Goal: Obtain resource: Download file/media

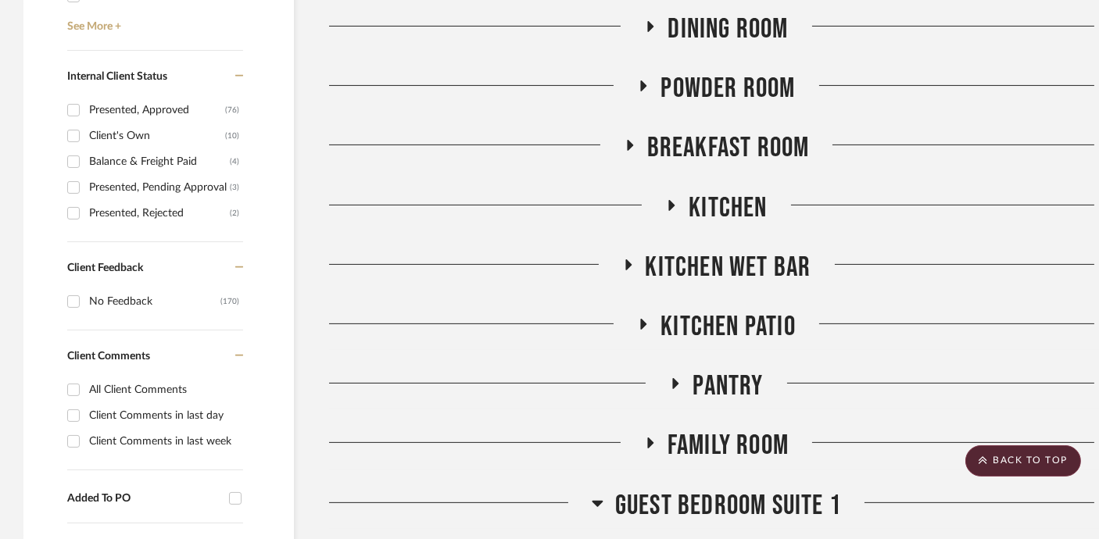
scroll to position [865, 0]
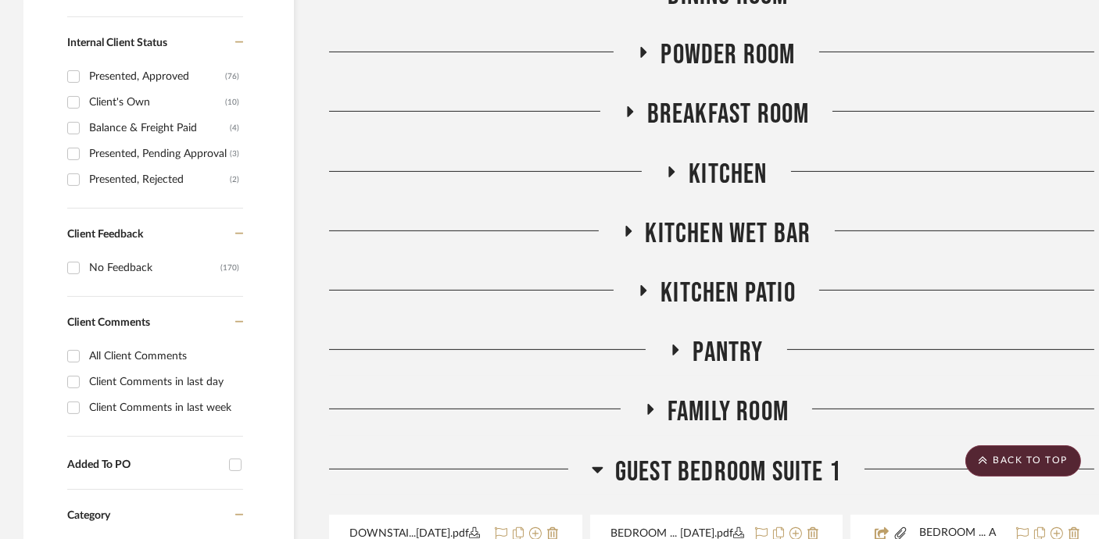
click at [725, 178] on span "Kitchen" at bounding box center [728, 175] width 78 height 34
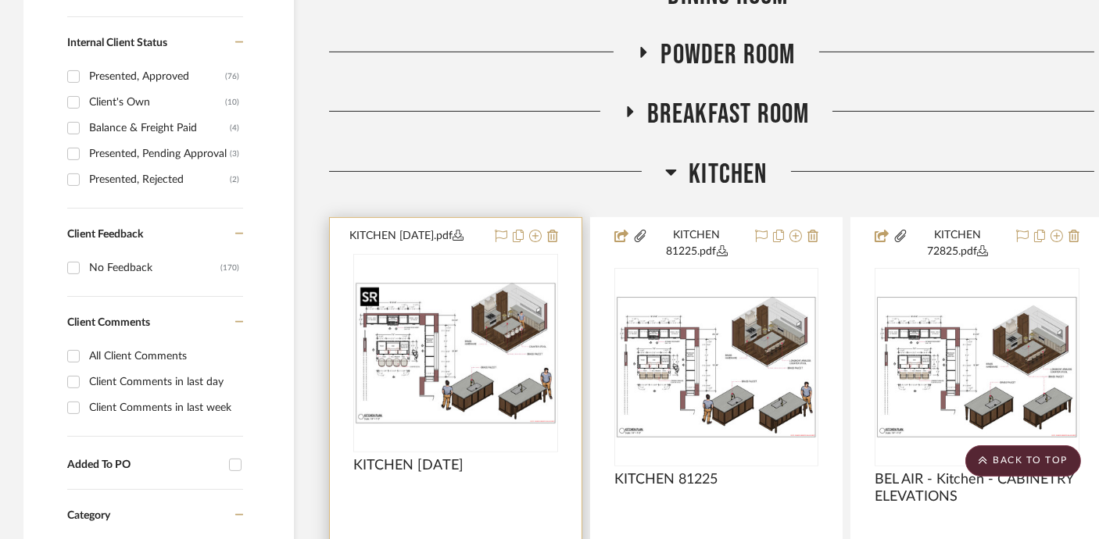
click at [436, 357] on img "0" at bounding box center [456, 353] width 202 height 142
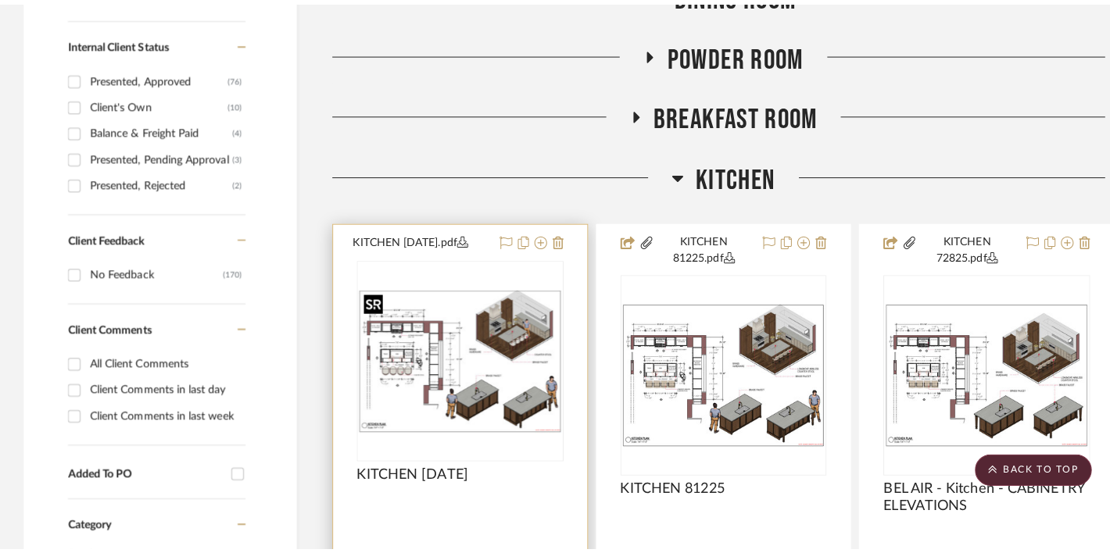
scroll to position [0, 0]
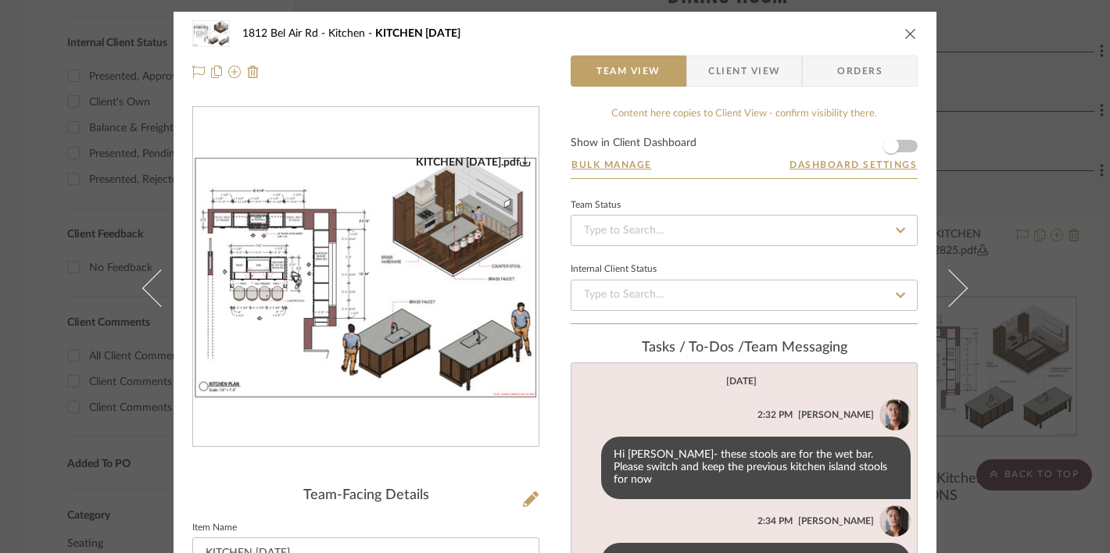
click at [496, 291] on img "0" at bounding box center [366, 278] width 346 height 244
click at [908, 34] on icon "close" at bounding box center [910, 33] width 13 height 13
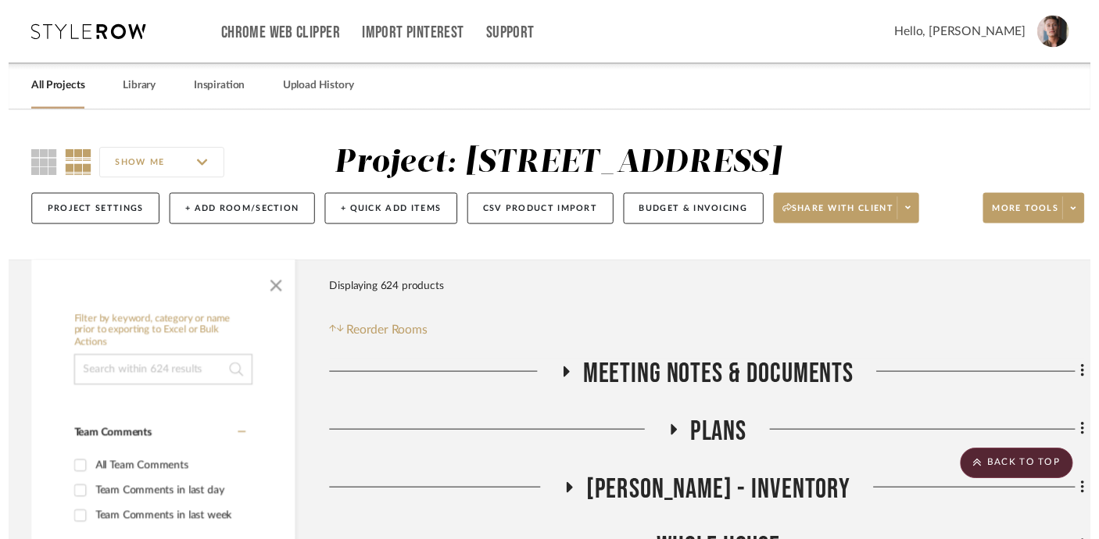
scroll to position [865, 0]
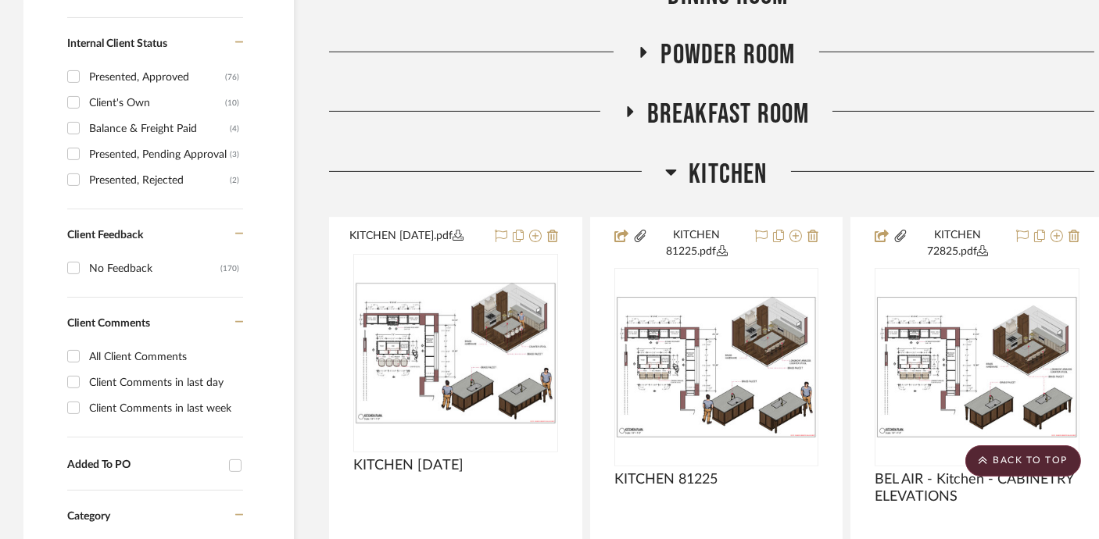
click at [716, 171] on span "Kitchen" at bounding box center [728, 175] width 78 height 34
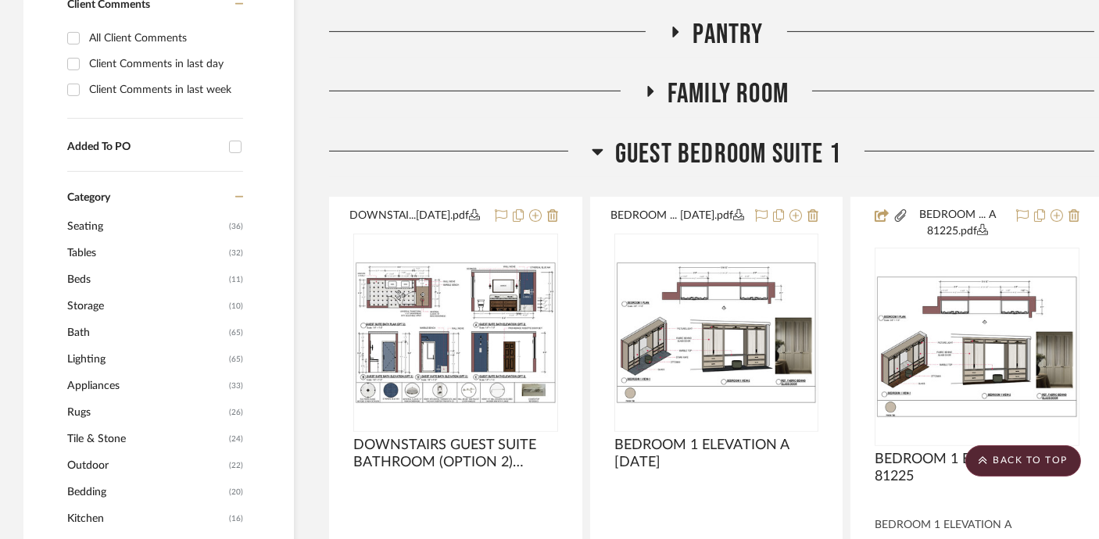
scroll to position [1217, 0]
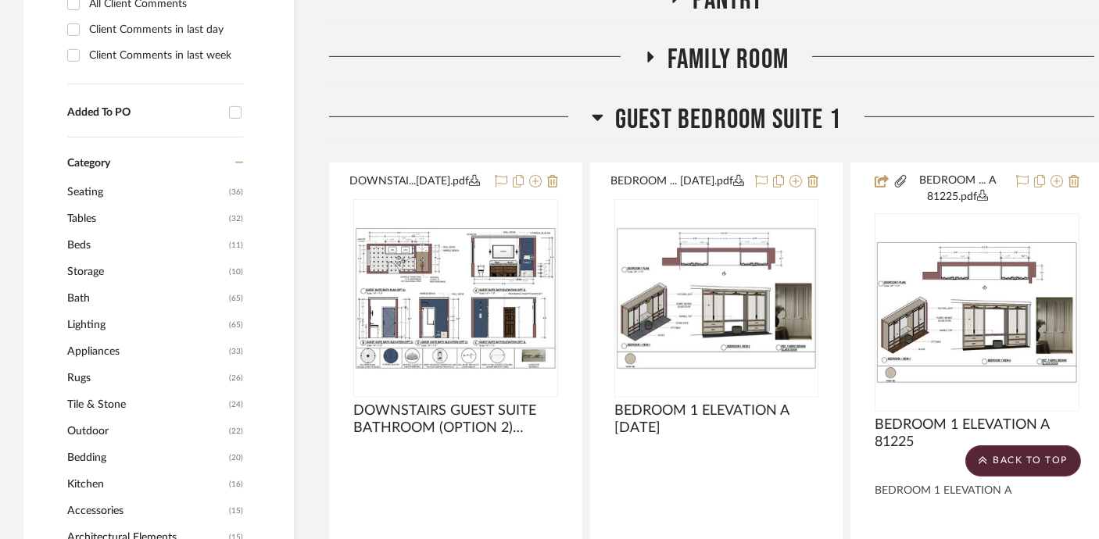
click at [727, 120] on span "Guest Bedroom Suite 1" at bounding box center [728, 120] width 226 height 34
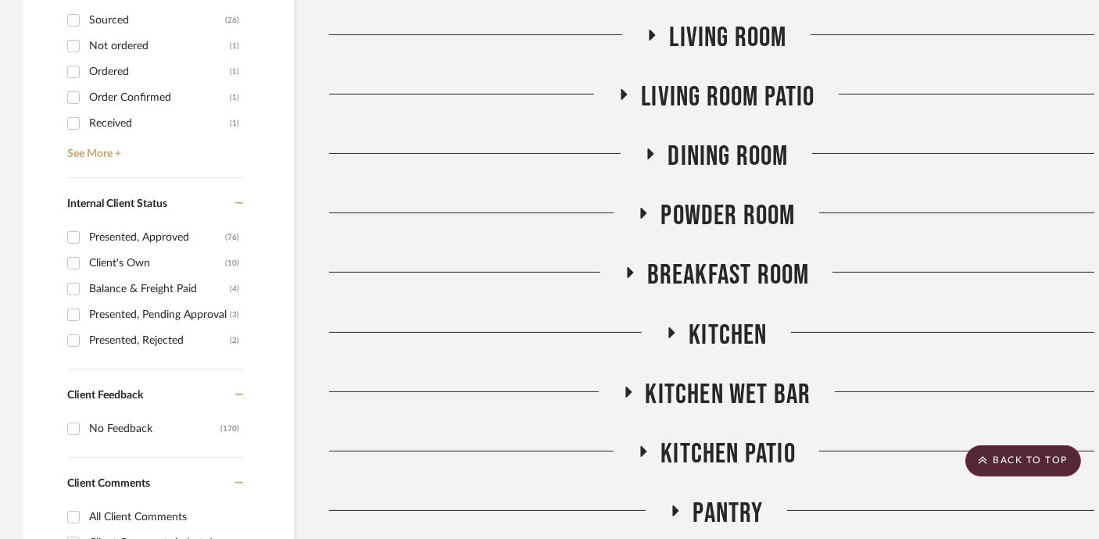
scroll to position [686, 0]
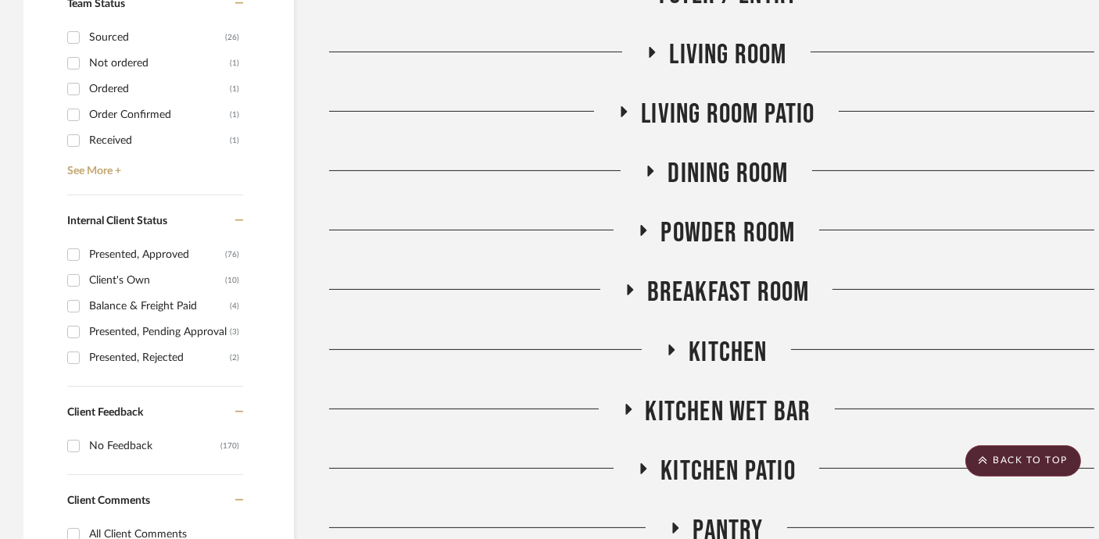
click at [725, 162] on span "Dining Room" at bounding box center [728, 174] width 120 height 34
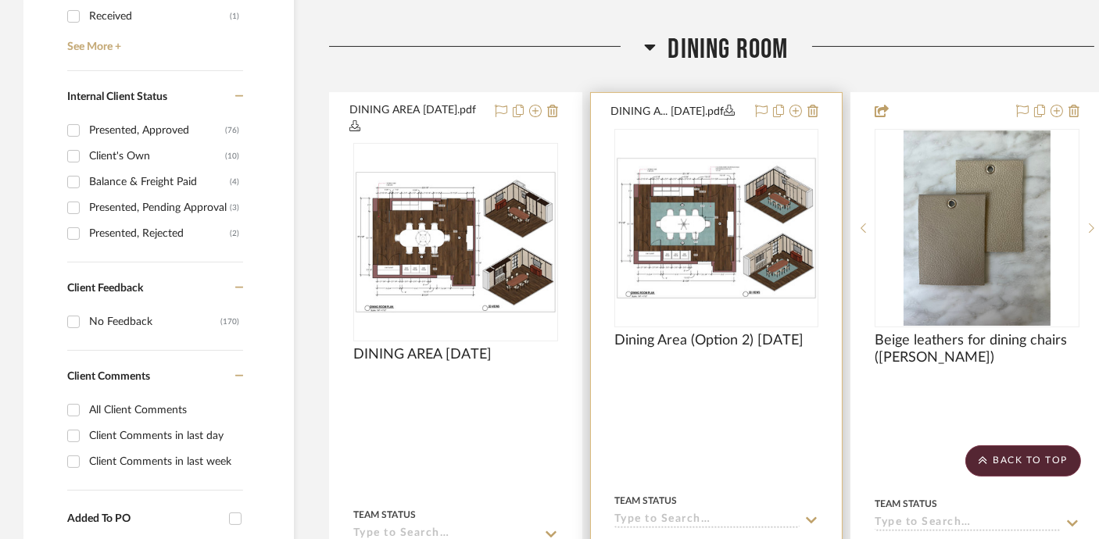
scroll to position [798, 0]
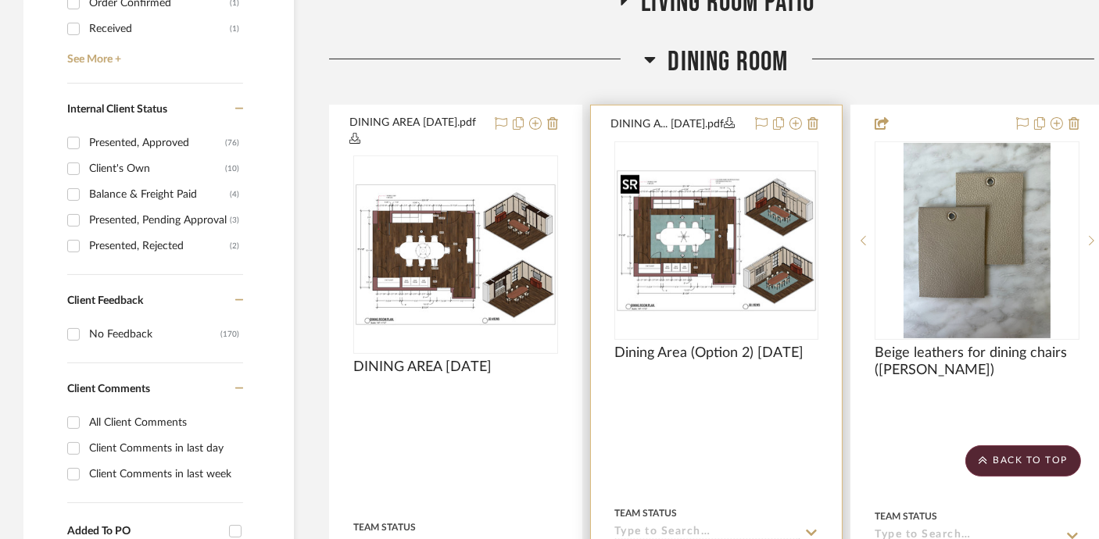
click at [729, 259] on img "0" at bounding box center [717, 241] width 202 height 142
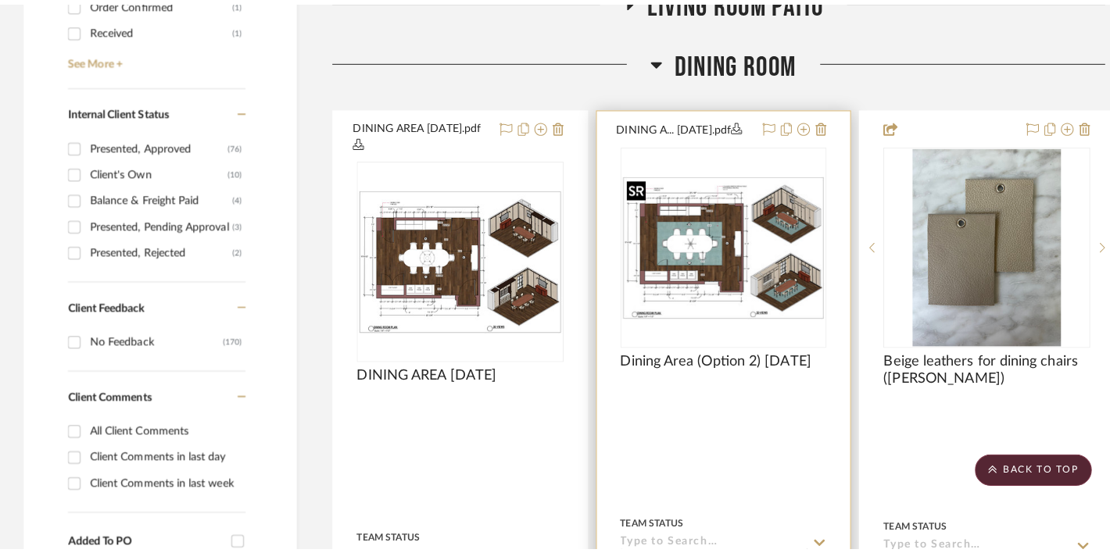
scroll to position [0, 0]
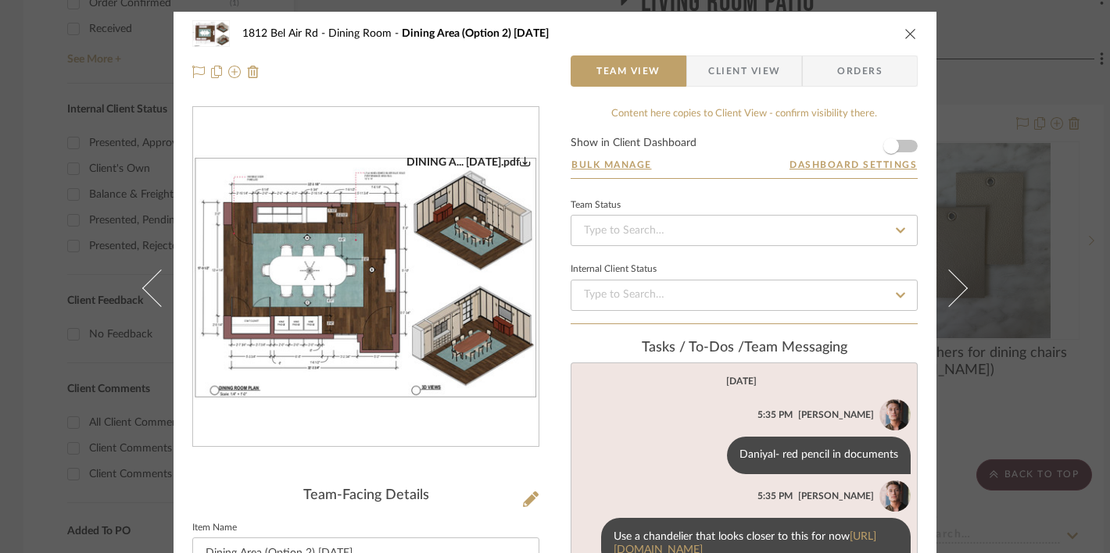
click at [351, 274] on img "0" at bounding box center [366, 278] width 346 height 244
click at [909, 33] on icon "close" at bounding box center [910, 33] width 13 height 13
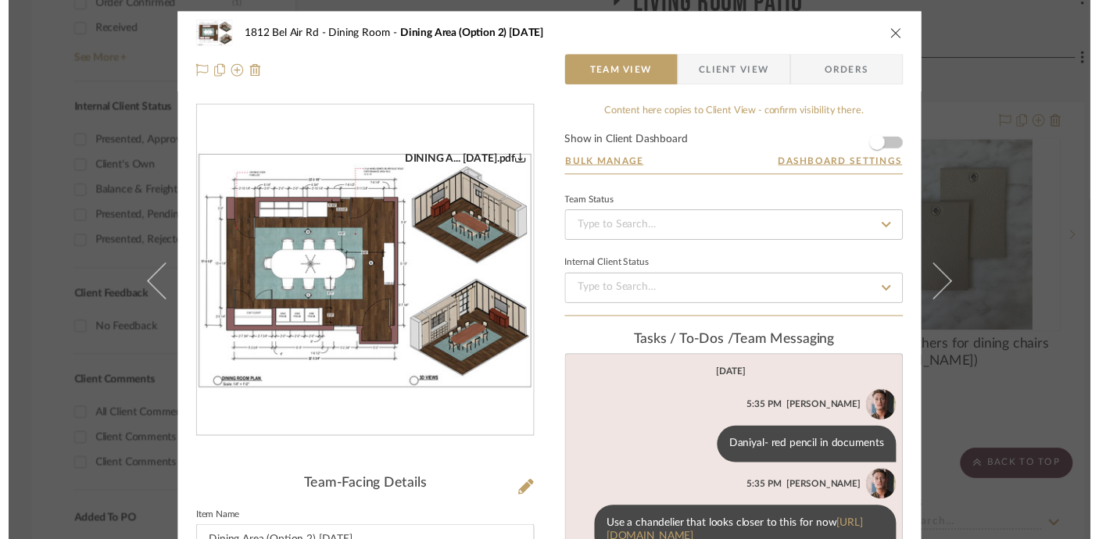
scroll to position [798, 0]
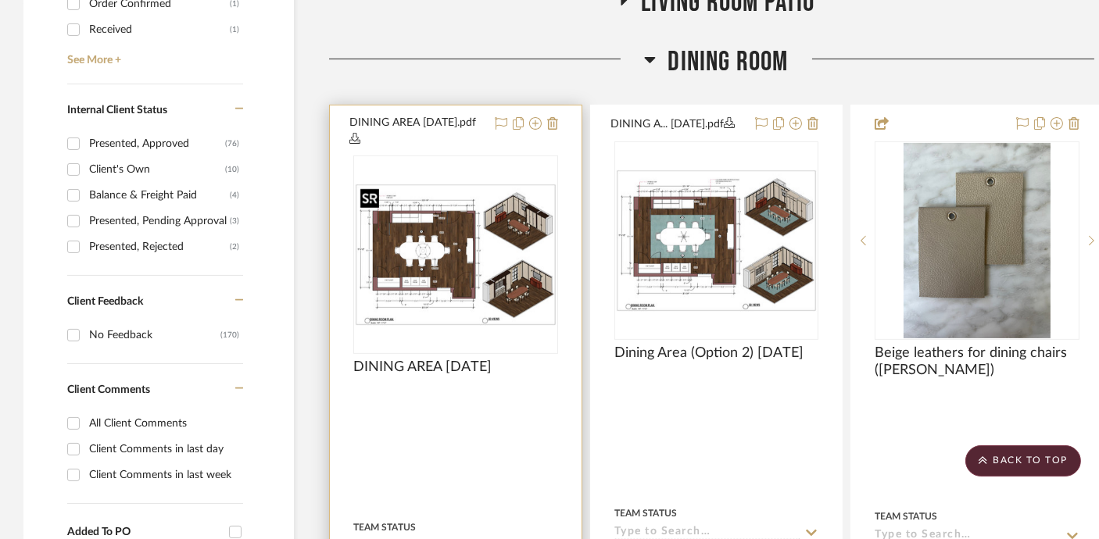
click at [0, 0] on img at bounding box center [0, 0] width 0 height 0
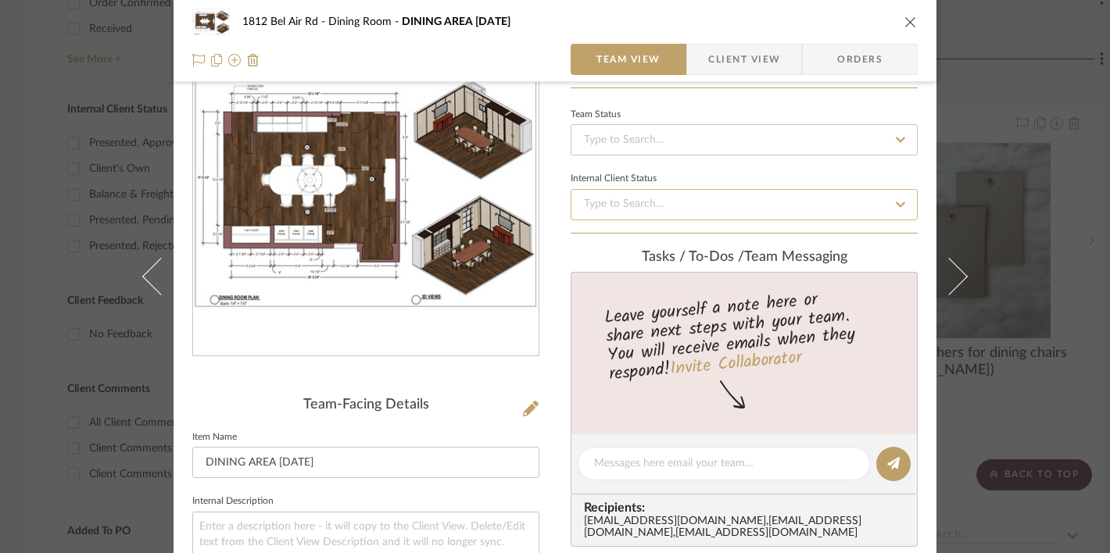
scroll to position [121, 0]
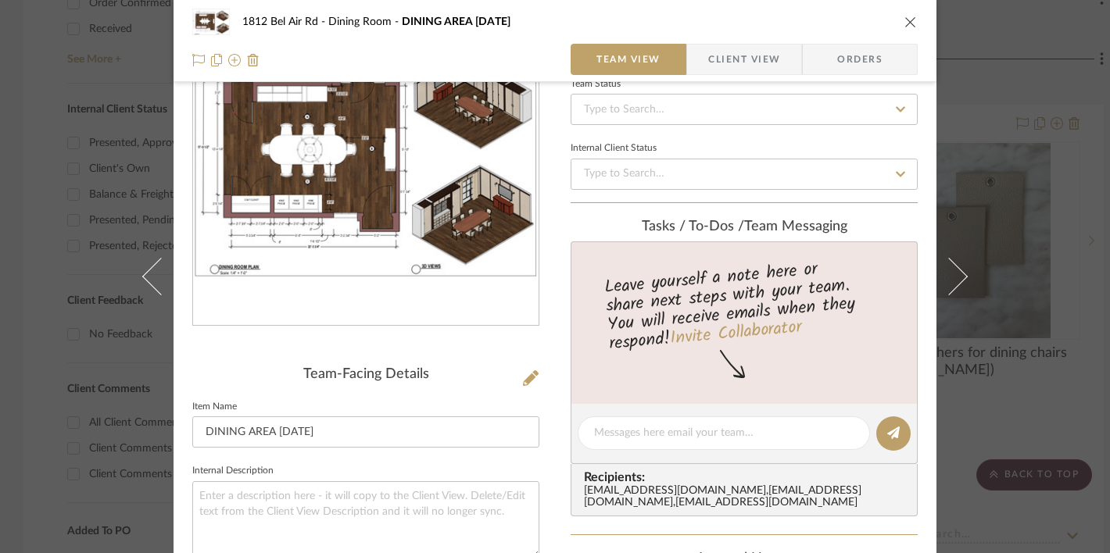
click at [458, 191] on img "0" at bounding box center [366, 156] width 346 height 244
click at [908, 21] on icon "close" at bounding box center [910, 22] width 13 height 13
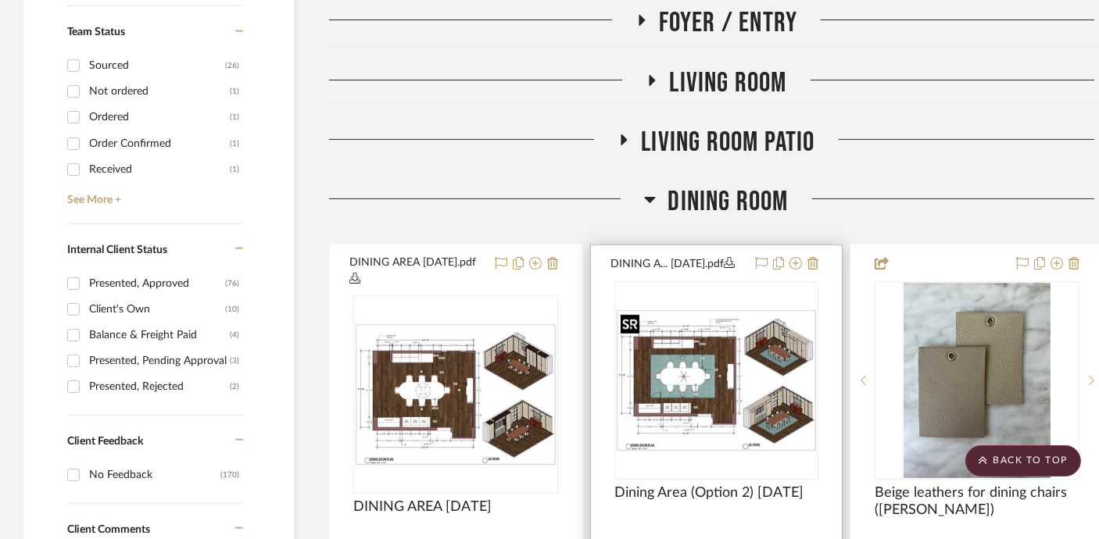
scroll to position [651, 0]
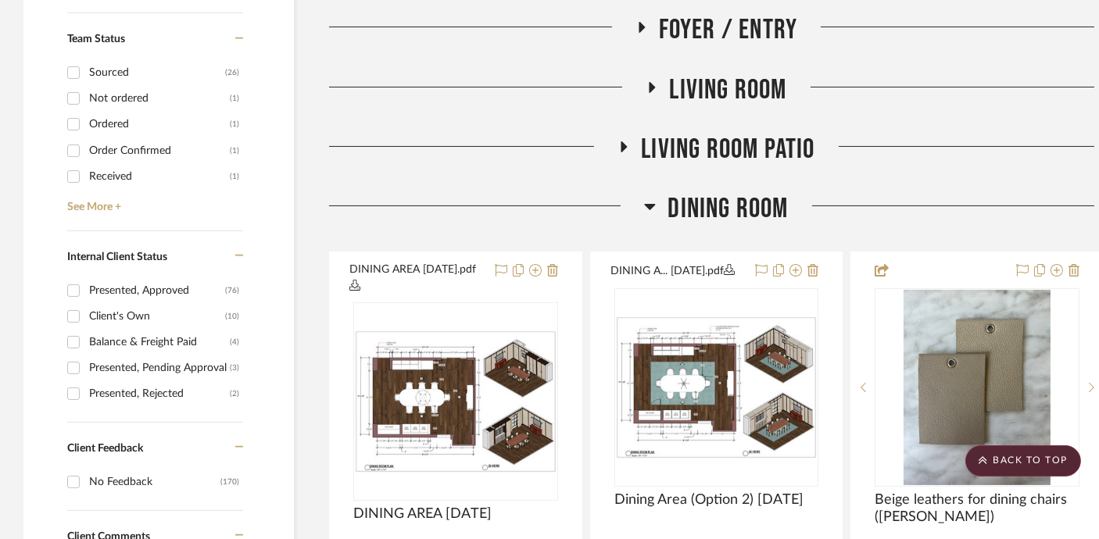
click at [714, 197] on span "Dining Room" at bounding box center [728, 209] width 120 height 34
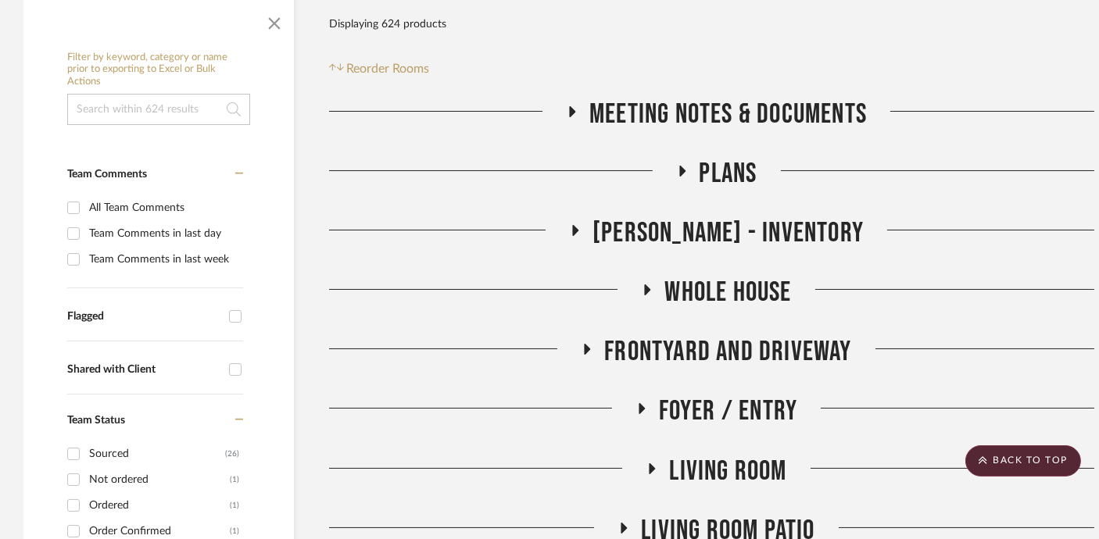
scroll to position [323, 0]
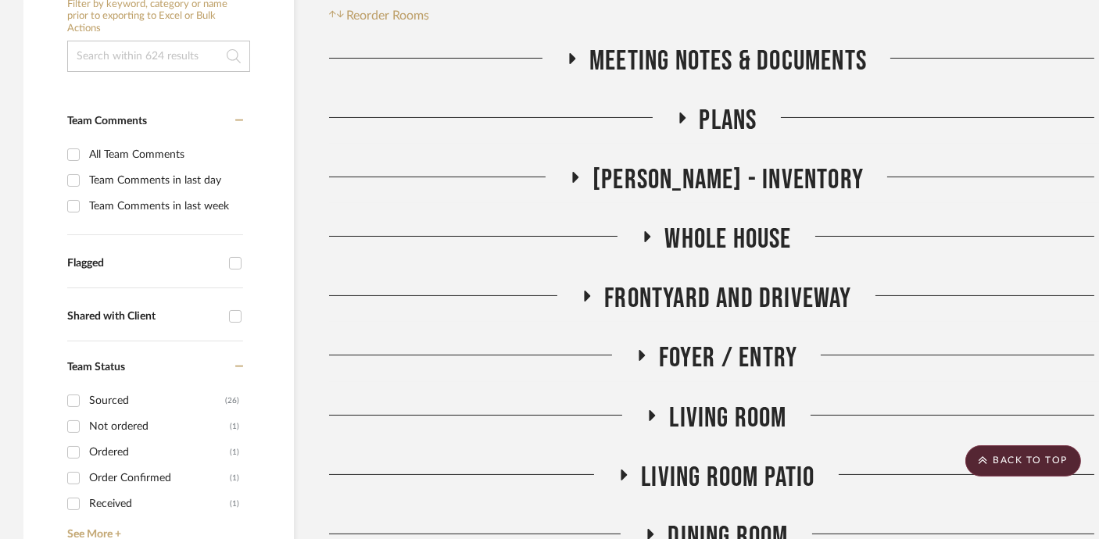
click at [710, 53] on span "Meeting notes & Documents" at bounding box center [728, 62] width 278 height 34
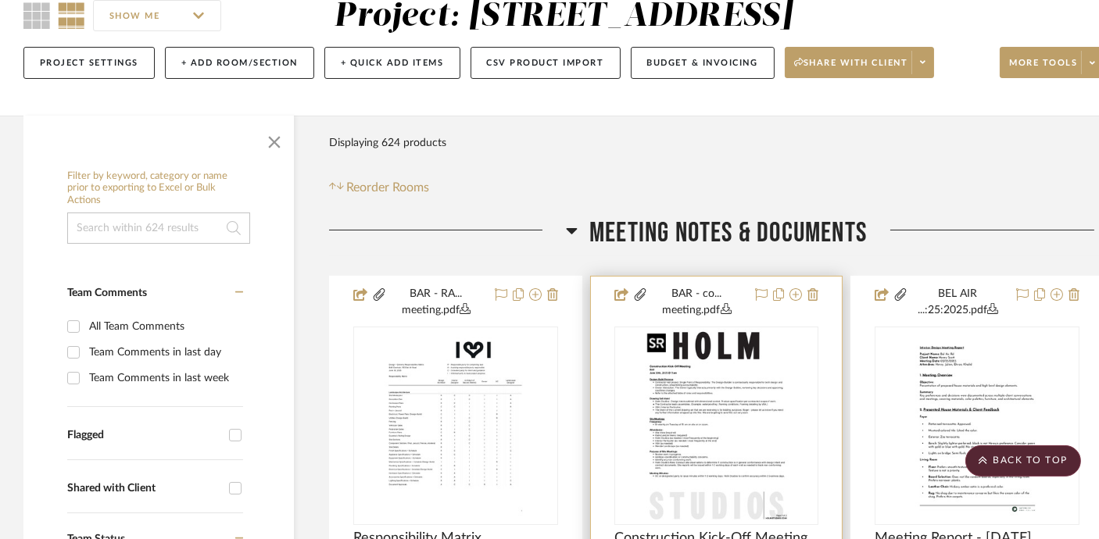
scroll to position [150, 0]
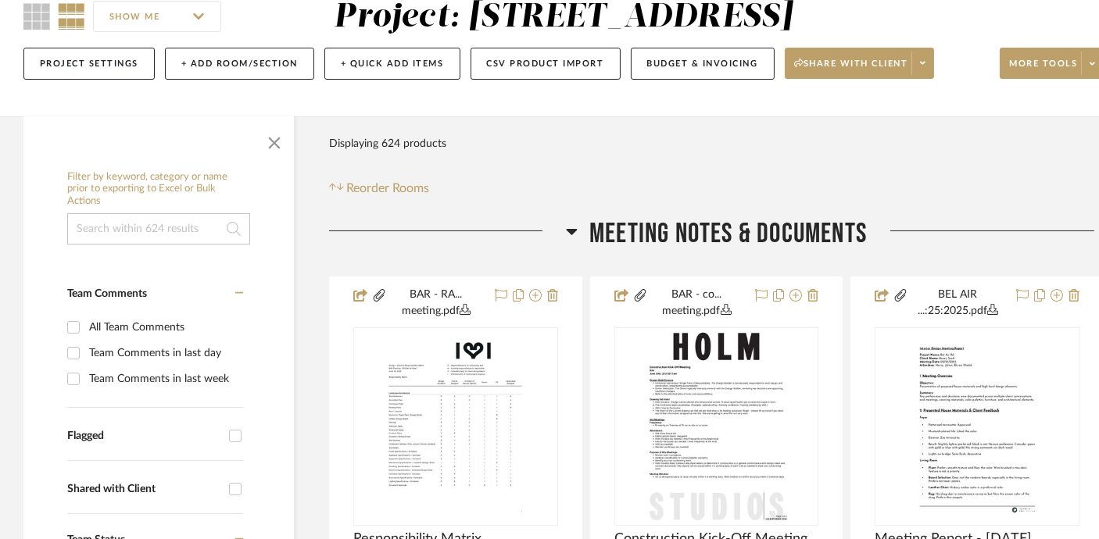
click at [714, 223] on span "Meeting notes & Documents" at bounding box center [728, 234] width 278 height 34
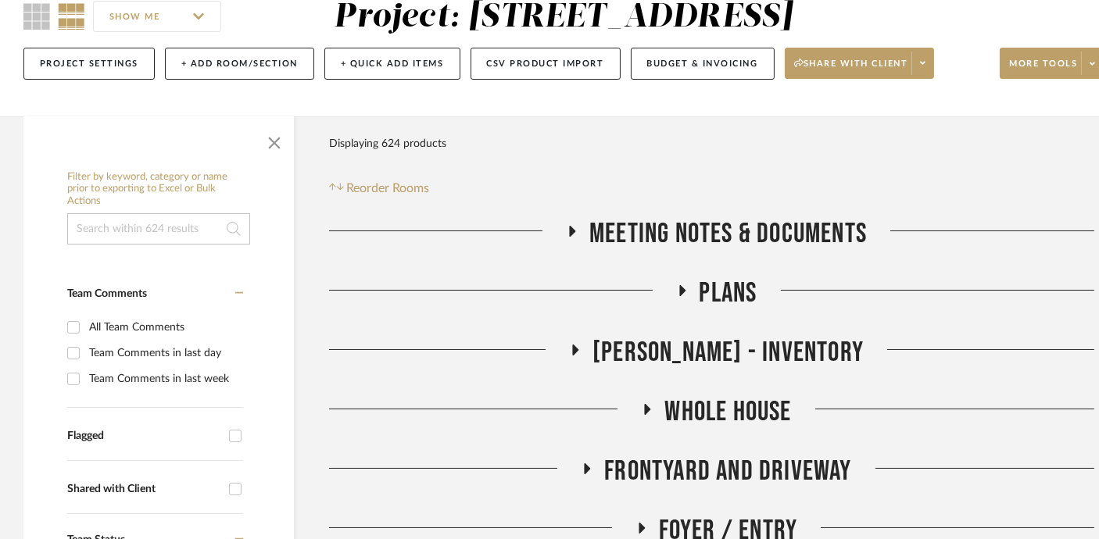
scroll to position [61, 0]
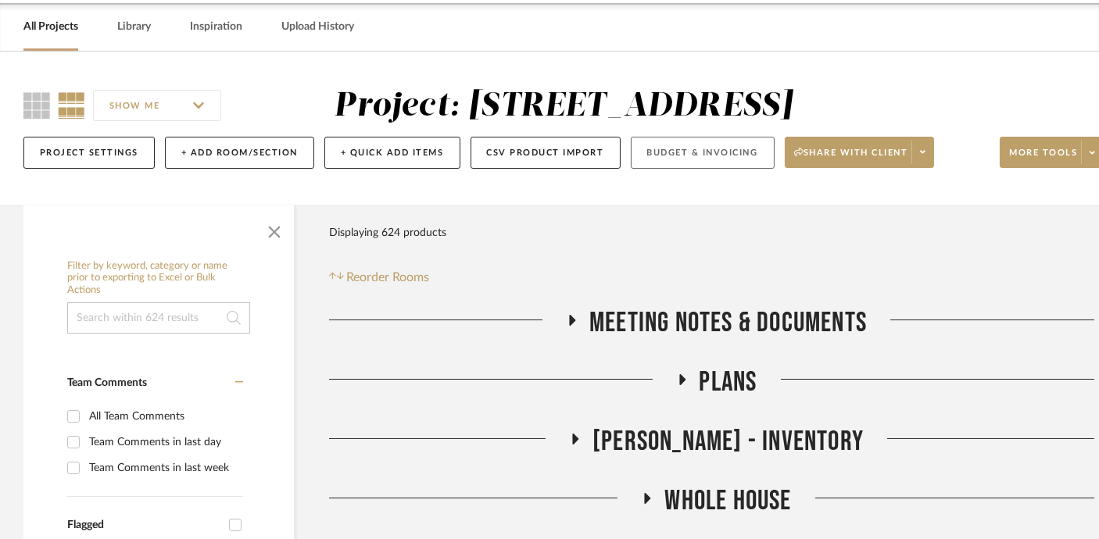
click at [660, 159] on button "Budget & Invoicing" at bounding box center [703, 153] width 144 height 32
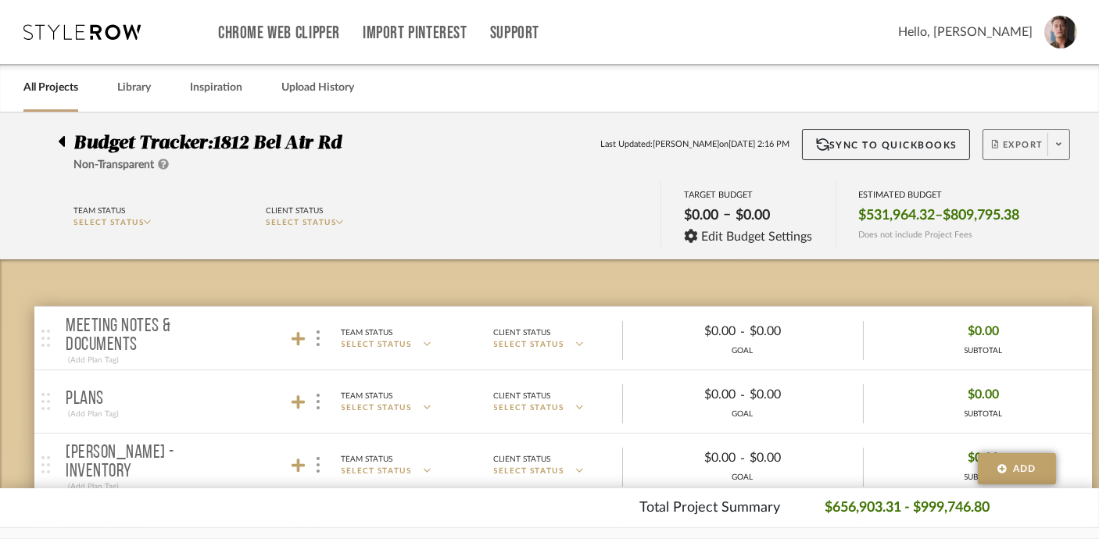
click at [1055, 156] on span at bounding box center [1059, 144] width 22 height 23
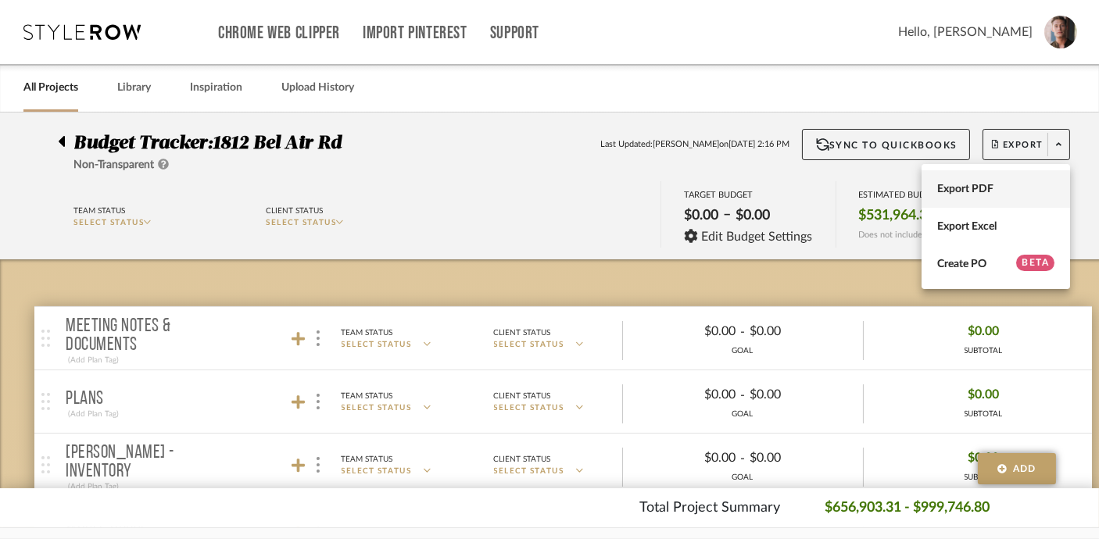
click at [979, 187] on span "Export PDF" at bounding box center [995, 188] width 117 height 13
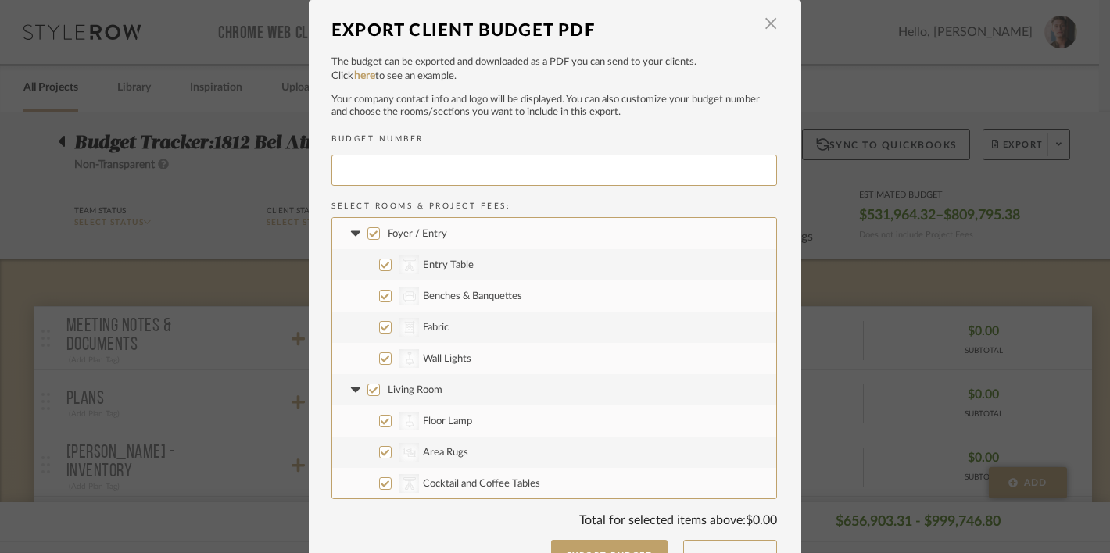
type input "BELAIR-011"
click at [380, 325] on input "CategoryIconFabric Created with Sketch. Fabric" at bounding box center [385, 327] width 13 height 13
checkbox input "false"
click at [379, 299] on input "CategoryIconSeating Created with Sketch. Benches & Banquettes" at bounding box center [385, 296] width 13 height 13
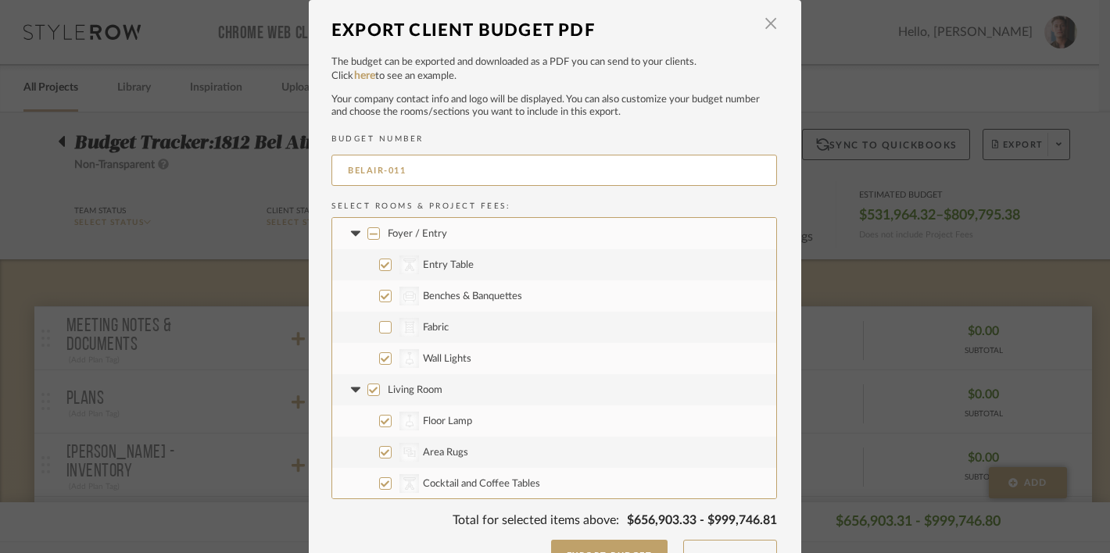
checkbox input "false"
click at [379, 263] on input "CategoryIconTables Created with Sketch. Entry Table" at bounding box center [385, 265] width 13 height 13
checkbox input "false"
click at [367, 235] on input "Foyer / Entry" at bounding box center [373, 233] width 13 height 13
checkbox input "true"
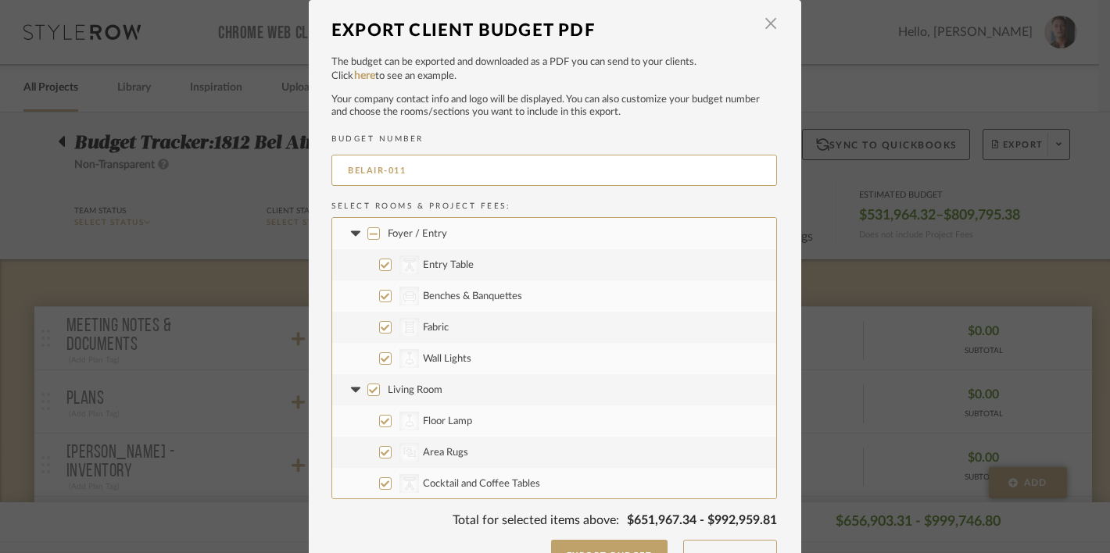
checkbox input "true"
click at [367, 235] on input "Foyer / Entry" at bounding box center [373, 233] width 13 height 13
checkbox input "false"
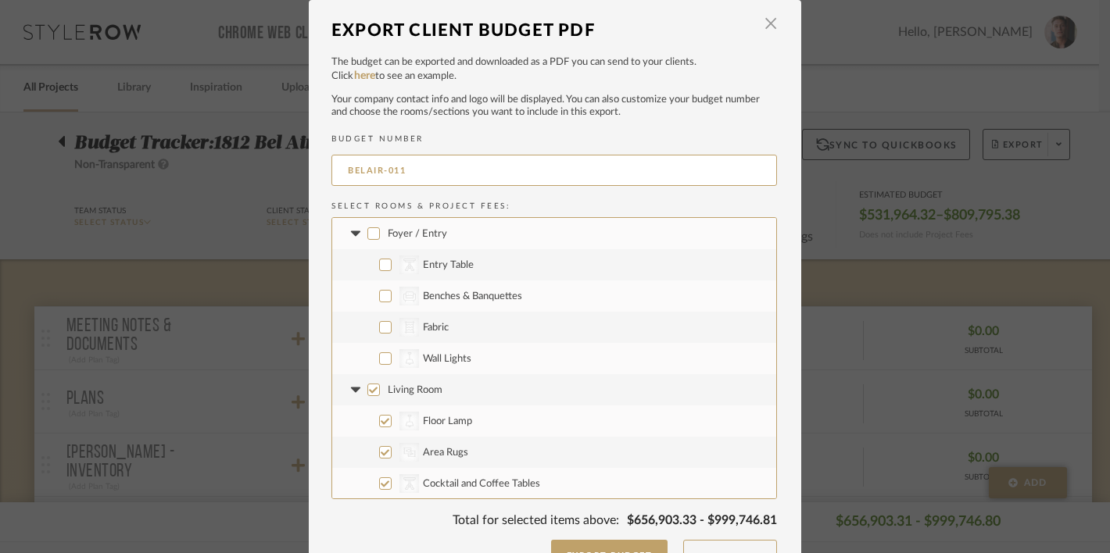
checkbox input "false"
click at [379, 356] on input "CategoryIconLighting Created with Sketch. Wall Lights" at bounding box center [385, 359] width 13 height 13
checkbox input "true"
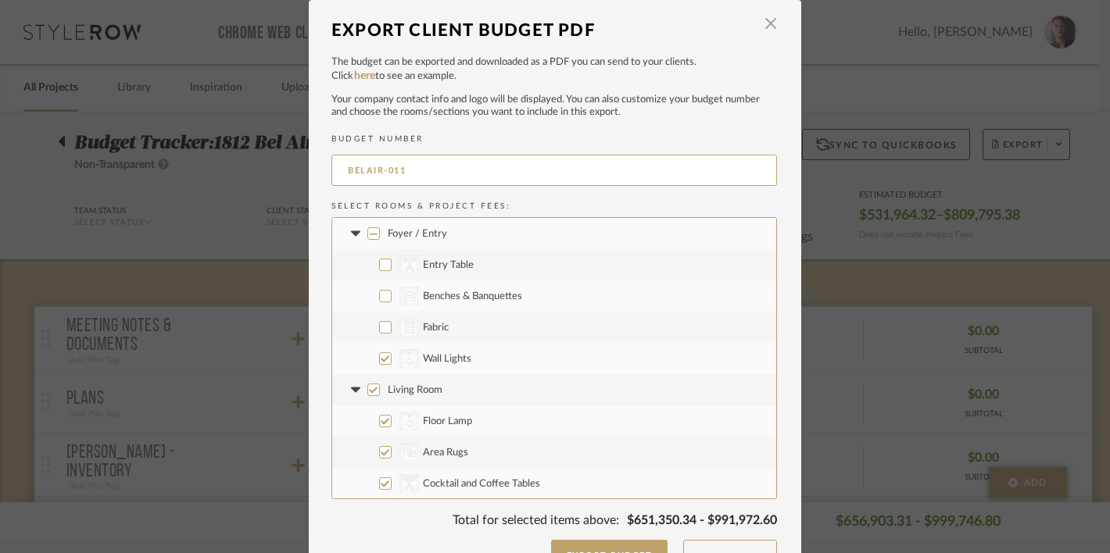
click at [350, 233] on icon at bounding box center [354, 233] width 9 height 5
drag, startPoint x: 416, startPoint y: 174, endPoint x: 404, endPoint y: 147, distance: 29.1
click at [404, 147] on label "BUDGET NUMBER BELAIR-011" at bounding box center [554, 164] width 446 height 61
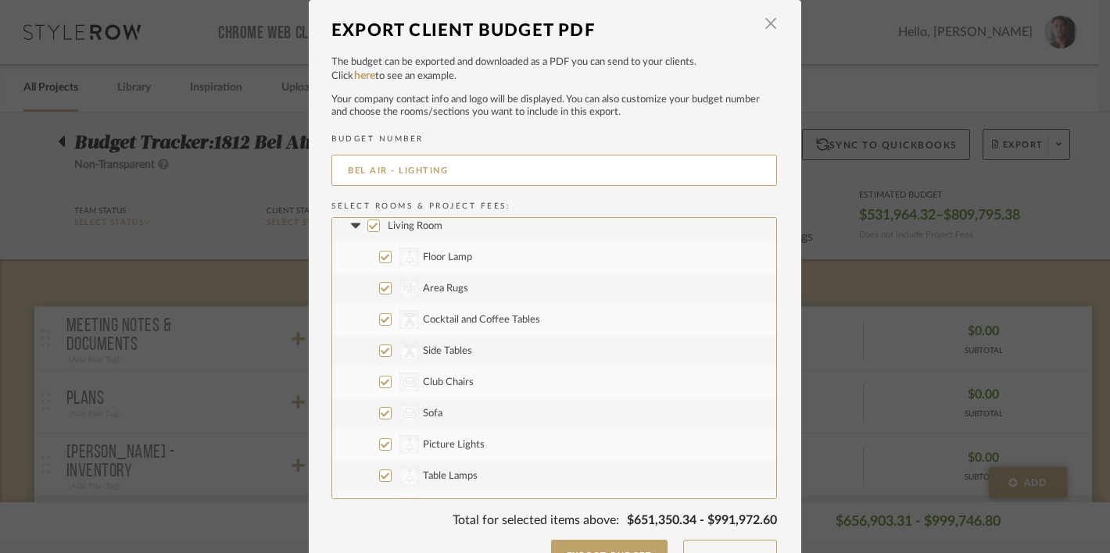
scroll to position [35, 0]
type input "BEL AIR - LIGHTING"
click at [367, 227] on input "Living Room" at bounding box center [373, 230] width 13 height 13
checkbox input "false"
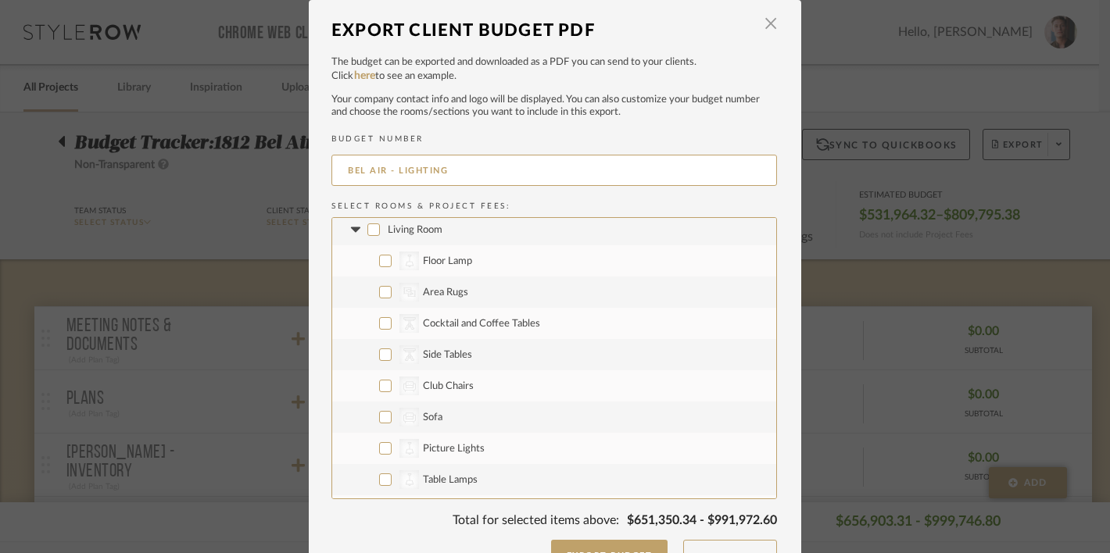
checkbox input "false"
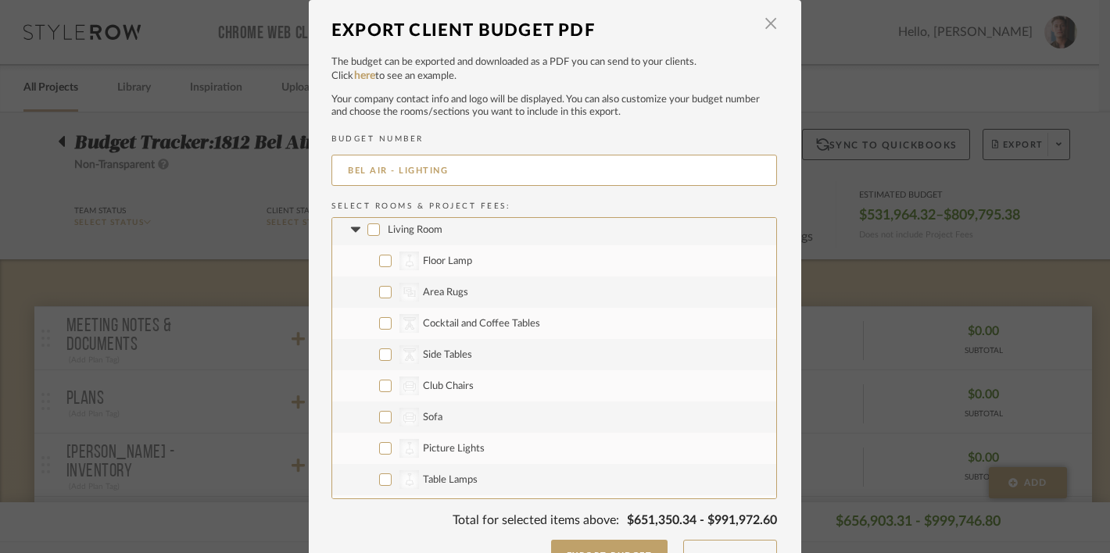
checkbox input "false"
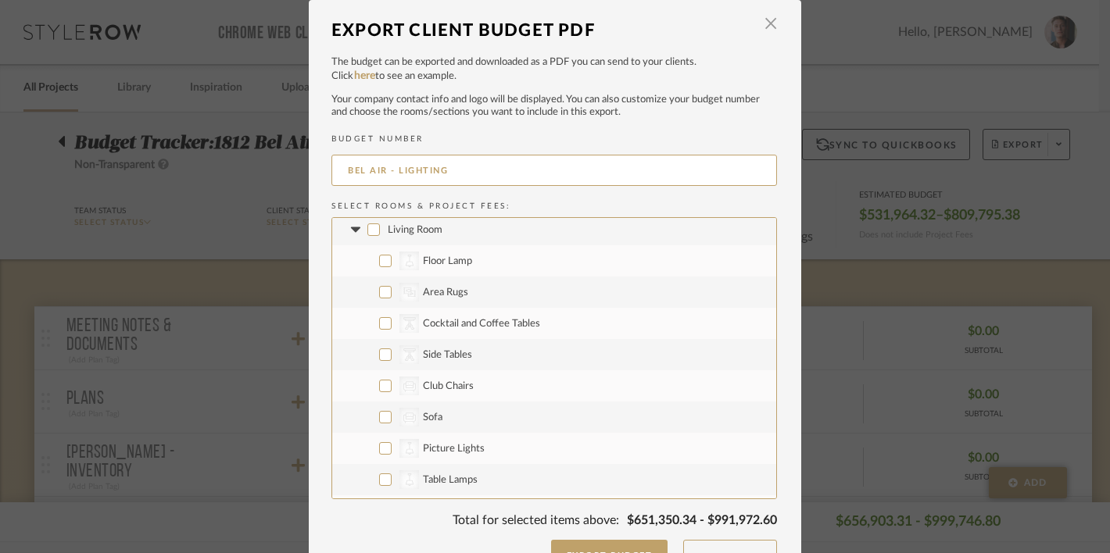
checkbox input "false"
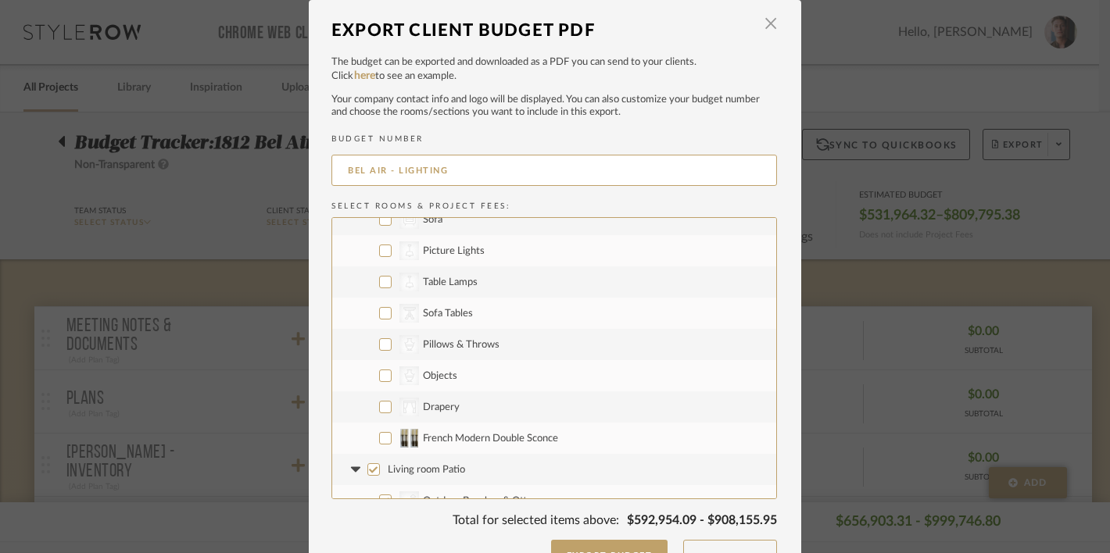
scroll to position [235, 0]
click at [411, 252] on div "CategoryIconLighting Created with Sketch." at bounding box center [409, 249] width 20 height 19
click at [392, 252] on input "CategoryIconLighting Created with Sketch. Picture Lights" at bounding box center [385, 249] width 13 height 13
checkbox input "true"
click at [437, 281] on span "Table Lamps" at bounding box center [450, 281] width 55 height 10
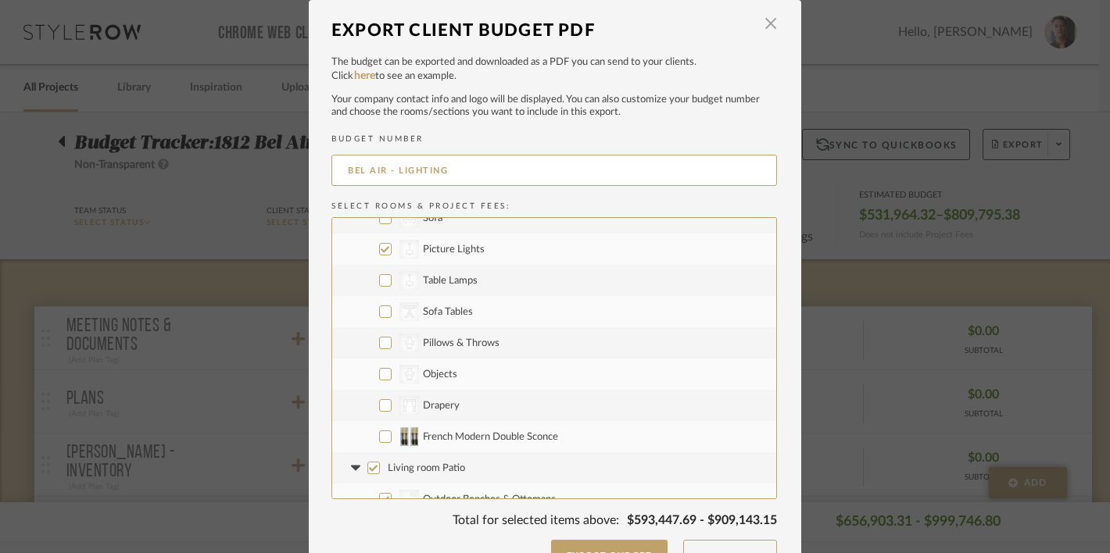
click at [392, 281] on input "CategoryIconLighting Created with Sketch. Table Lamps" at bounding box center [385, 280] width 13 height 13
checkbox input "true"
click at [447, 442] on label "French Modern Double Sconce" at bounding box center [554, 436] width 444 height 31
click at [392, 442] on input "French Modern Double Sconce" at bounding box center [385, 437] width 13 height 13
checkbox input "true"
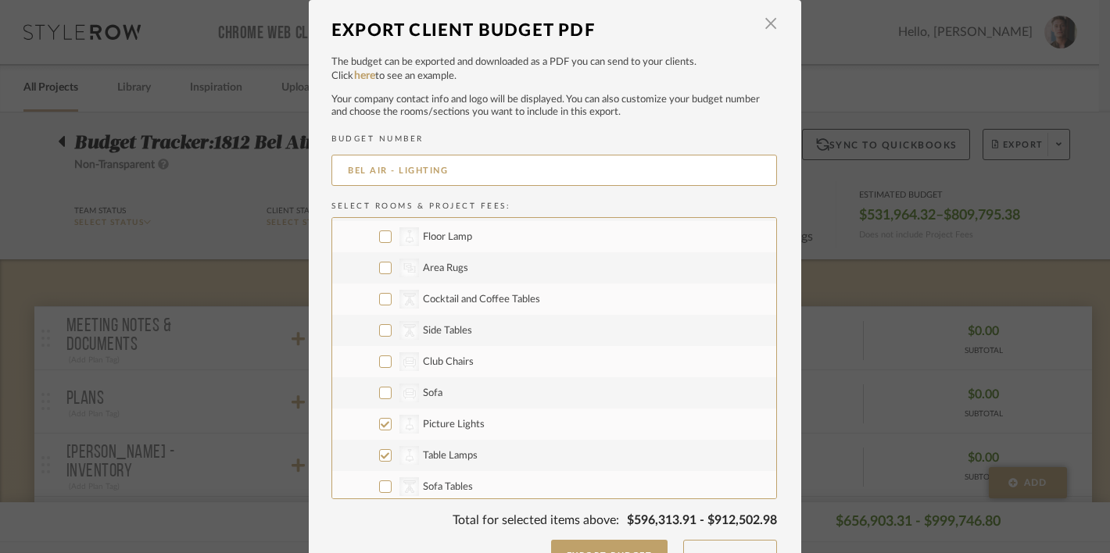
scroll to position [0, 0]
click at [350, 264] on icon at bounding box center [354, 264] width 9 height 5
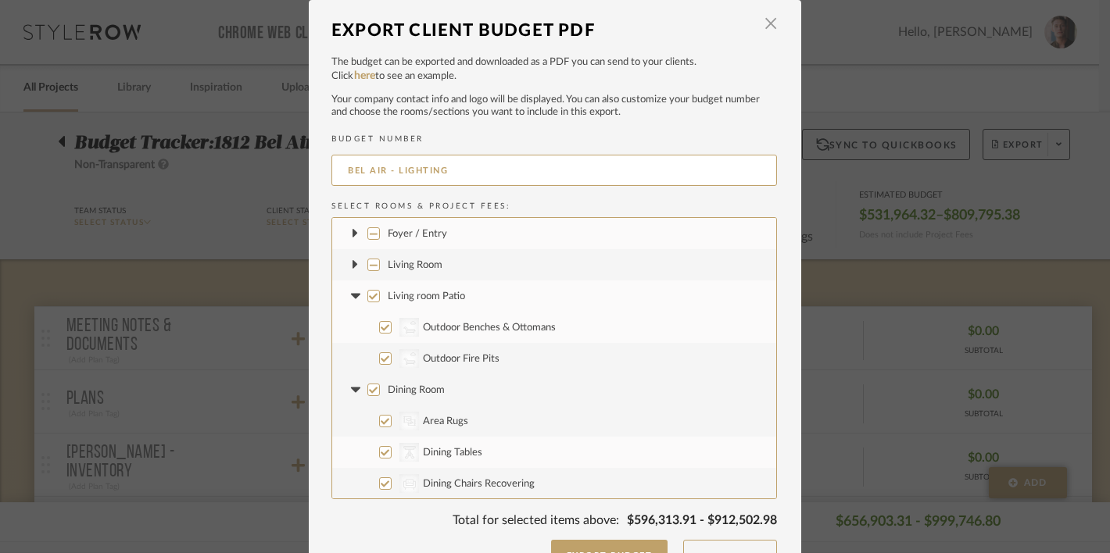
click at [371, 299] on input "Living room Patio" at bounding box center [373, 296] width 13 height 13
checkbox input "false"
click at [347, 298] on icon at bounding box center [355, 296] width 16 height 6
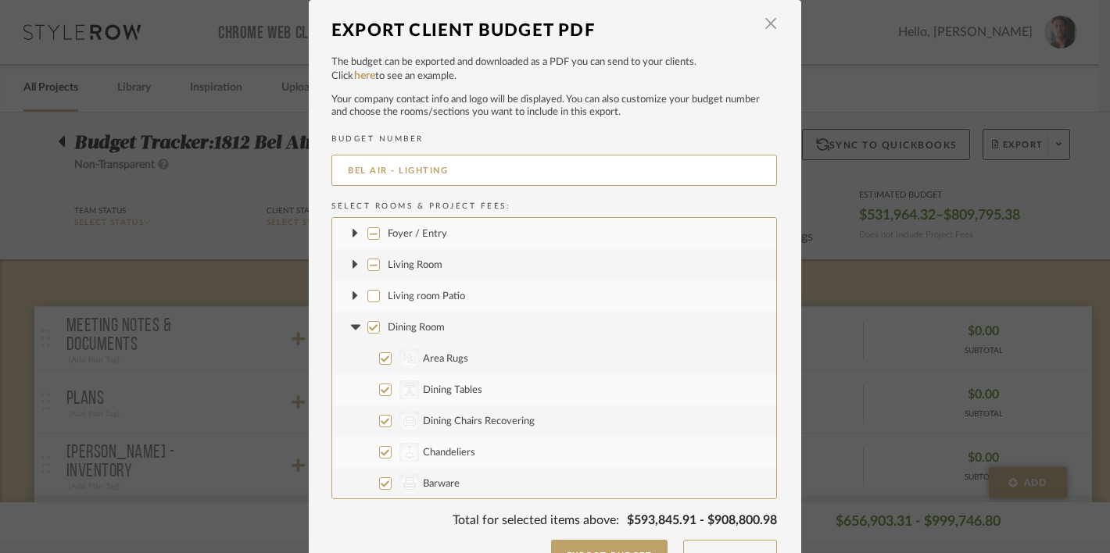
click at [425, 330] on span "Dining Room" at bounding box center [416, 328] width 57 height 10
click at [380, 330] on input "Dining Room" at bounding box center [373, 327] width 13 height 13
checkbox input "false"
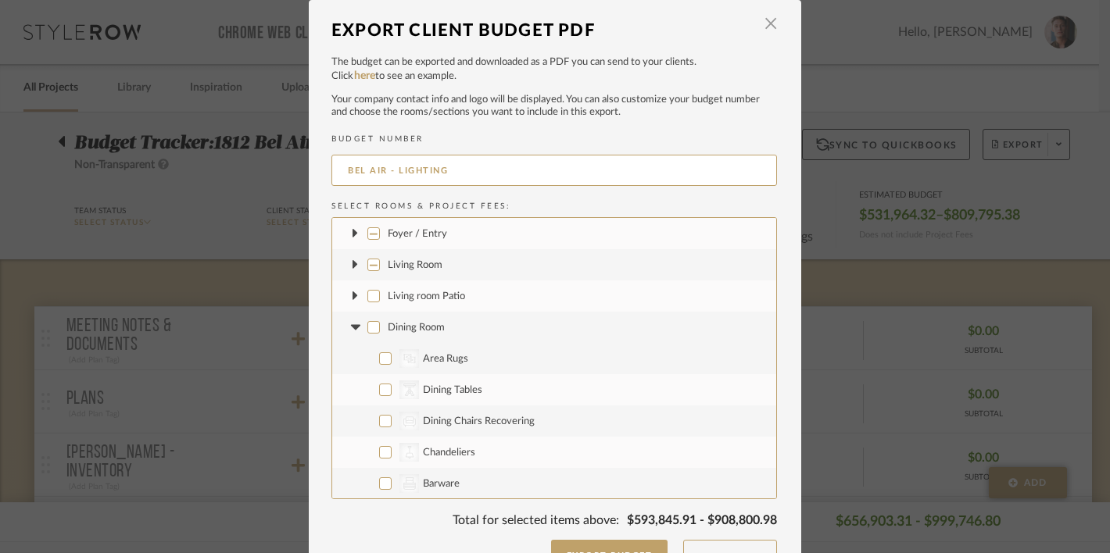
checkbox input "false"
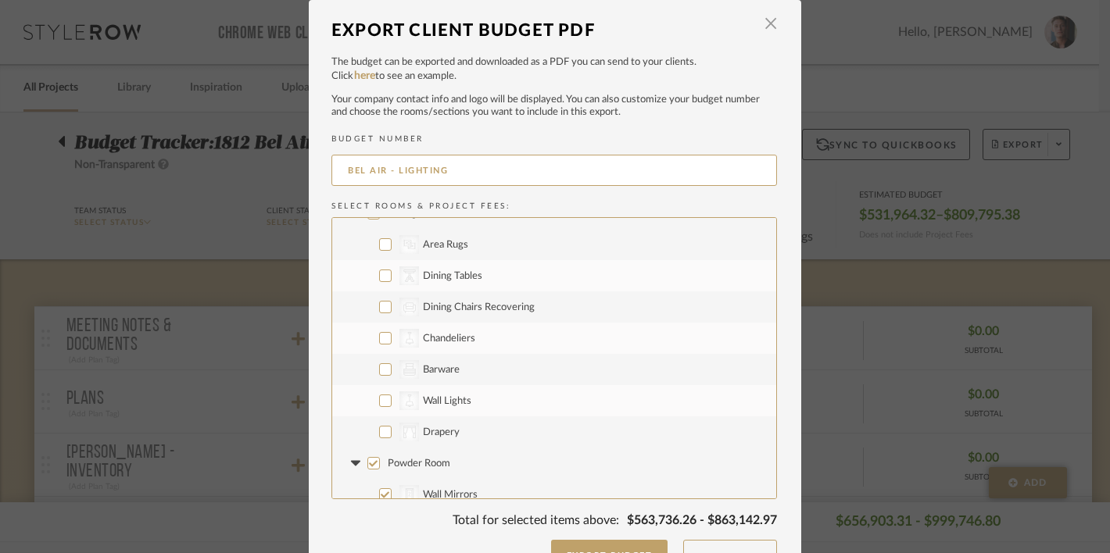
scroll to position [119, 0]
click at [456, 331] on span "Chandeliers" at bounding box center [449, 334] width 52 height 10
click at [392, 331] on input "CategoryIconLighting Created with Sketch. Chandeliers" at bounding box center [385, 334] width 13 height 13
checkbox input "true"
click at [449, 399] on span "Wall Lights" at bounding box center [447, 397] width 48 height 10
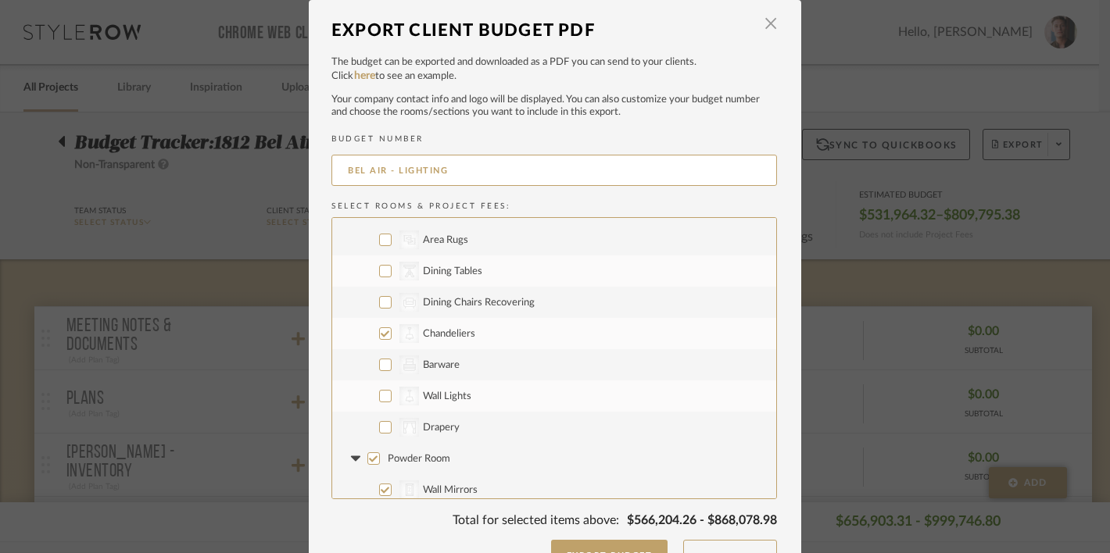
click at [392, 399] on input "CategoryIconLighting Created with Sketch. Wall Lights" at bounding box center [385, 396] width 13 height 13
checkbox input "true"
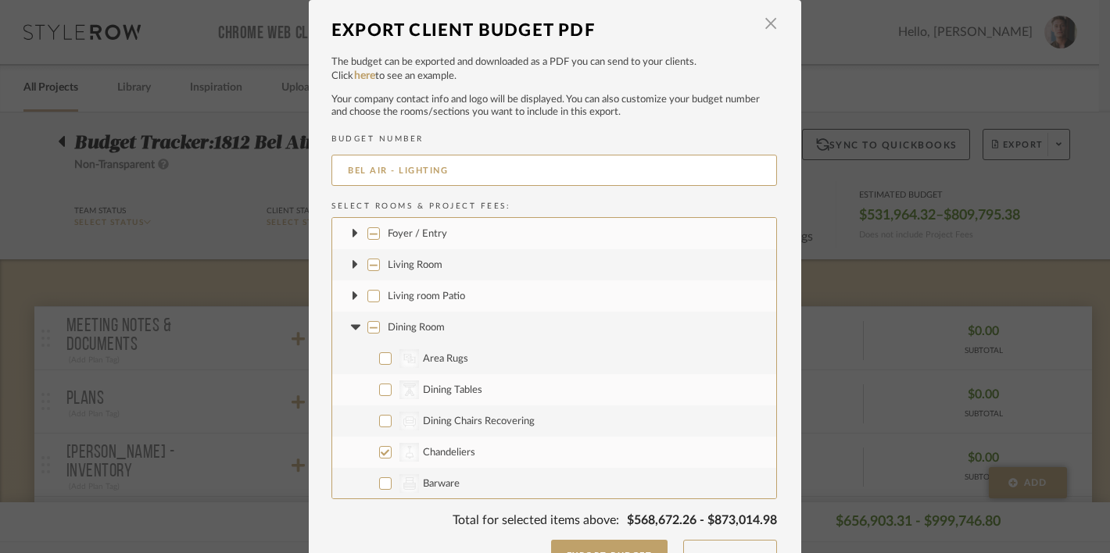
click at [350, 327] on icon at bounding box center [354, 326] width 9 height 5
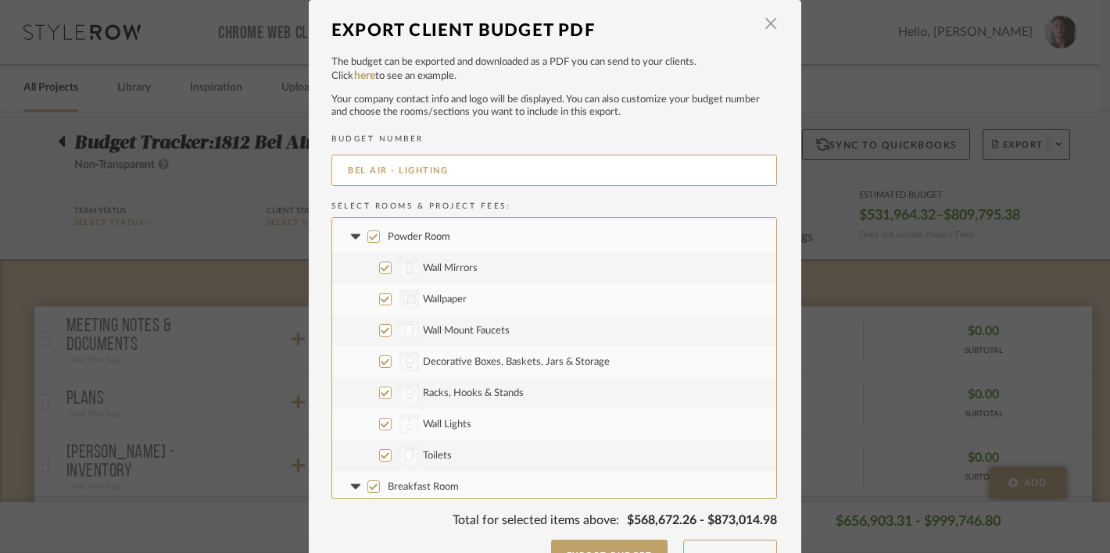
scroll to position [124, 0]
click at [427, 233] on span "Powder Room" at bounding box center [419, 236] width 63 height 10
click at [380, 233] on input "Powder Room" at bounding box center [373, 235] width 13 height 13
checkbox input "false"
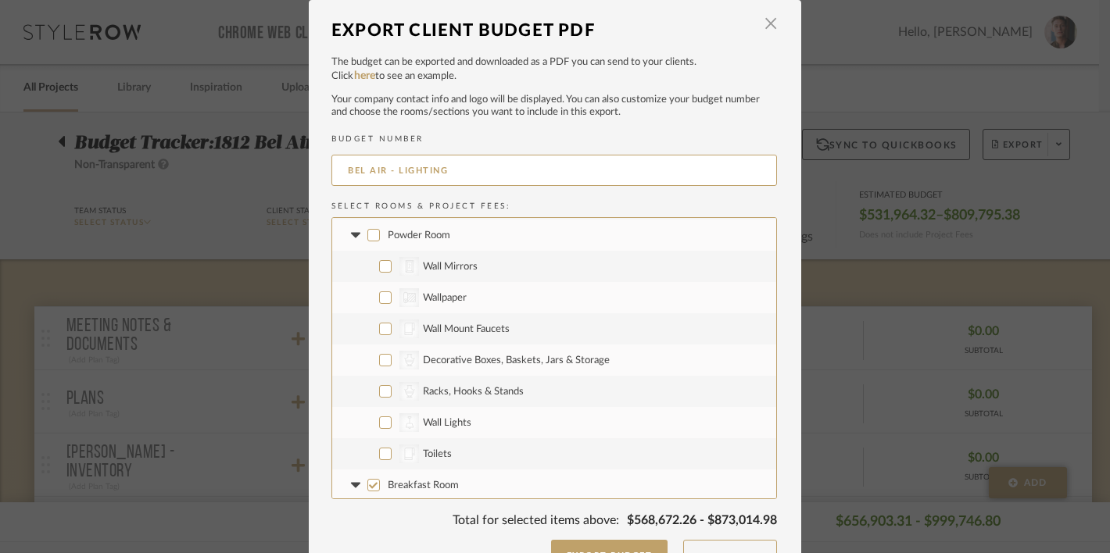
checkbox input "false"
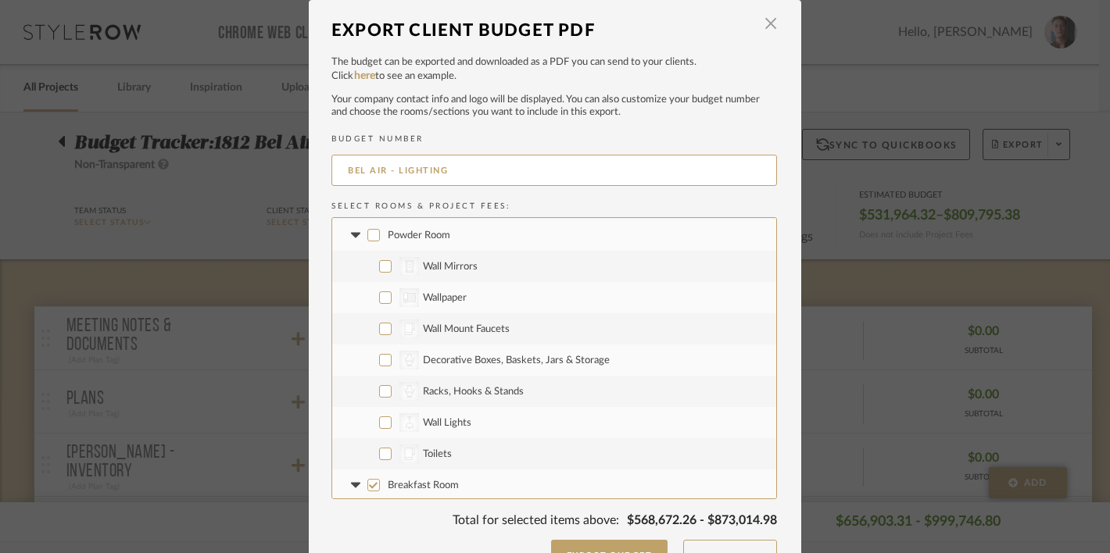
checkbox input "false"
click at [440, 427] on label "CategoryIconLighting Created with Sketch. Wall Lights" at bounding box center [554, 422] width 444 height 31
click at [392, 427] on input "CategoryIconLighting Created with Sketch. Wall Lights" at bounding box center [385, 423] width 13 height 13
checkbox input "true"
click at [353, 235] on icon at bounding box center [355, 235] width 16 height 6
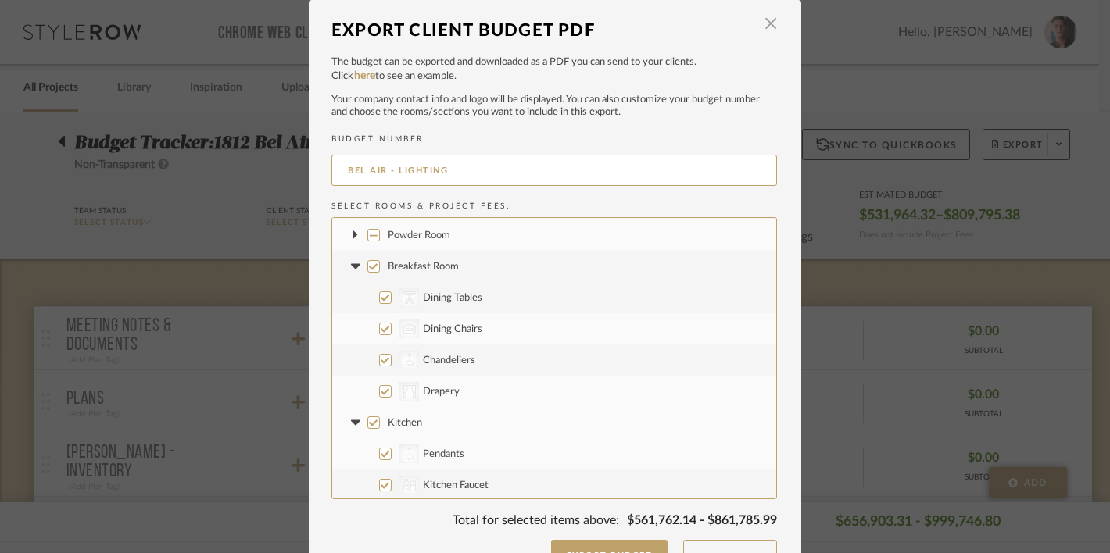
click at [409, 269] on span "Breakfast Room" at bounding box center [423, 267] width 71 height 10
click at [380, 269] on input "Breakfast Room" at bounding box center [373, 266] width 13 height 13
checkbox input "false"
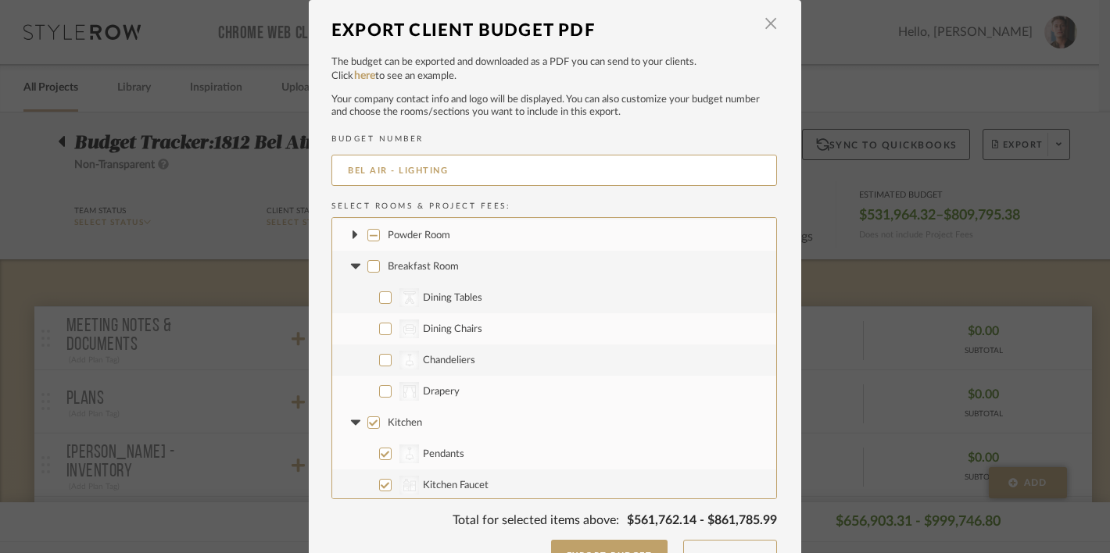
checkbox input "false"
click at [438, 360] on span "Chandeliers" at bounding box center [449, 361] width 52 height 10
click at [392, 360] on input "CategoryIconLighting Created with Sketch. Chandeliers" at bounding box center [385, 360] width 13 height 13
checkbox input "true"
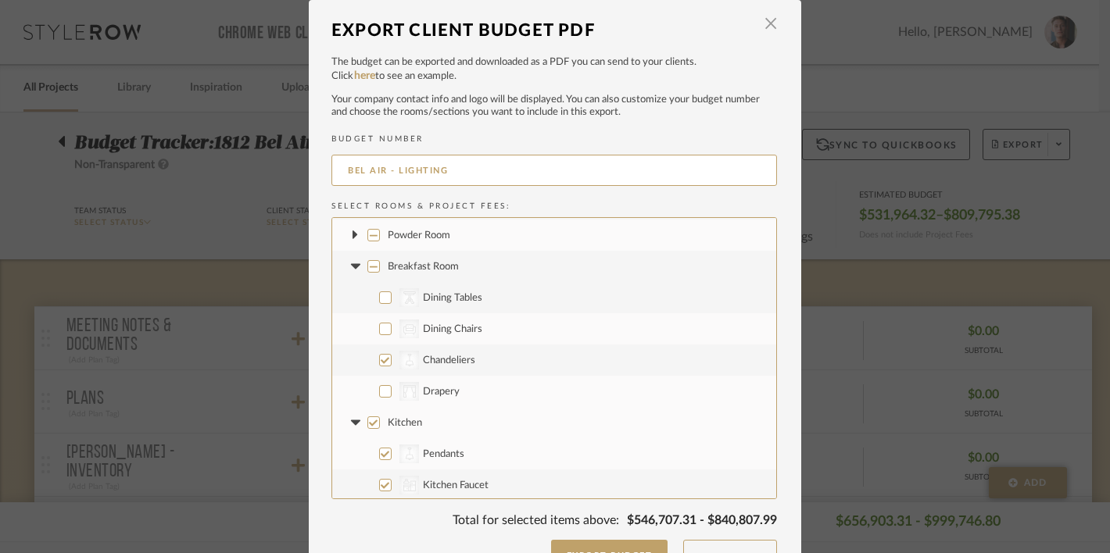
click at [350, 263] on icon at bounding box center [354, 265] width 9 height 5
click at [401, 296] on span "Kitchen" at bounding box center [405, 298] width 34 height 10
click at [380, 296] on input "Kitchen" at bounding box center [373, 298] width 13 height 13
checkbox input "false"
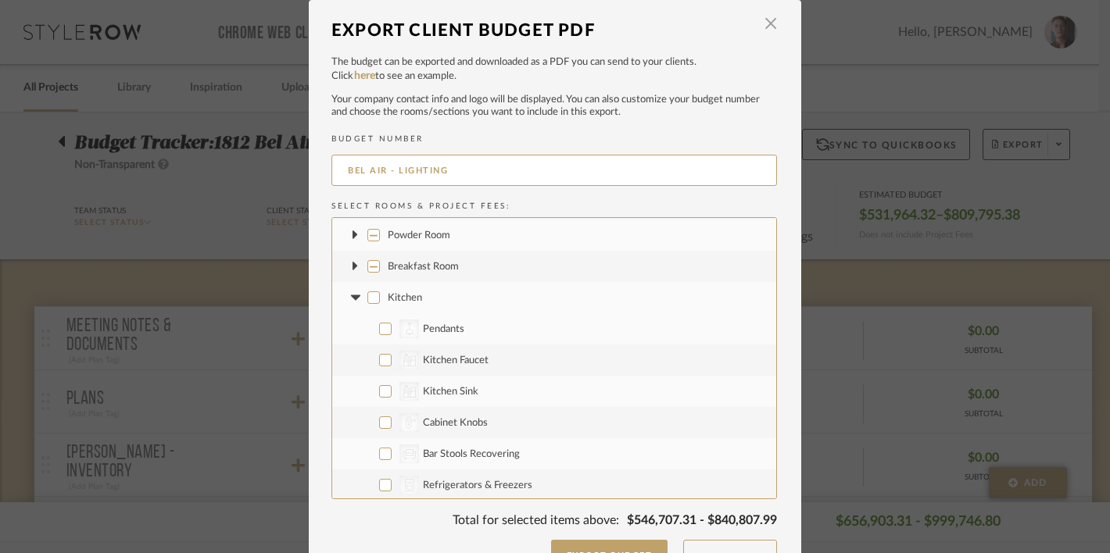
checkbox input "false"
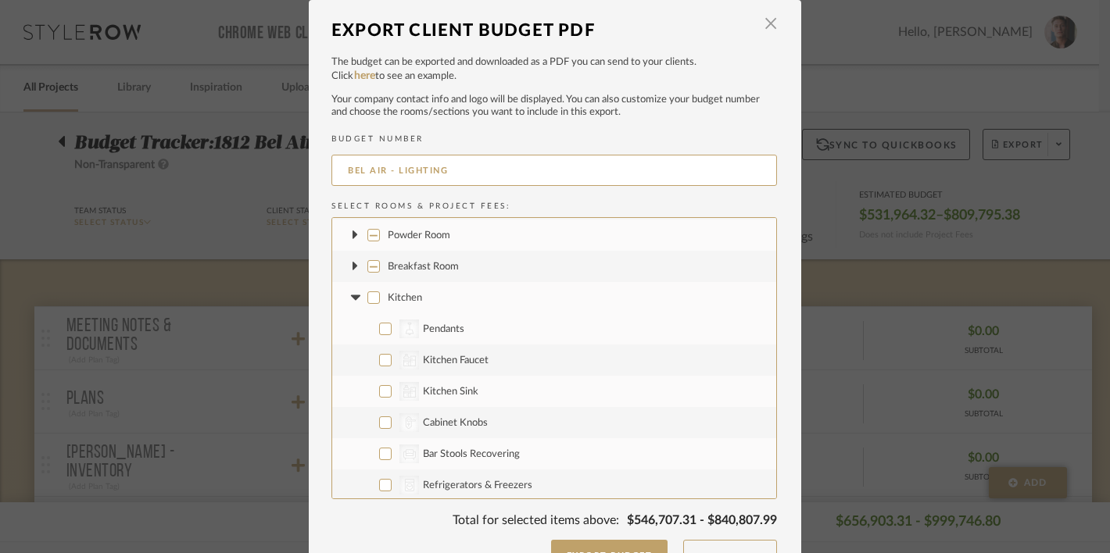
checkbox input "false"
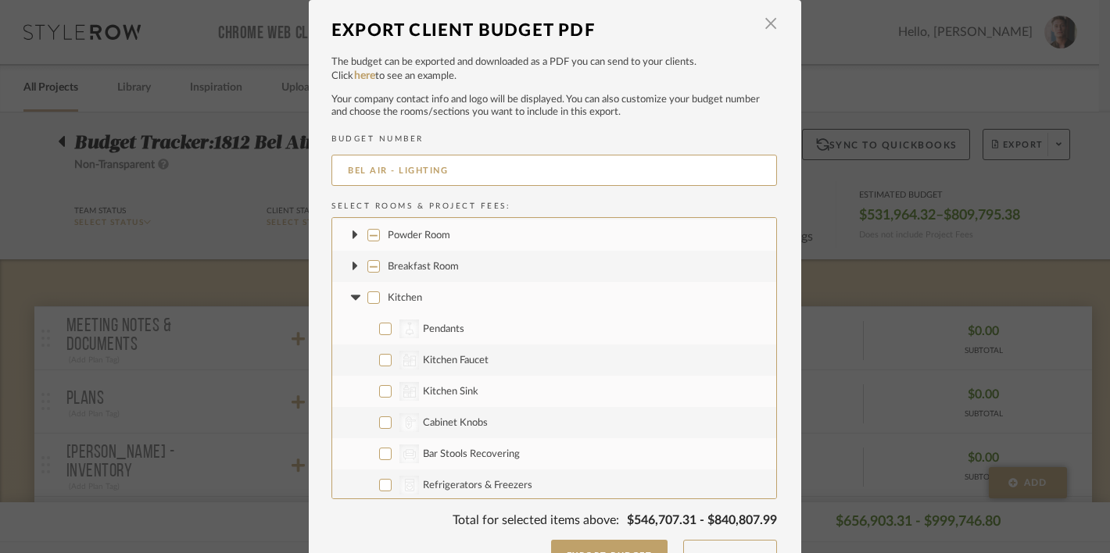
checkbox input "false"
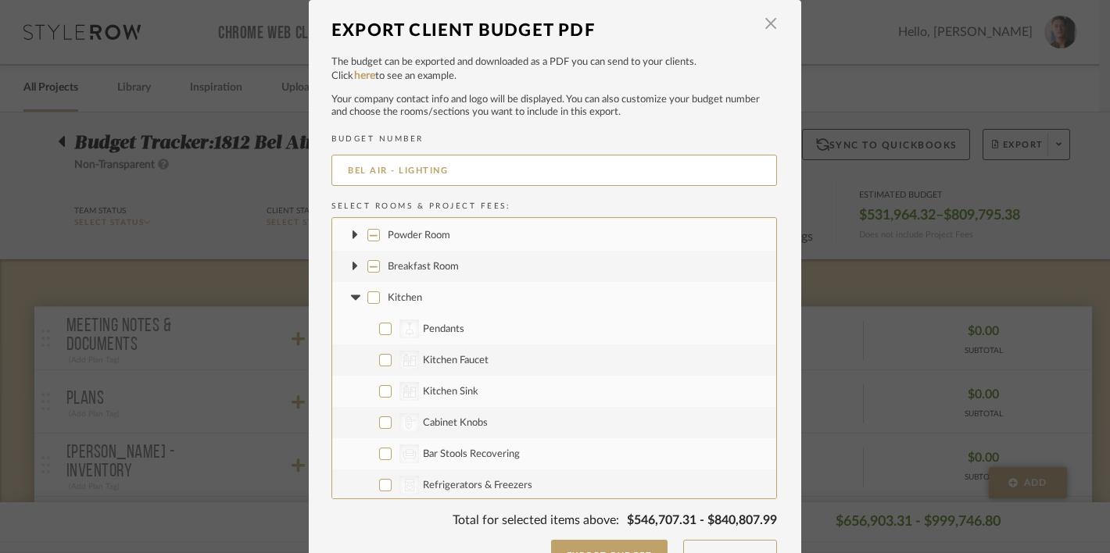
checkbox input "false"
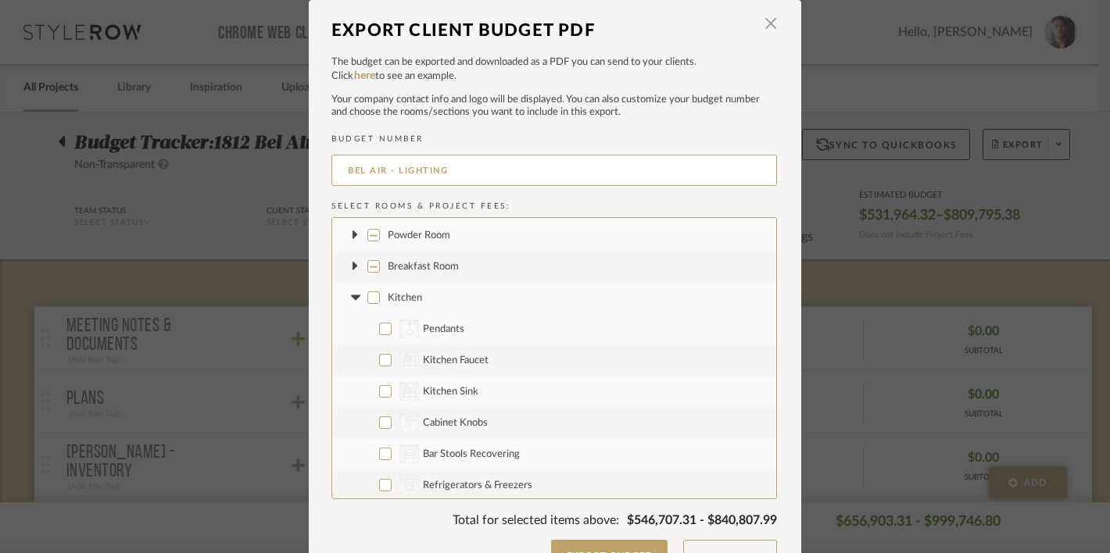
checkbox input "false"
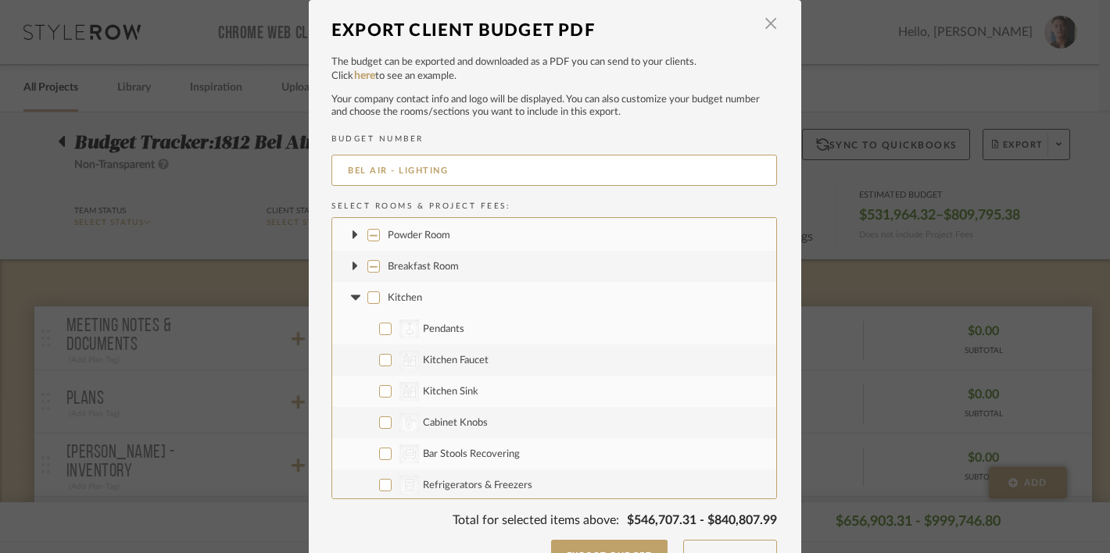
checkbox input "false"
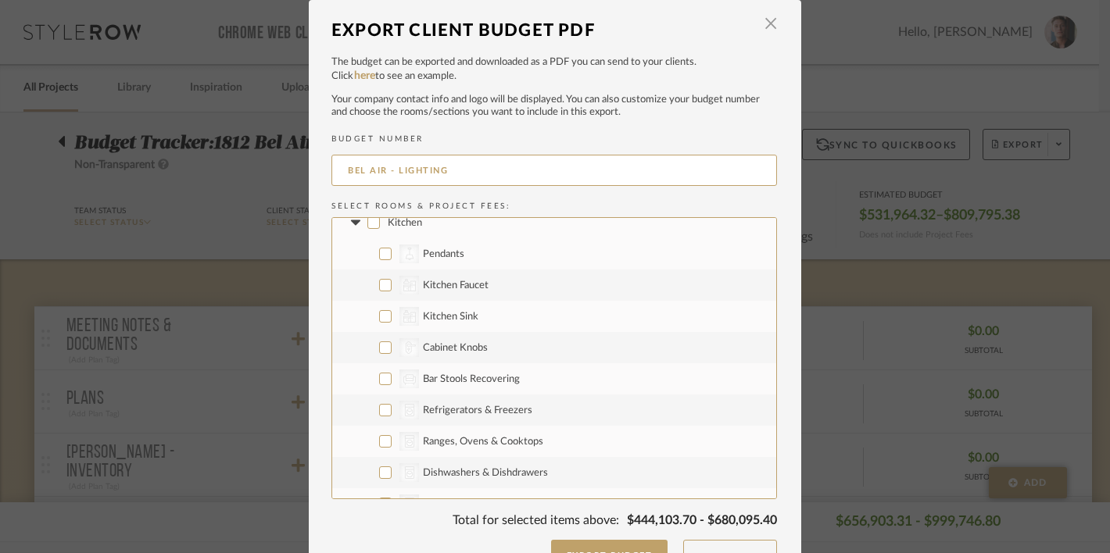
click at [447, 252] on span "Pendants" at bounding box center [443, 254] width 41 height 10
click at [392, 252] on input "CategoryIconLighting Created with Sketch. Pendants" at bounding box center [385, 254] width 13 height 13
checkbox input "true"
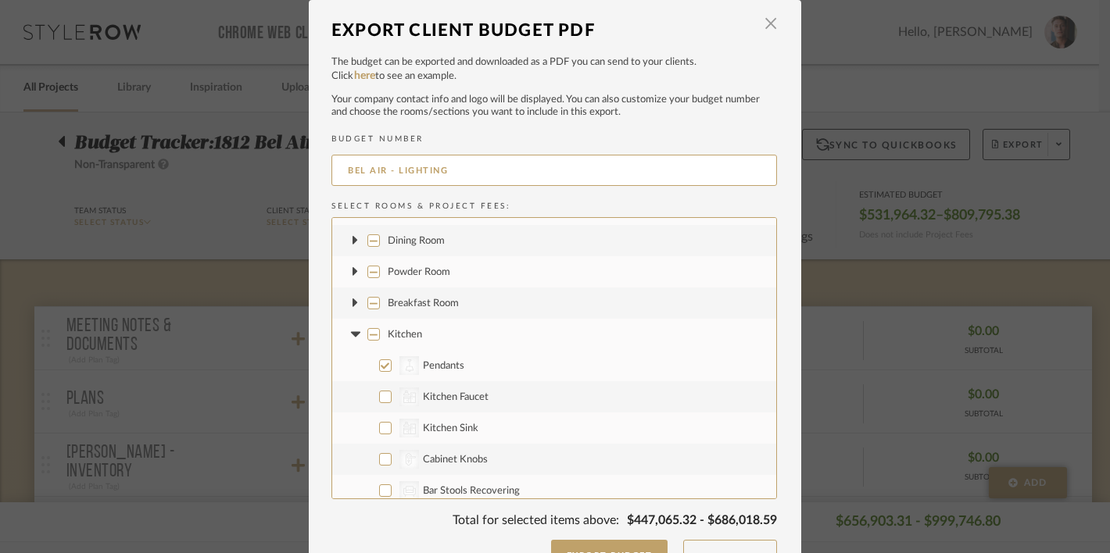
scroll to position [86, 0]
click at [350, 335] on icon at bounding box center [354, 334] width 9 height 5
click at [396, 366] on span "Kitchen Wet Bar" at bounding box center [424, 367] width 73 height 10
click at [380, 366] on input "Kitchen Wet Bar" at bounding box center [373, 366] width 13 height 13
checkbox input "false"
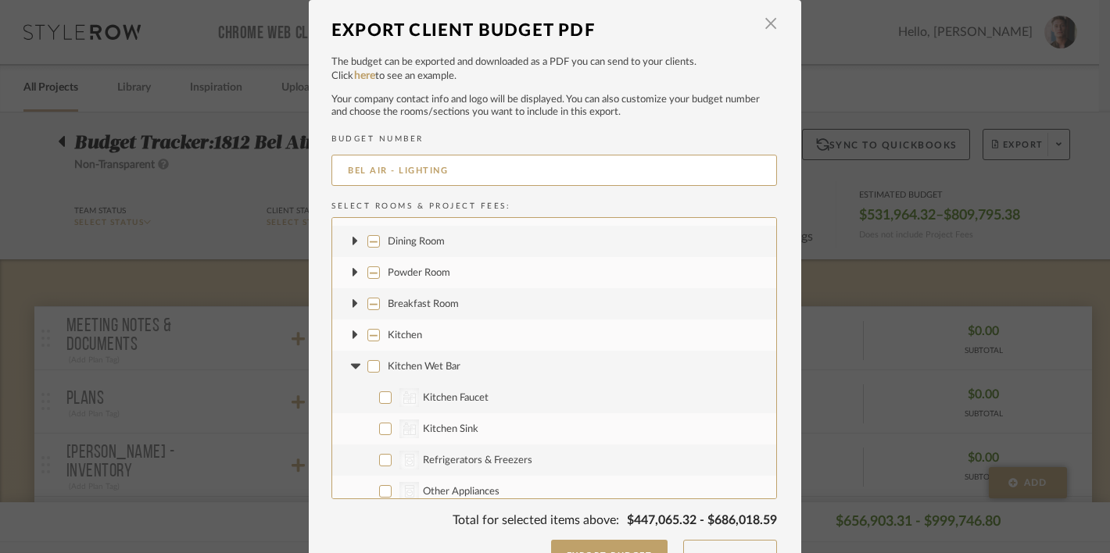
checkbox input "false"
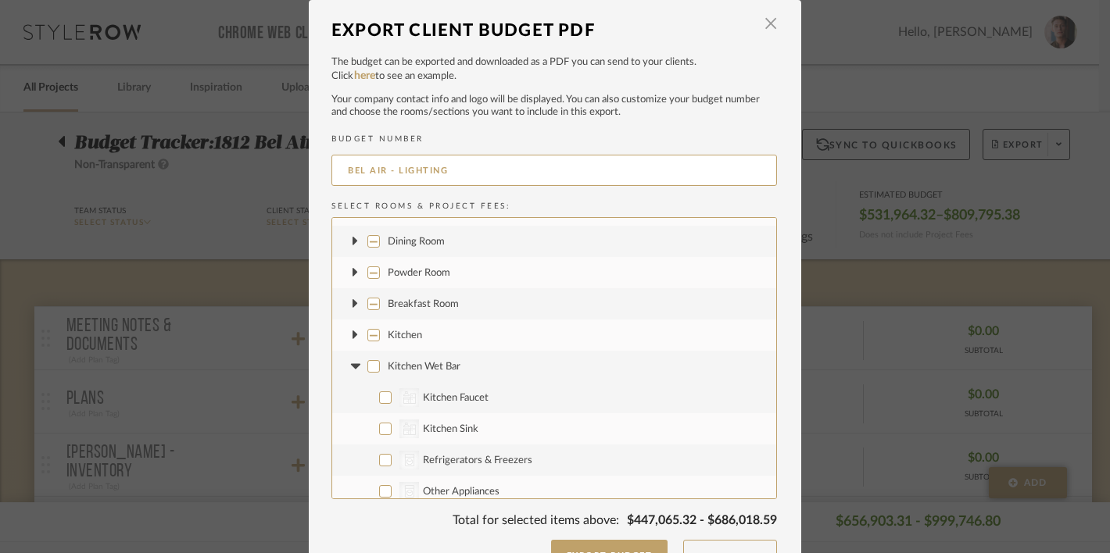
checkbox input "false"
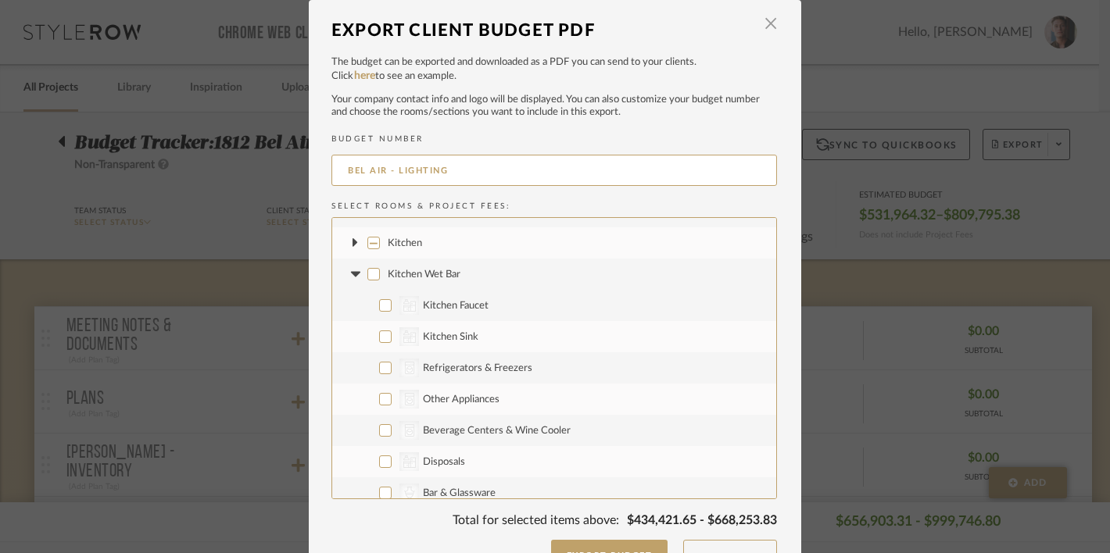
scroll to position [172, 0]
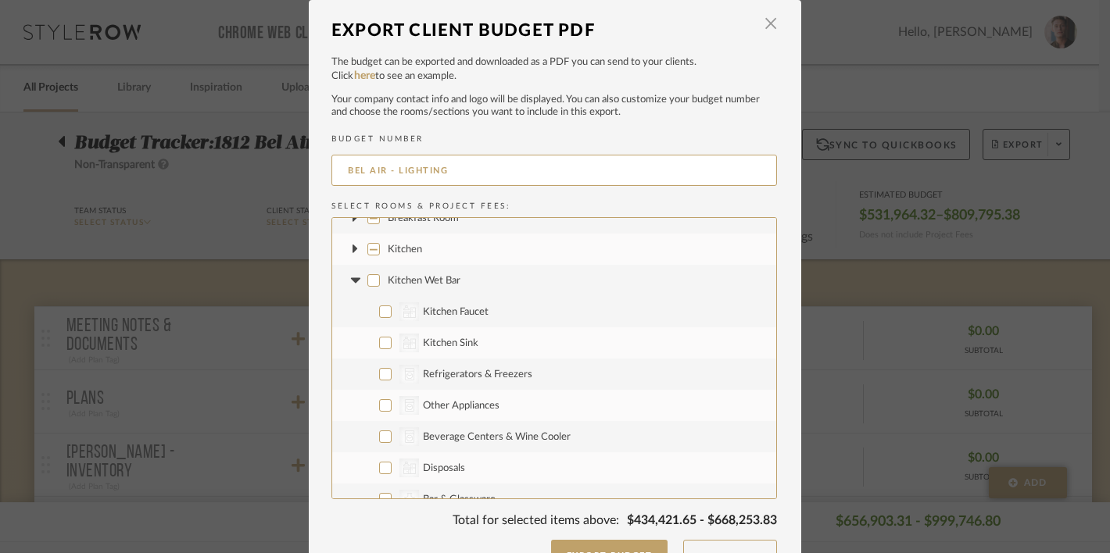
click at [403, 278] on span "Kitchen Wet Bar" at bounding box center [424, 281] width 73 height 10
click at [380, 278] on input "Kitchen Wet Bar" at bounding box center [373, 280] width 13 height 13
checkbox input "true"
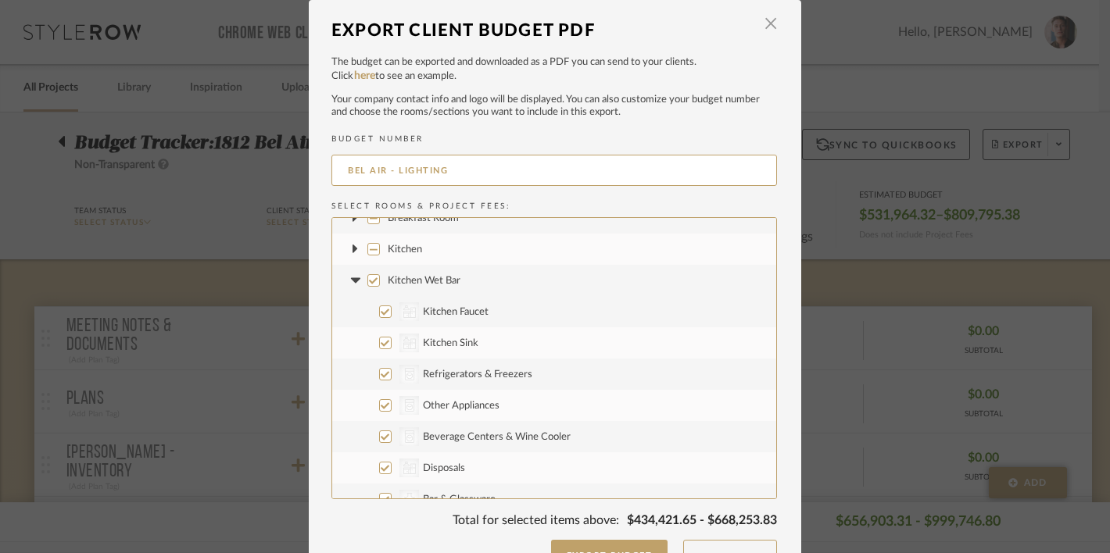
checkbox input "true"
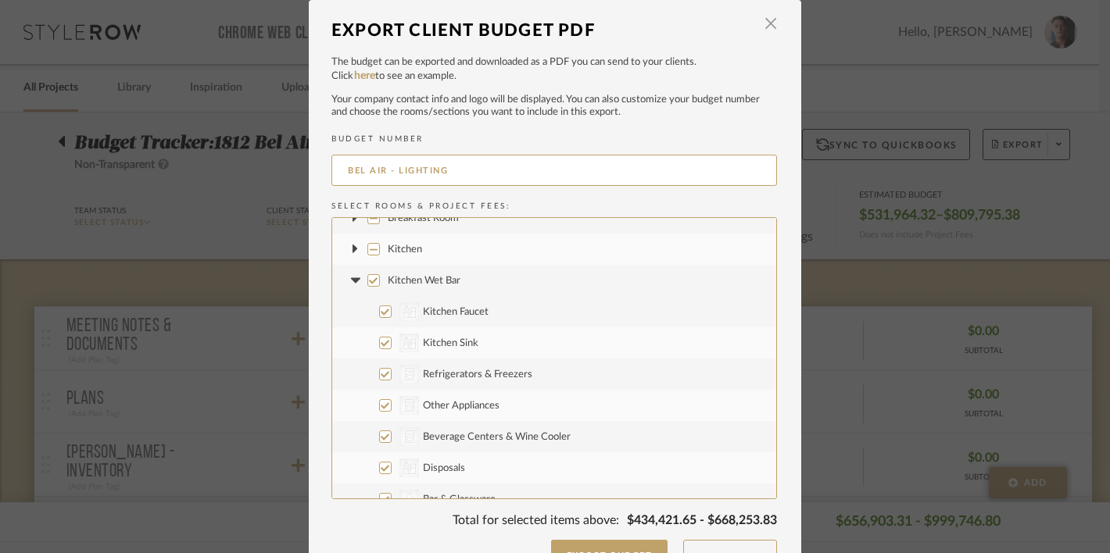
checkbox input "true"
click at [379, 280] on label "Kitchen Wet Bar" at bounding box center [554, 280] width 444 height 31
click at [379, 280] on input "Kitchen Wet Bar" at bounding box center [373, 280] width 13 height 13
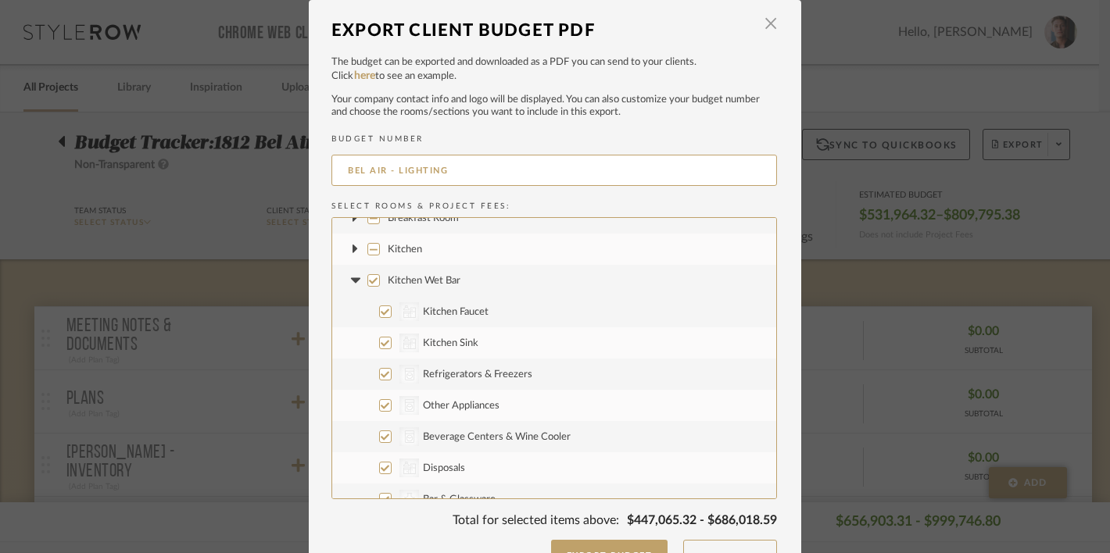
checkbox input "false"
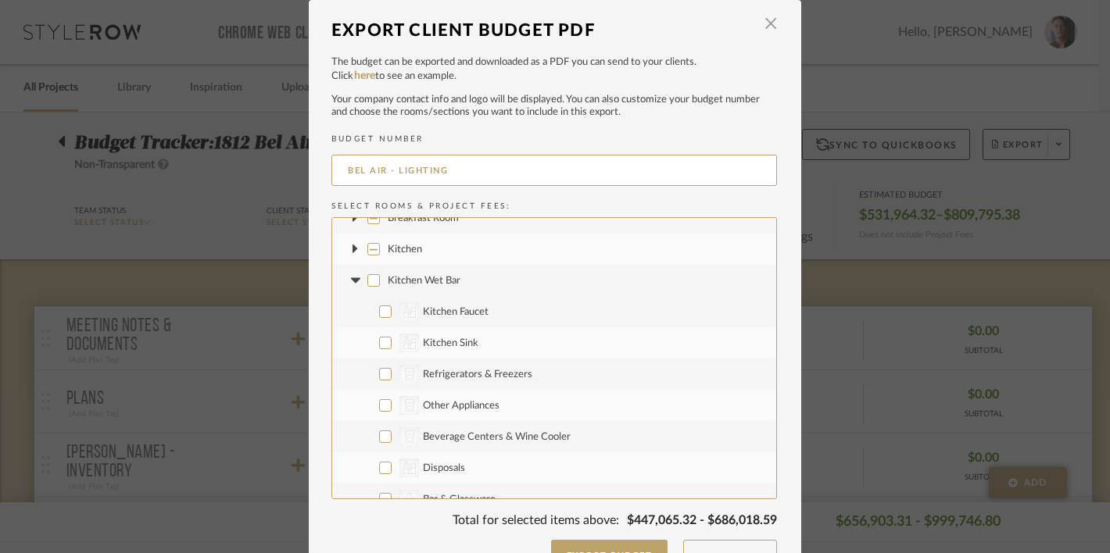
checkbox input "false"
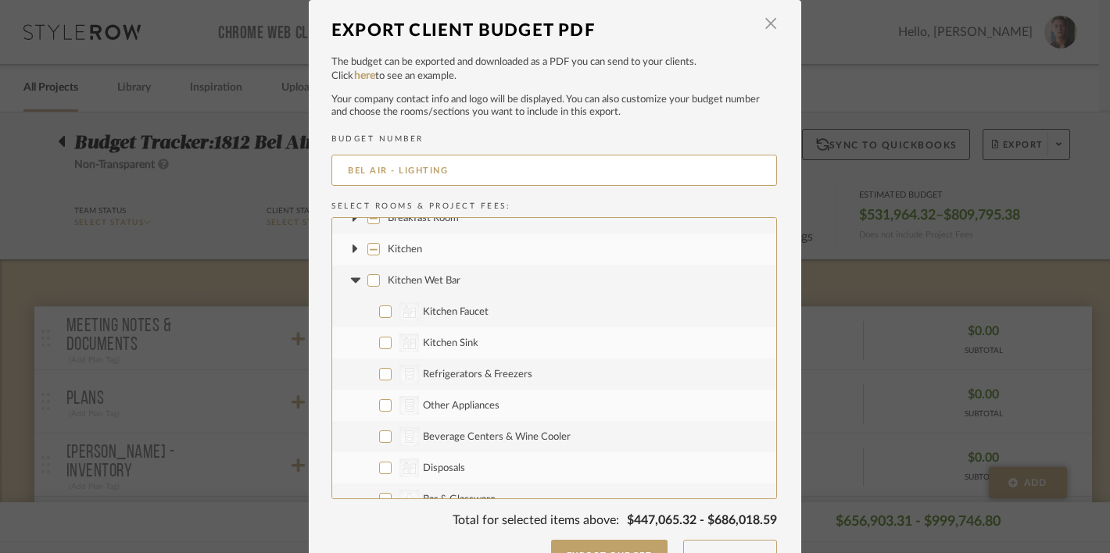
checkbox input "false"
click at [347, 280] on icon at bounding box center [355, 281] width 16 height 6
click at [406, 313] on span "Kitchen Patio" at bounding box center [417, 312] width 59 height 10
click at [380, 313] on input "Kitchen Patio" at bounding box center [373, 312] width 13 height 13
checkbox input "false"
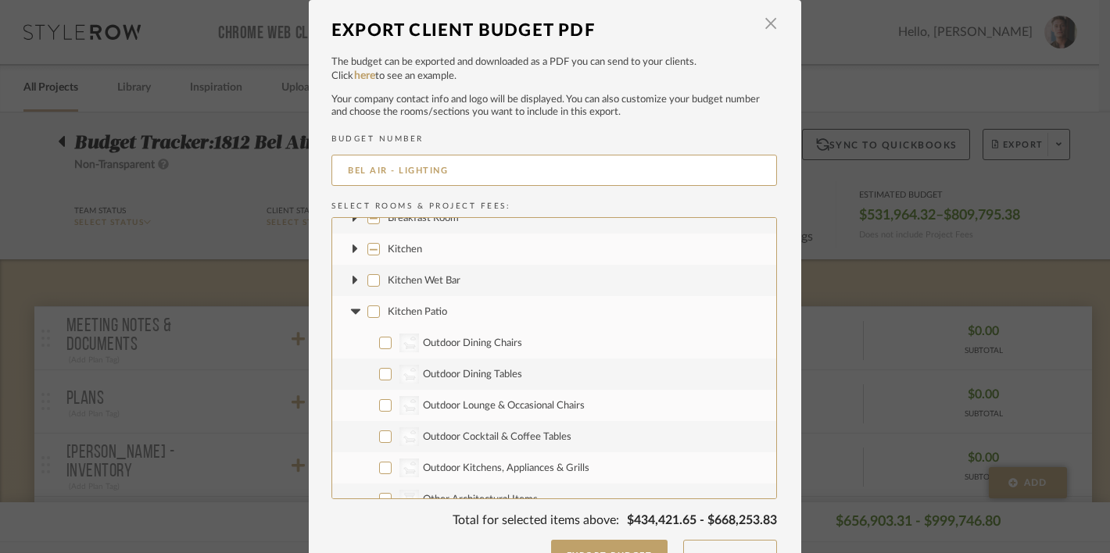
checkbox input "false"
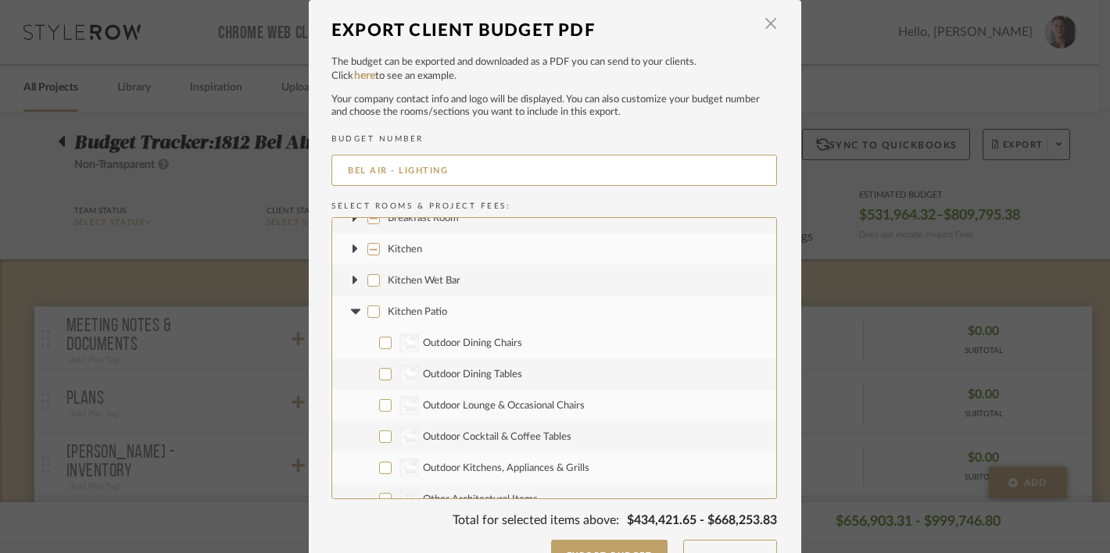
checkbox input "false"
click at [347, 316] on fa-icon at bounding box center [355, 312] width 16 height 16
click at [379, 342] on label "Family Room" at bounding box center [554, 343] width 444 height 31
click at [379, 342] on input "Family Room" at bounding box center [373, 343] width 13 height 13
checkbox input "false"
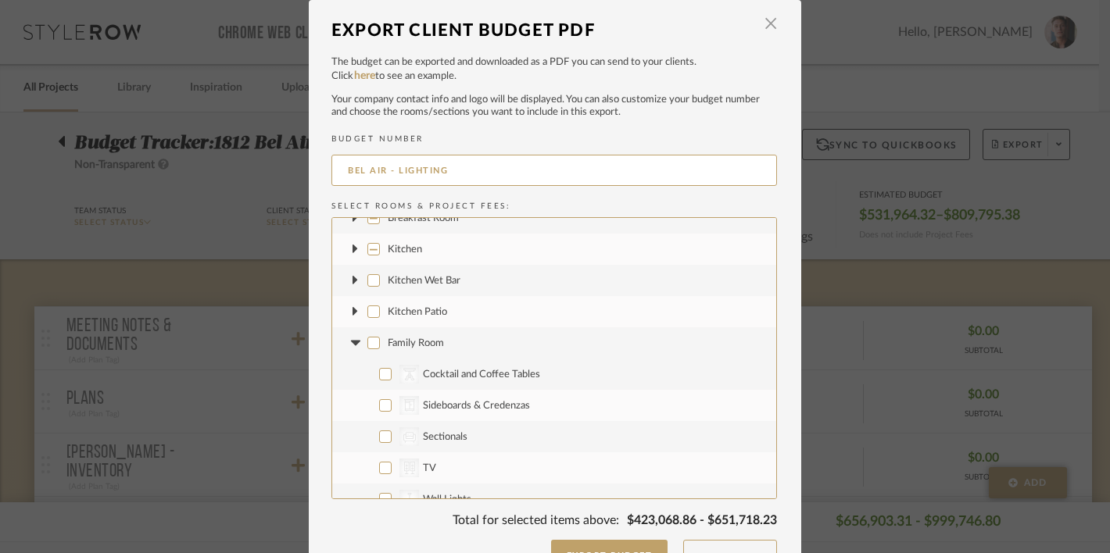
checkbox input "false"
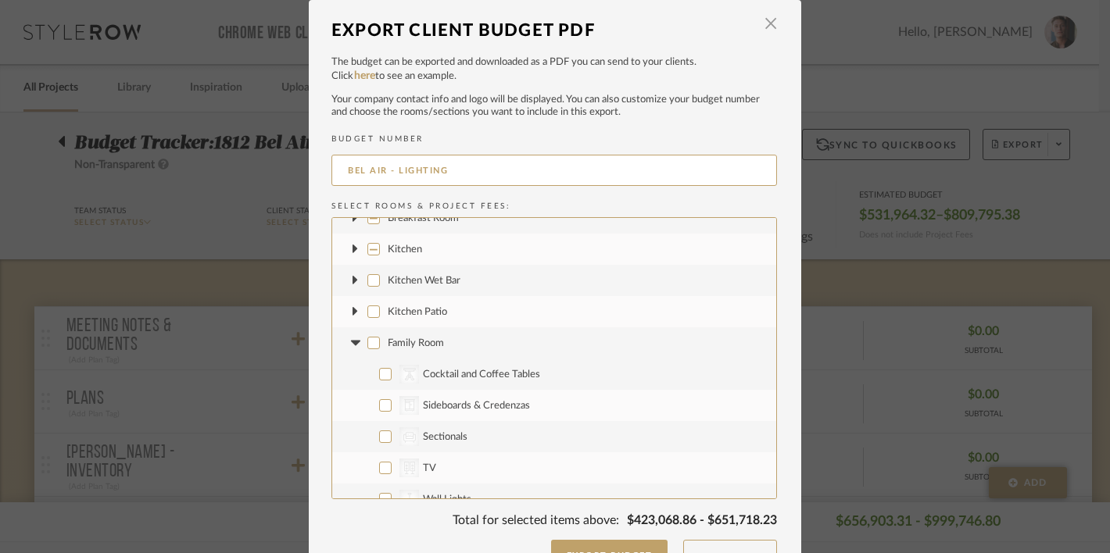
checkbox input "false"
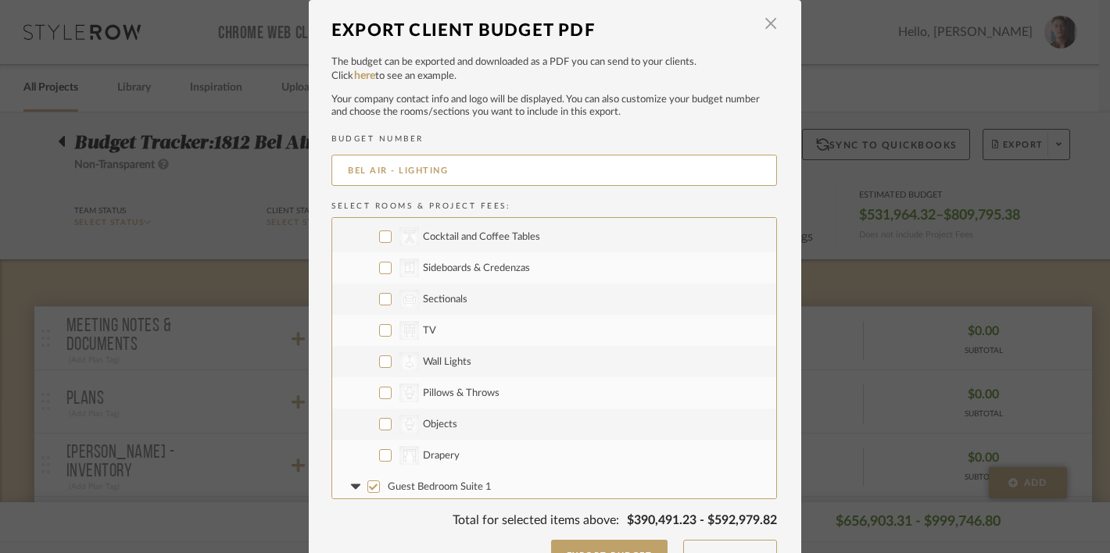
scroll to position [313, 0]
click at [457, 358] on span "Wall Lights" at bounding box center [447, 358] width 48 height 10
click at [392, 358] on input "CategoryIconLighting Created with Sketch. Wall Lights" at bounding box center [385, 358] width 13 height 13
checkbox input "true"
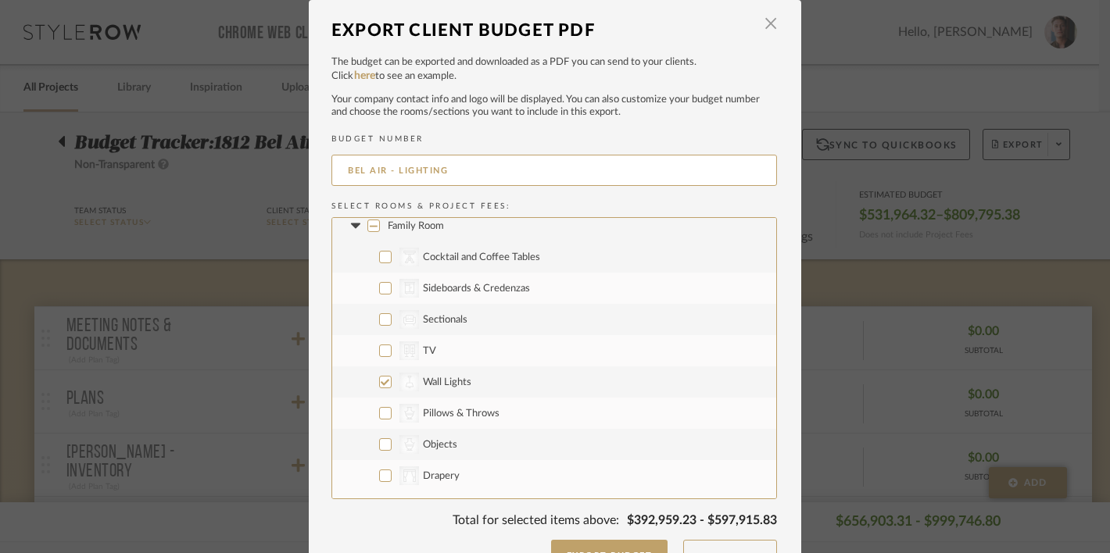
scroll to position [291, 0]
click at [425, 347] on span "TV" at bounding box center [429, 350] width 13 height 10
click at [392, 347] on input "CategoryIconElectronics Created with Sketch. TV" at bounding box center [385, 349] width 13 height 13
click at [425, 346] on span "TV" at bounding box center [429, 350] width 13 height 10
click at [392, 346] on input "CategoryIconElectronics Created with Sketch. TV" at bounding box center [385, 349] width 13 height 13
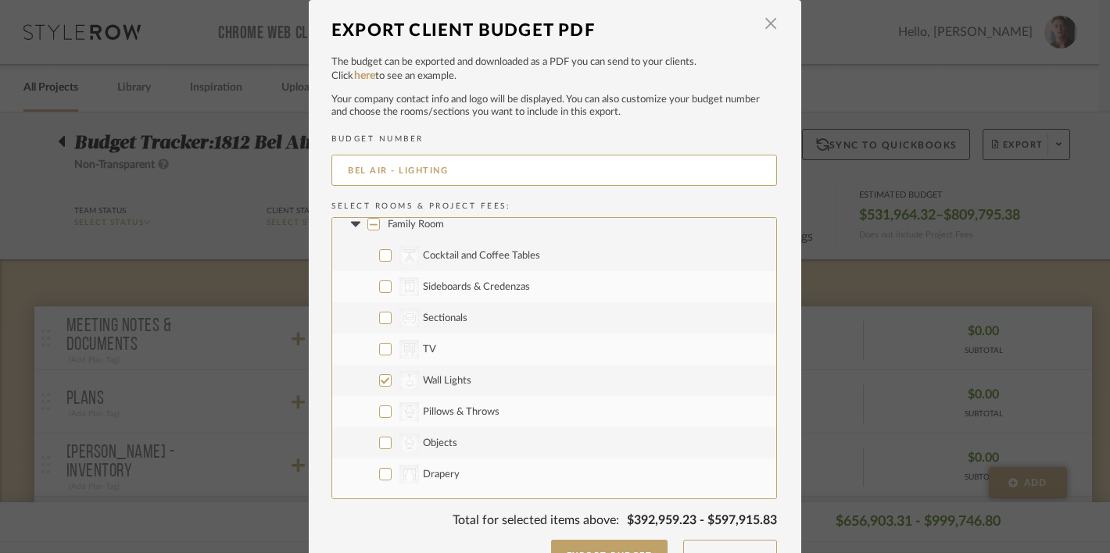
click at [427, 346] on span "TV" at bounding box center [429, 350] width 13 height 10
click at [392, 346] on input "CategoryIconElectronics Created with Sketch. TV" at bounding box center [385, 349] width 13 height 13
checkbox input "true"
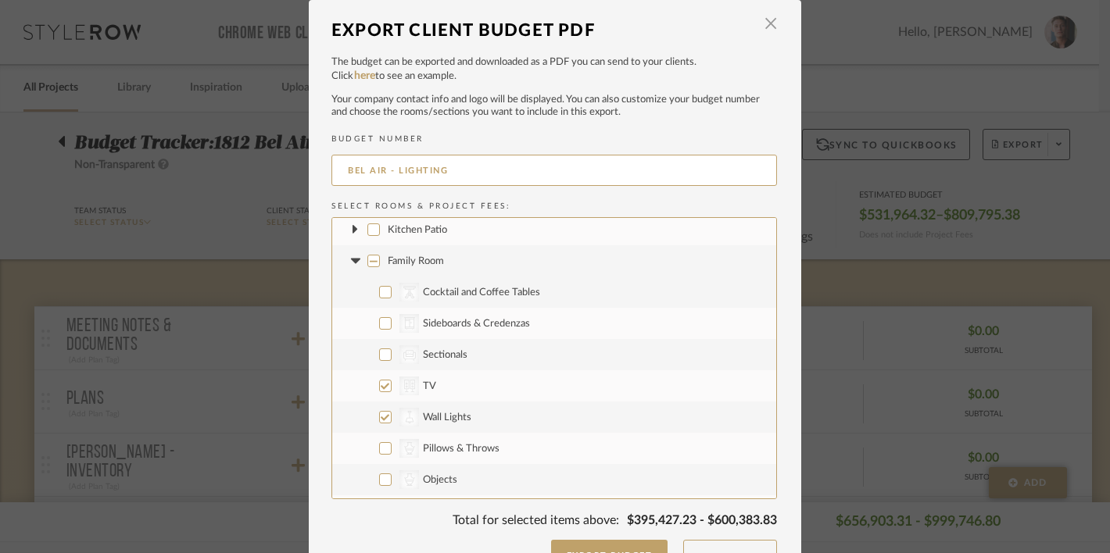
click at [350, 259] on icon at bounding box center [354, 260] width 9 height 5
click at [460, 293] on span "Guest Bedroom Suite 1" at bounding box center [440, 293] width 104 height 10
click at [380, 293] on input "Guest Bedroom Suite 1" at bounding box center [373, 292] width 13 height 13
checkbox input "false"
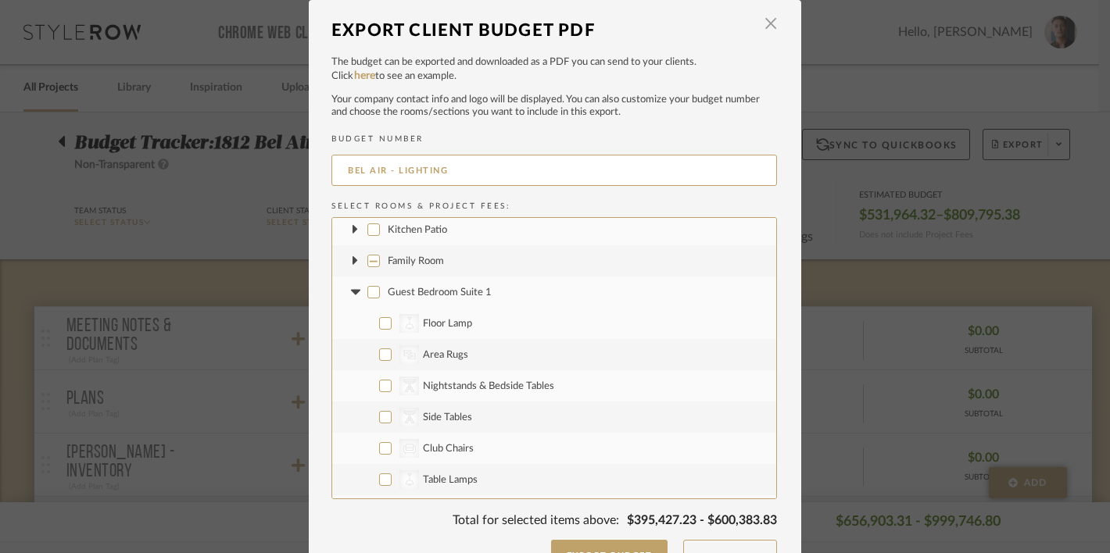
checkbox input "false"
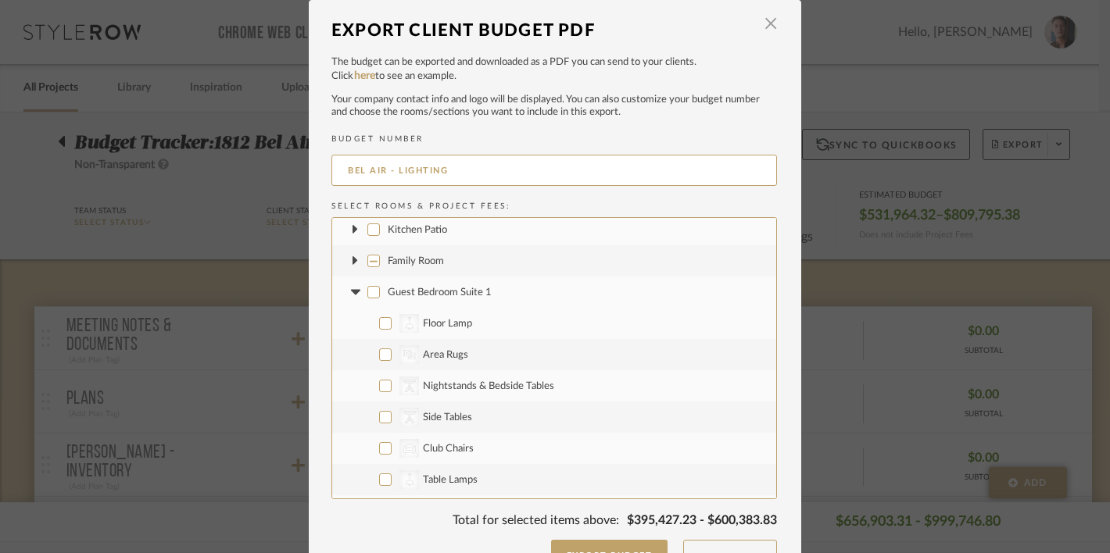
checkbox input "false"
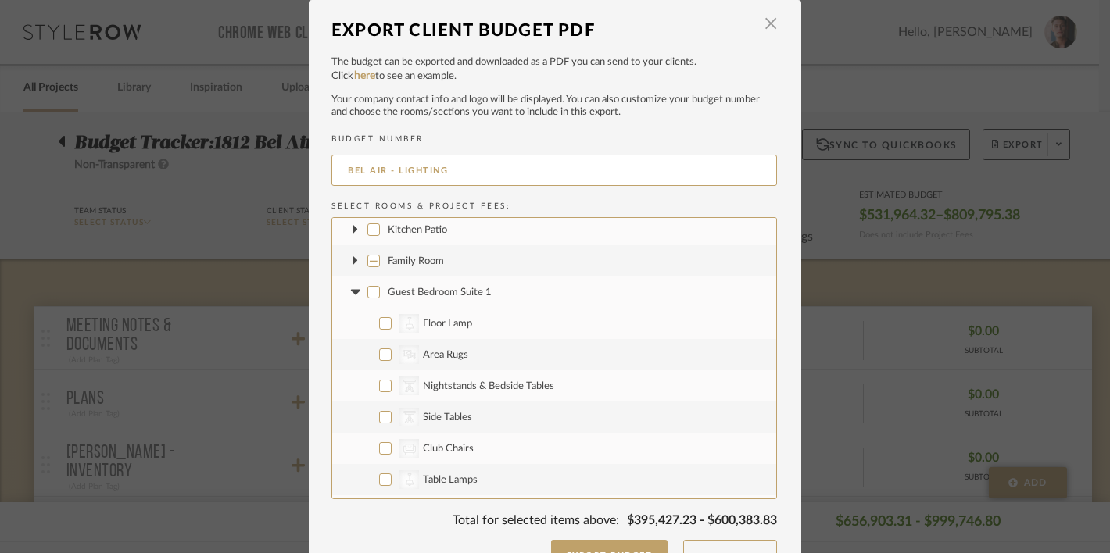
checkbox input "false"
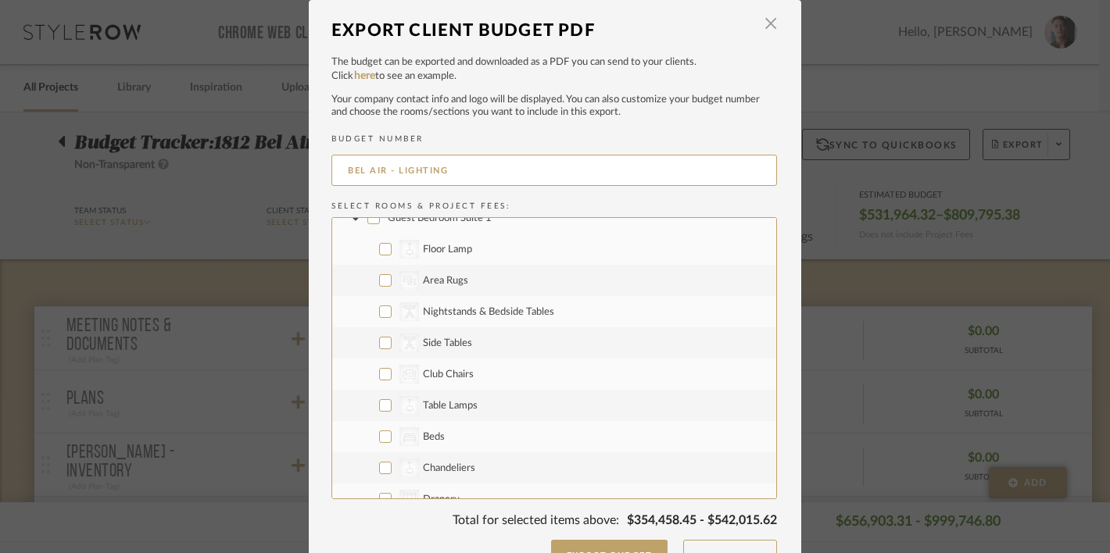
scroll to position [358, 0]
click at [517, 278] on span "Nightstands‎‎‏‏‎ & Bedside Tables" at bounding box center [488, 283] width 131 height 10
click at [392, 278] on input "CategoryIconTables Created with Sketch. Nightstands‎‎‏‏‎ & Bedside Tables" at bounding box center [385, 282] width 13 height 13
checkbox input "true"
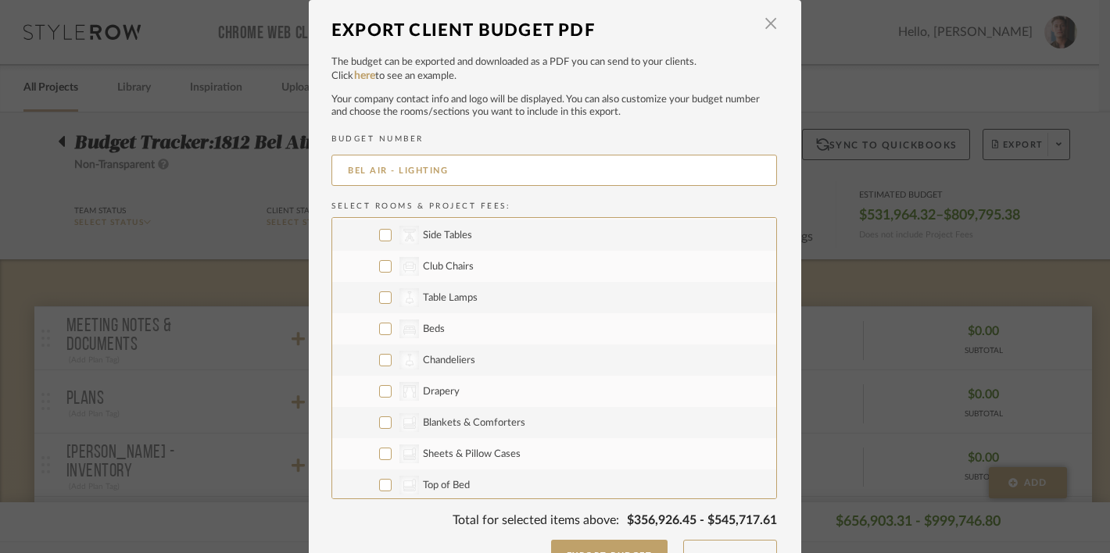
scroll to position [438, 0]
click at [451, 294] on span "Table Lamps" at bounding box center [450, 297] width 55 height 10
click at [392, 294] on input "CategoryIconLighting Created with Sketch. Table Lamps" at bounding box center [385, 296] width 13 height 13
checkbox input "true"
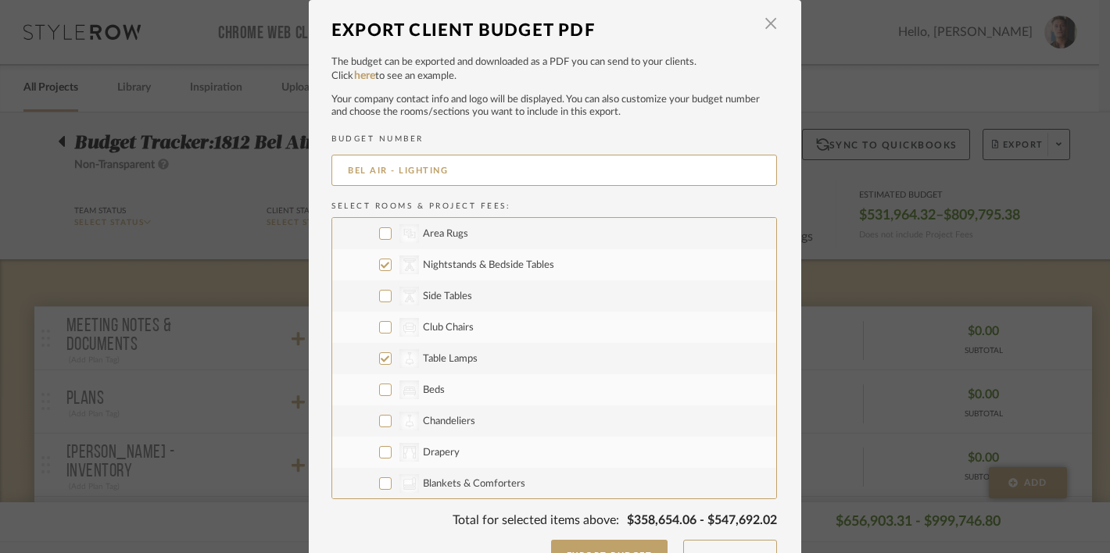
click at [451, 263] on span "Nightstands‎‎‏‏‎ & Bedside Tables" at bounding box center [488, 265] width 131 height 10
click at [392, 263] on input "CategoryIconTables Created with Sketch. Nightstands‎‎‏‏‎ & Bedside Tables" at bounding box center [385, 265] width 13 height 13
checkbox input "false"
click at [446, 360] on span "Table Lamps" at bounding box center [450, 359] width 55 height 10
click at [392, 360] on input "CategoryIconLighting Created with Sketch. Table Lamps" at bounding box center [385, 359] width 13 height 13
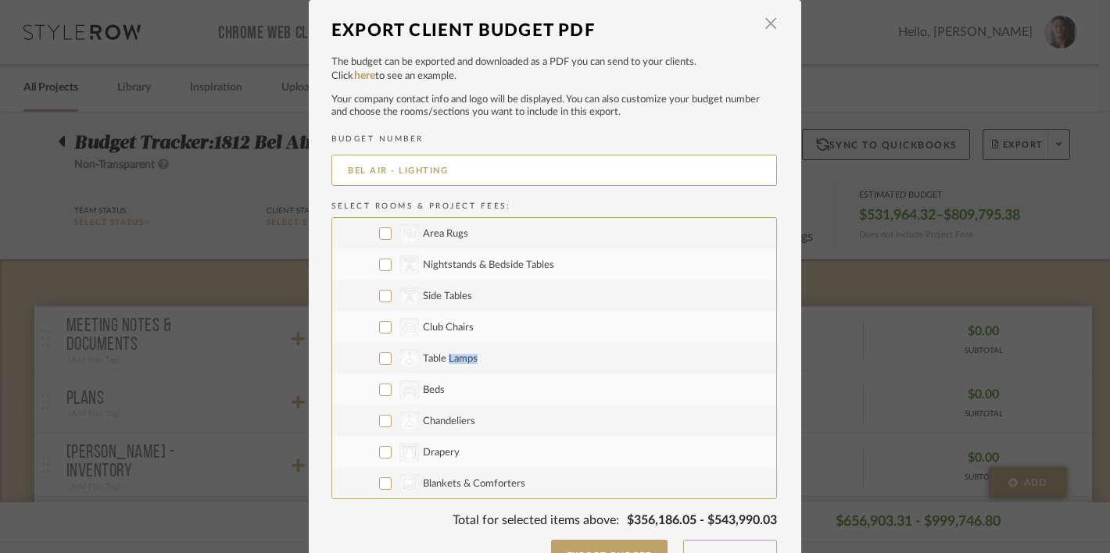
click at [446, 360] on span "Table Lamps" at bounding box center [450, 359] width 55 height 10
click at [392, 360] on input "CategoryIconLighting Created with Sketch. Table Lamps" at bounding box center [385, 359] width 13 height 13
checkbox input "true"
click at [451, 257] on label "CategoryIconTables Created with Sketch. Nightstands‎‎‏‏‎ & Bedside Tables" at bounding box center [554, 264] width 444 height 31
click at [392, 259] on input "CategoryIconTables Created with Sketch. Nightstands‎‎‏‏‎ & Bedside Tables" at bounding box center [385, 265] width 13 height 13
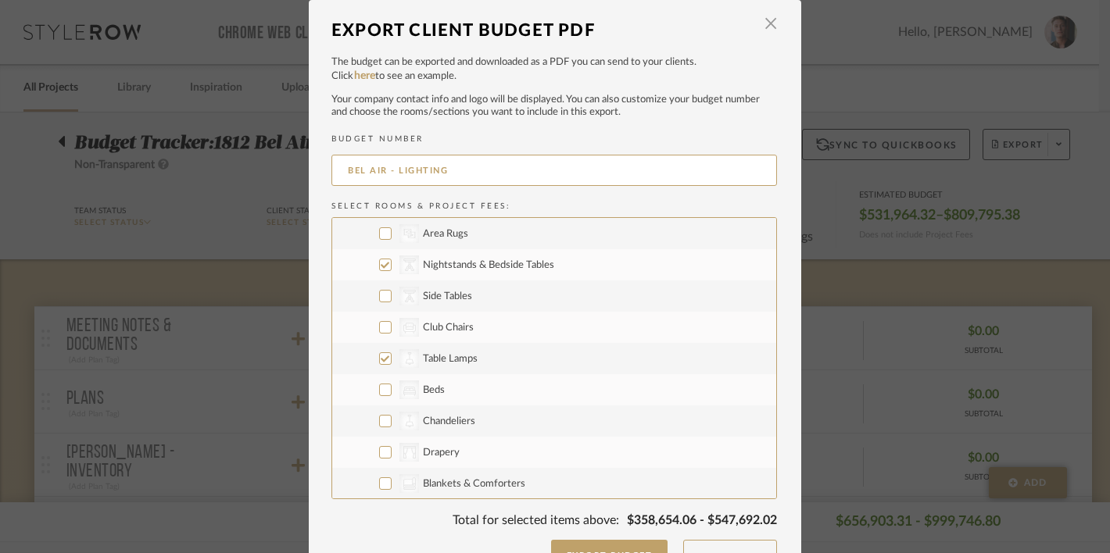
click at [449, 265] on span "Nightstands‎‎‏‏‎ & Bedside Tables" at bounding box center [488, 265] width 131 height 10
click at [392, 265] on input "CategoryIconTables Created with Sketch. Nightstands‎‎‏‏‎ & Bedside Tables" at bounding box center [385, 265] width 13 height 13
checkbox input "false"
click at [447, 360] on span "Table Lamps" at bounding box center [450, 359] width 55 height 10
click at [392, 360] on input "CategoryIconLighting Created with Sketch. Table Lamps" at bounding box center [385, 359] width 13 height 13
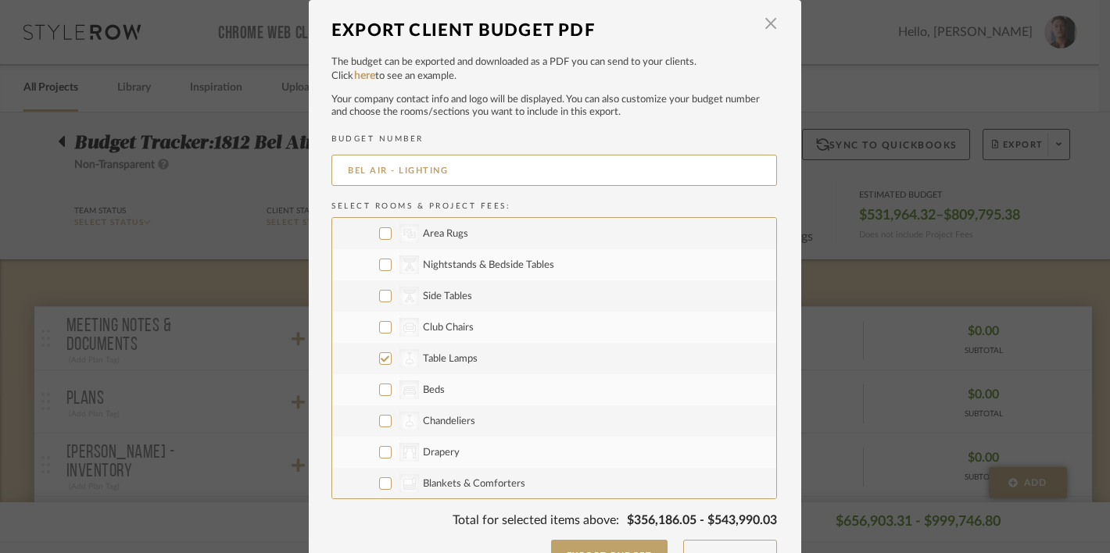
checkbox input "false"
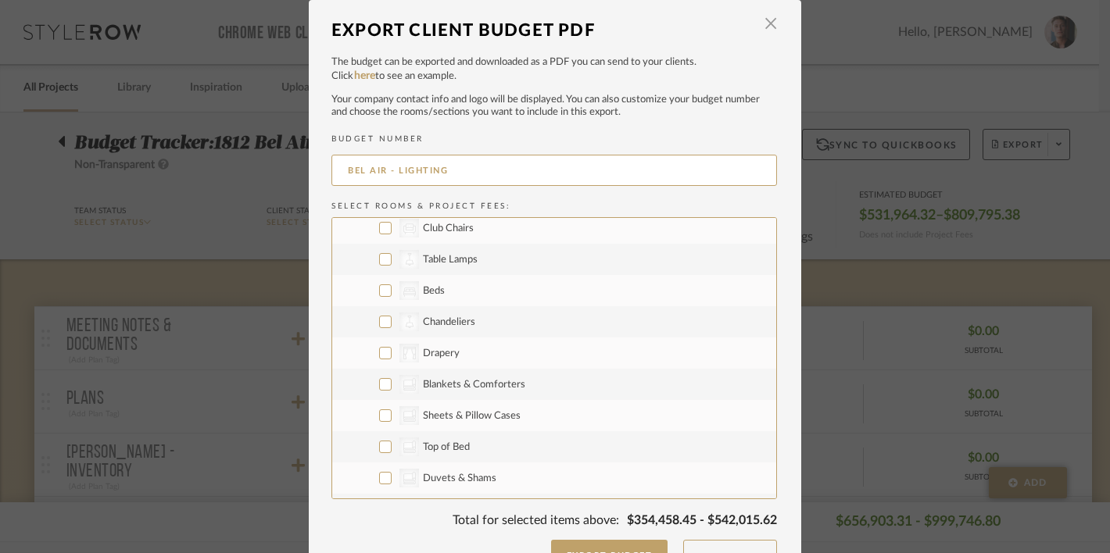
scroll to position [478, 0]
click at [457, 316] on span "Chandeliers" at bounding box center [449, 318] width 52 height 10
click at [392, 316] on input "CategoryIconLighting Created with Sketch. Chandeliers" at bounding box center [385, 318] width 13 height 13
checkbox input "true"
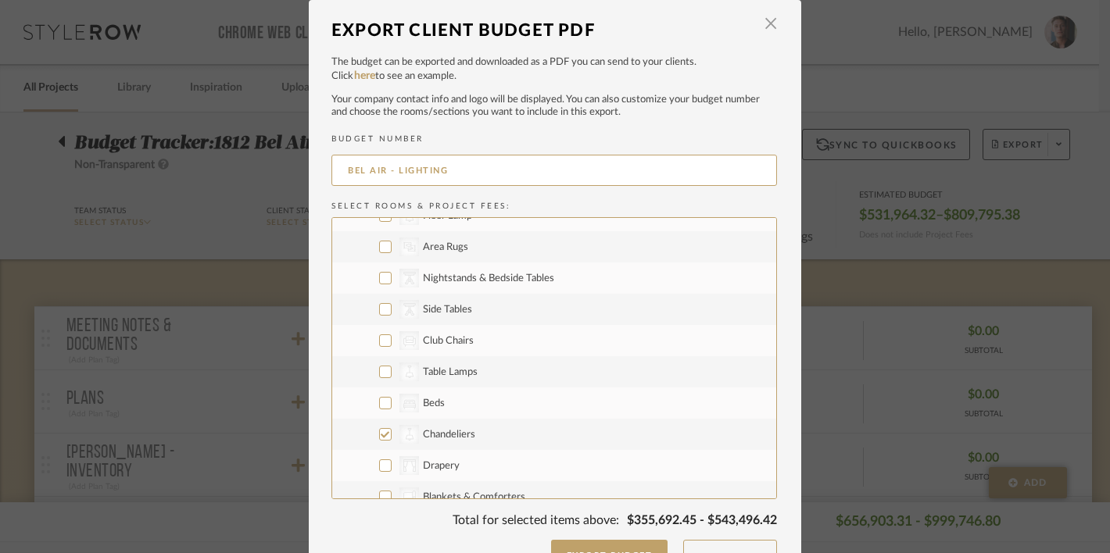
click at [457, 306] on span "Side Tables" at bounding box center [447, 310] width 49 height 10
click at [392, 306] on input "CategoryIconTables Created with Sketch. Side Tables" at bounding box center [385, 309] width 13 height 13
checkbox input "true"
click at [457, 281] on span "Nightstands‎‎‏‏‎ & Bedside Tables" at bounding box center [488, 279] width 131 height 10
click at [392, 281] on input "CategoryIconTables Created with Sketch. Nightstands‎‎‏‏‎ & Bedside Tables" at bounding box center [385, 278] width 13 height 13
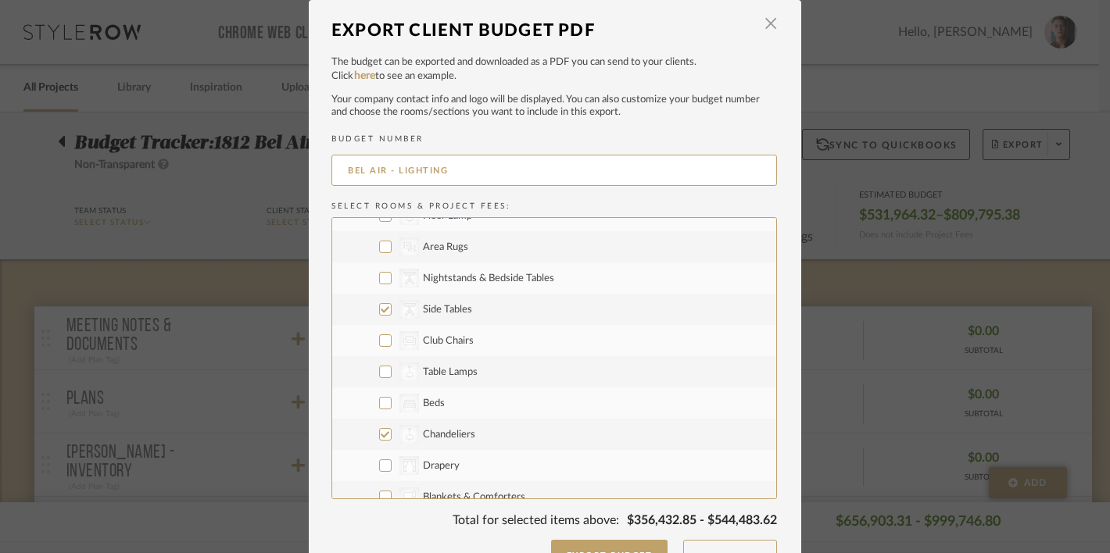
checkbox input "true"
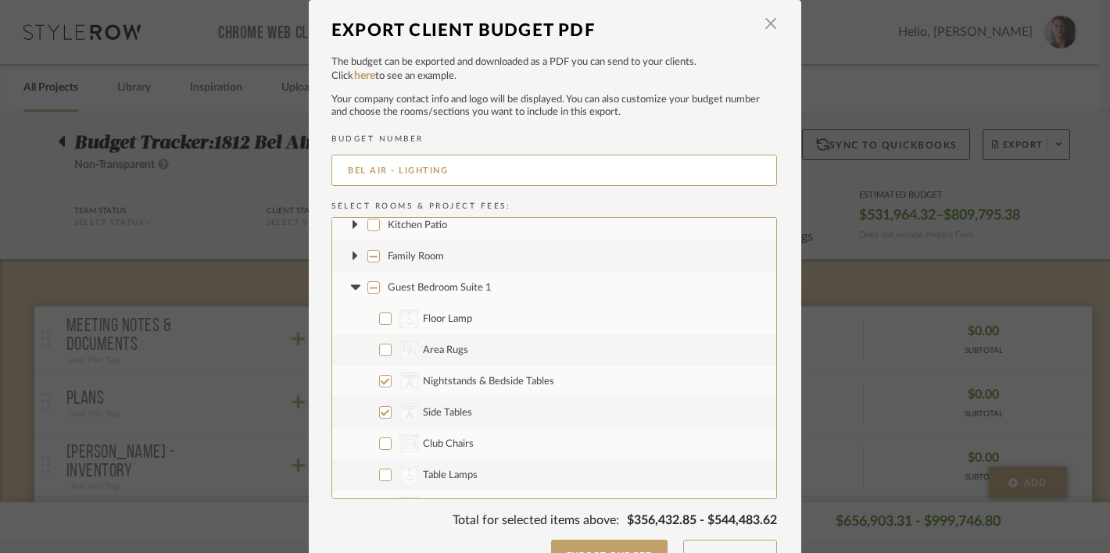
scroll to position [263, 0]
click at [447, 315] on span "Floor Lamp" at bounding box center [447, 315] width 49 height 10
click at [392, 315] on input "CategoryIconLighting Created with Sketch. Floor Lamp" at bounding box center [385, 314] width 13 height 13
checkbox input "true"
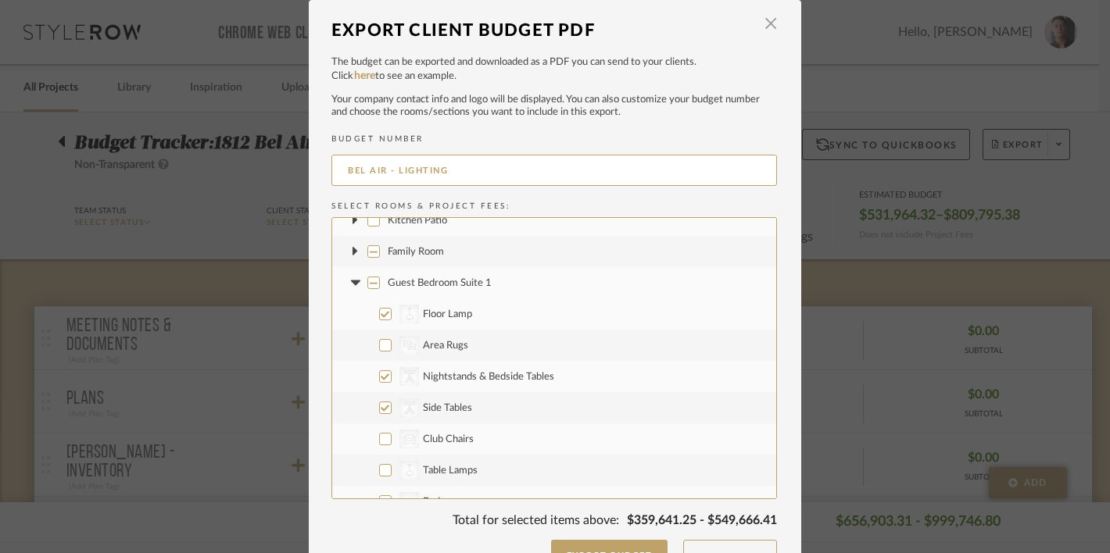
click at [443, 285] on span "Guest Bedroom Suite 1" at bounding box center [440, 283] width 104 height 10
click at [380, 285] on input "Guest Bedroom Suite 1" at bounding box center [373, 283] width 13 height 13
checkbox input "true"
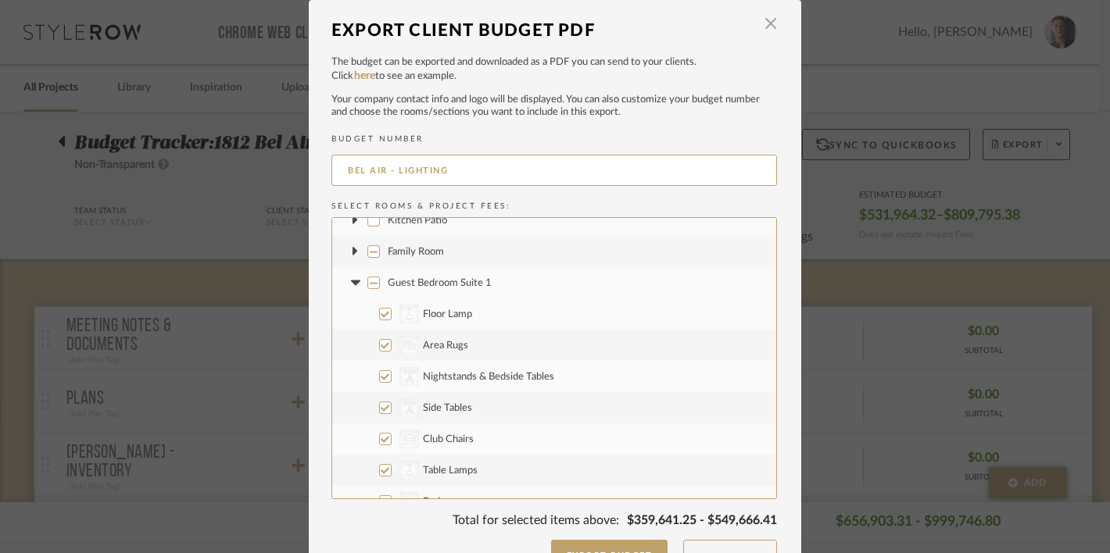
checkbox input "true"
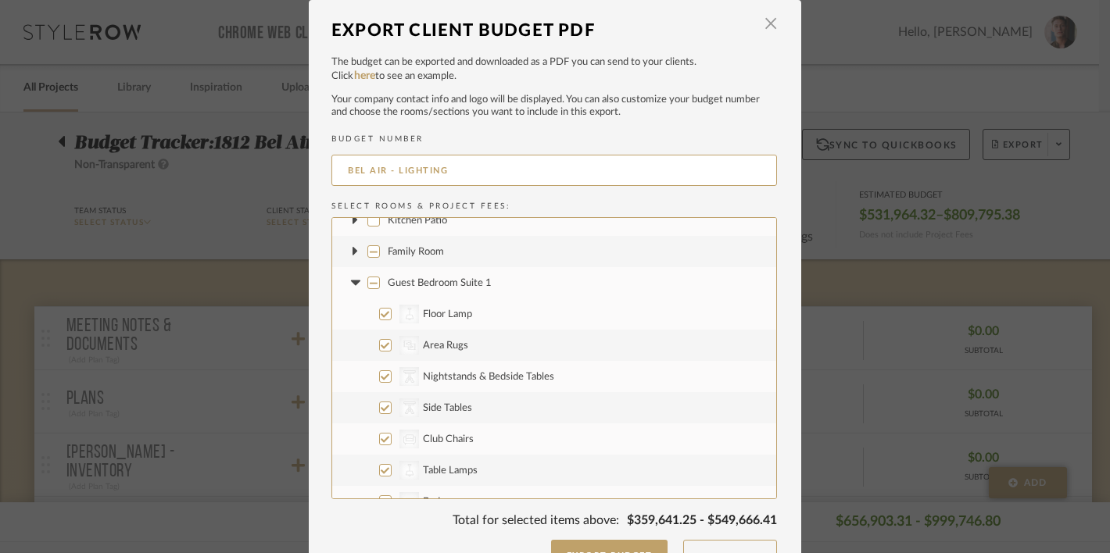
checkbox input "true"
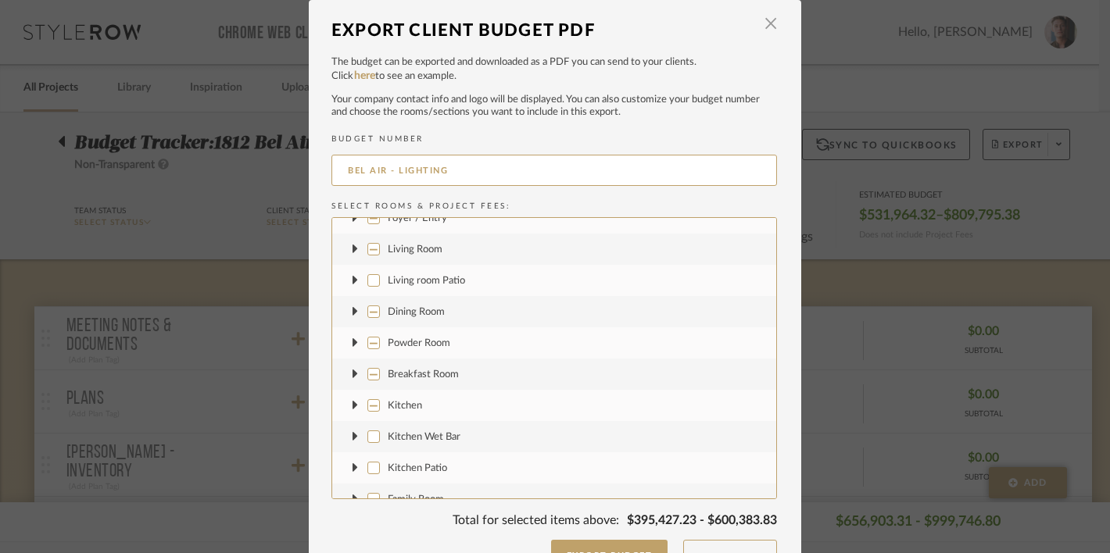
scroll to position [0, 0]
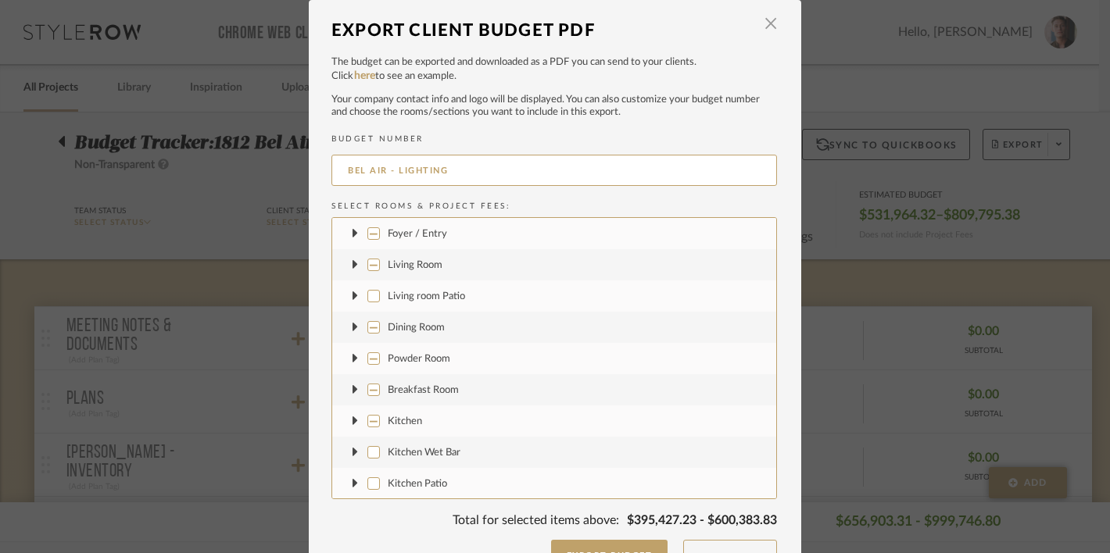
click at [353, 262] on icon at bounding box center [356, 265] width 6 height 16
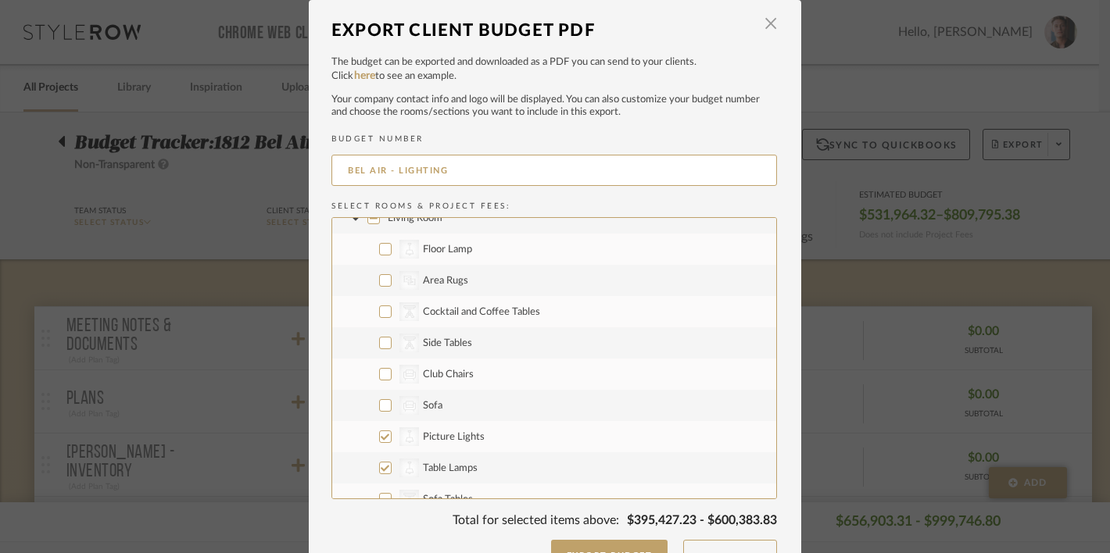
scroll to position [45, 0]
click at [433, 252] on span "Floor Lamp" at bounding box center [447, 252] width 49 height 10
click at [392, 252] on input "CategoryIconLighting Created with Sketch. Floor Lamp" at bounding box center [385, 251] width 13 height 13
checkbox input "true"
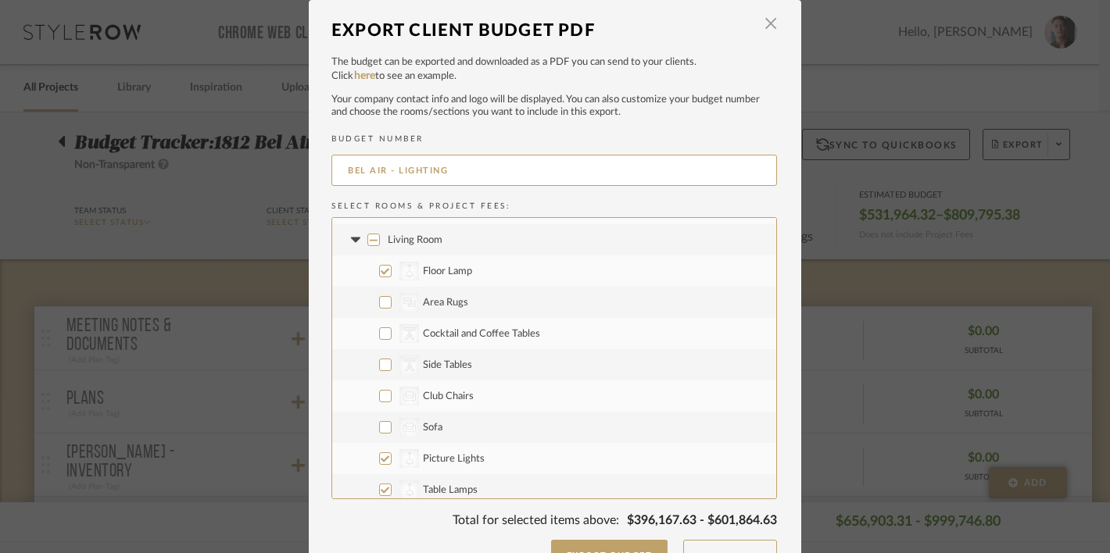
scroll to position [22, 0]
click at [351, 242] on icon at bounding box center [355, 243] width 16 height 6
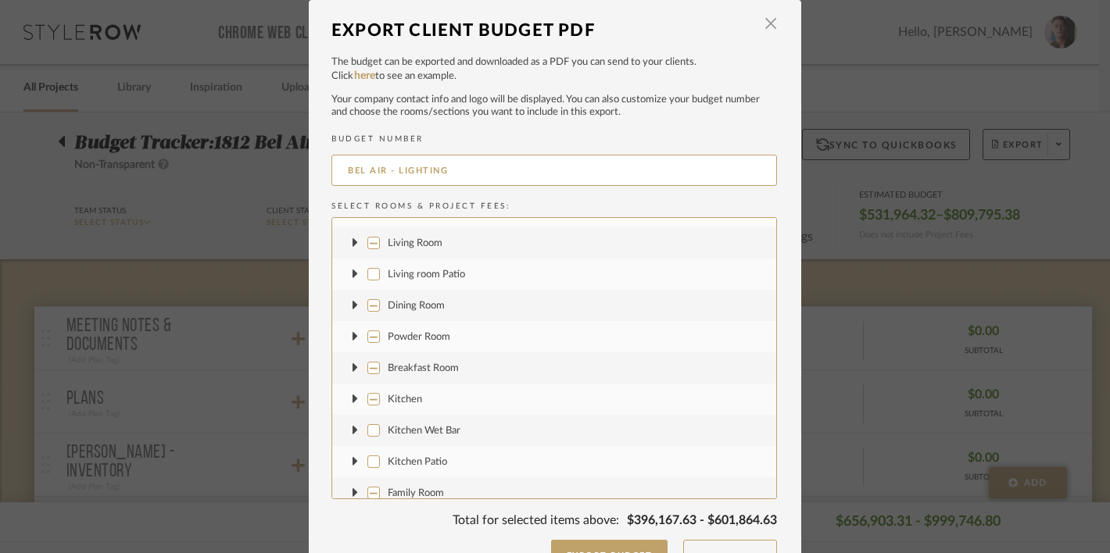
click at [353, 304] on icon at bounding box center [355, 305] width 5 height 9
click at [350, 304] on icon at bounding box center [354, 305] width 9 height 5
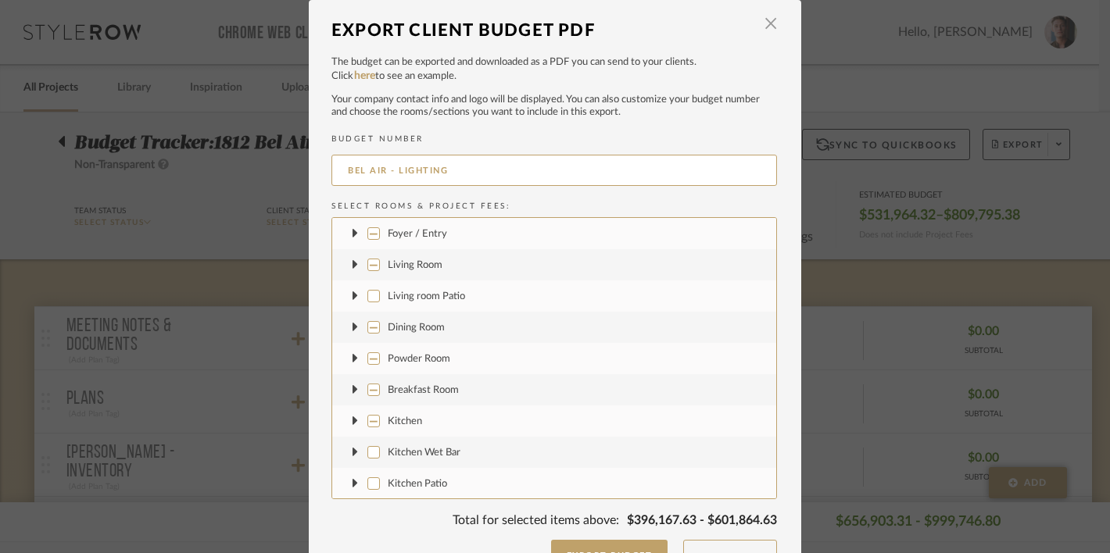
click at [353, 232] on icon at bounding box center [355, 233] width 5 height 9
click at [350, 232] on icon at bounding box center [354, 233] width 9 height 5
click at [353, 232] on icon at bounding box center [355, 233] width 5 height 9
click at [350, 232] on icon at bounding box center [354, 233] width 9 height 5
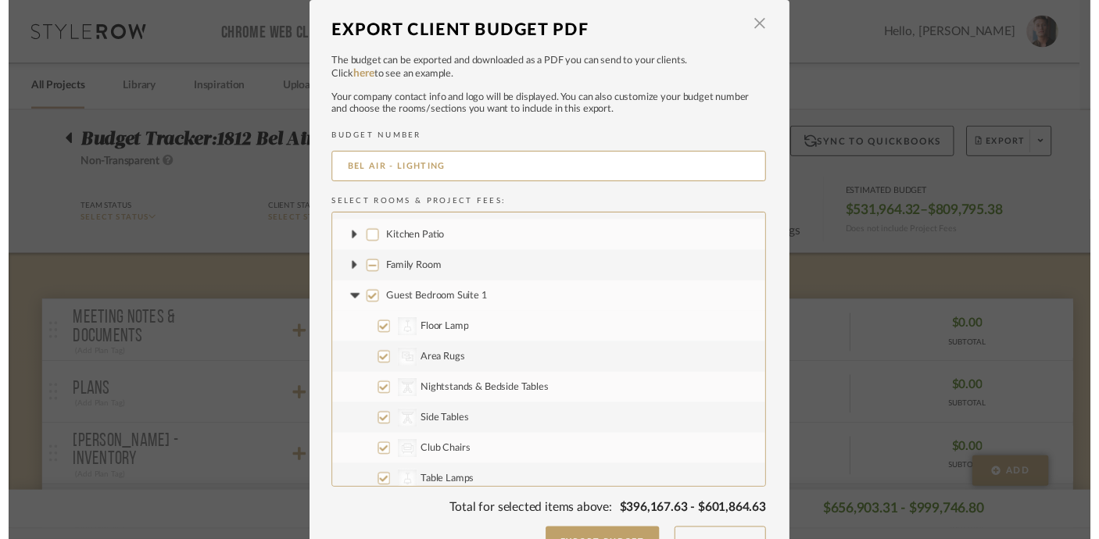
scroll to position [233, 0]
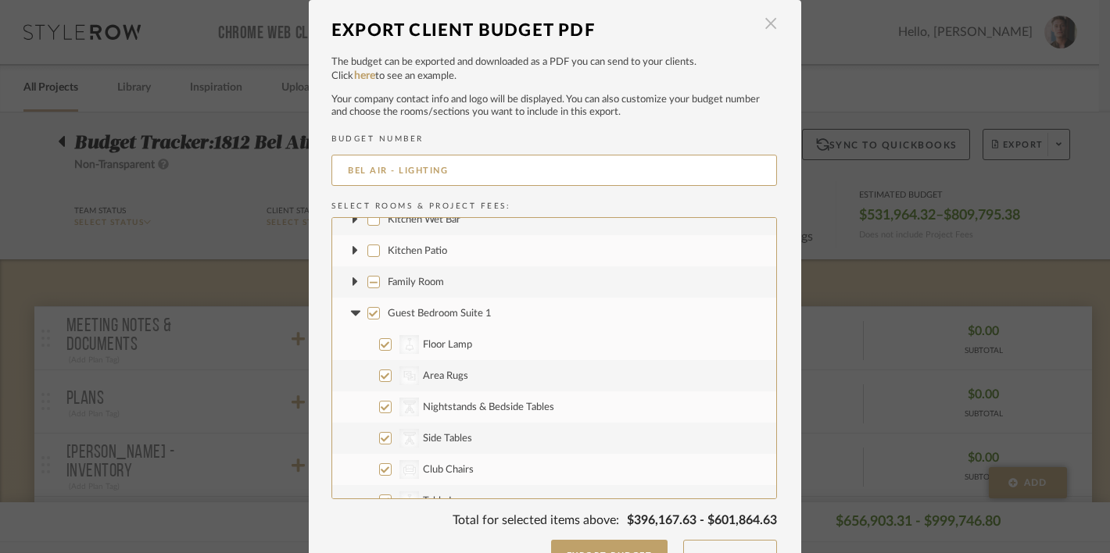
click at [761, 29] on span "button" at bounding box center [770, 24] width 31 height 31
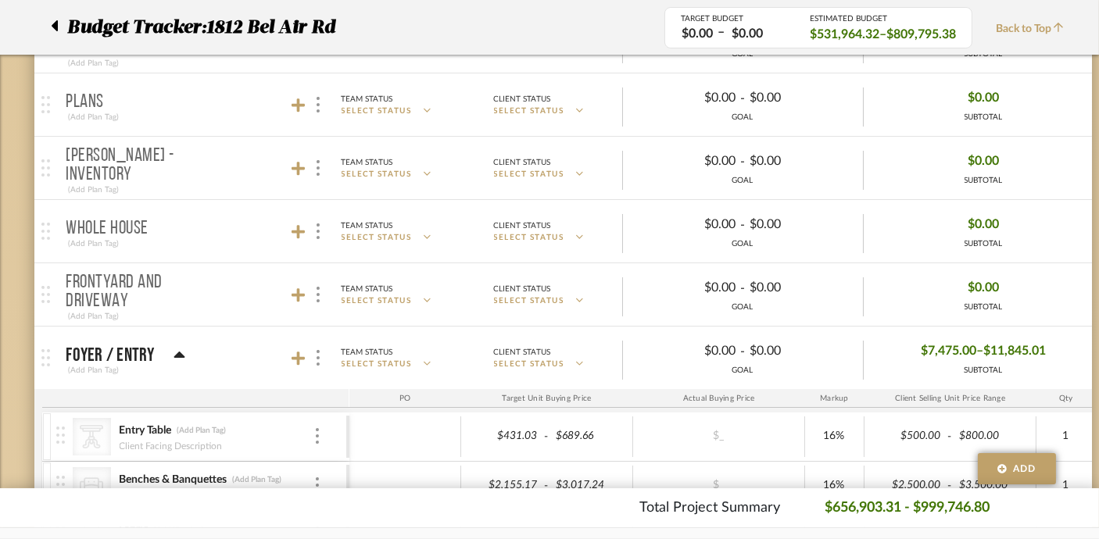
scroll to position [451, 0]
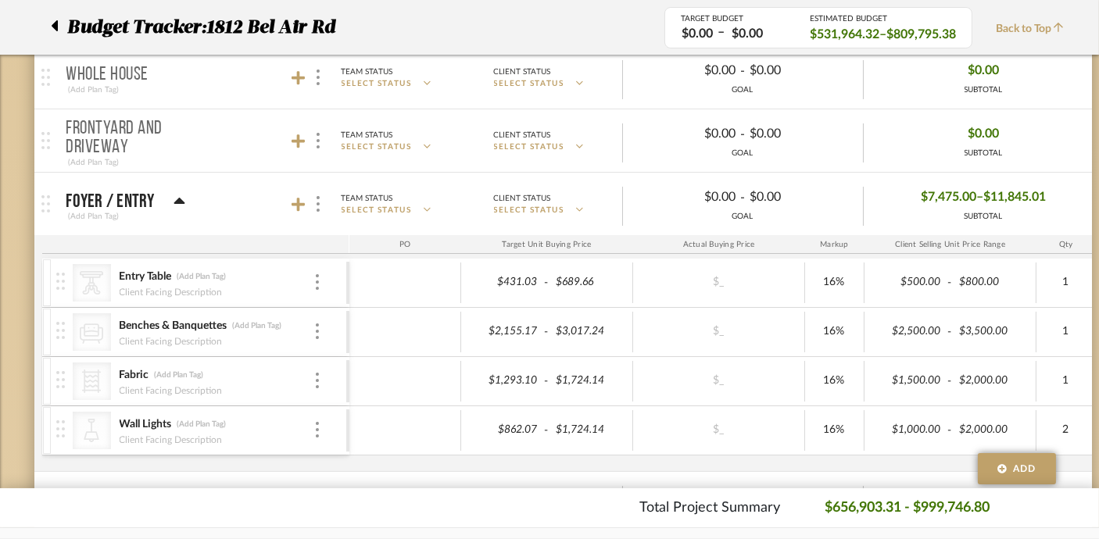
click at [169, 192] on div "Foyer / Entry" at bounding box center [125, 201] width 119 height 19
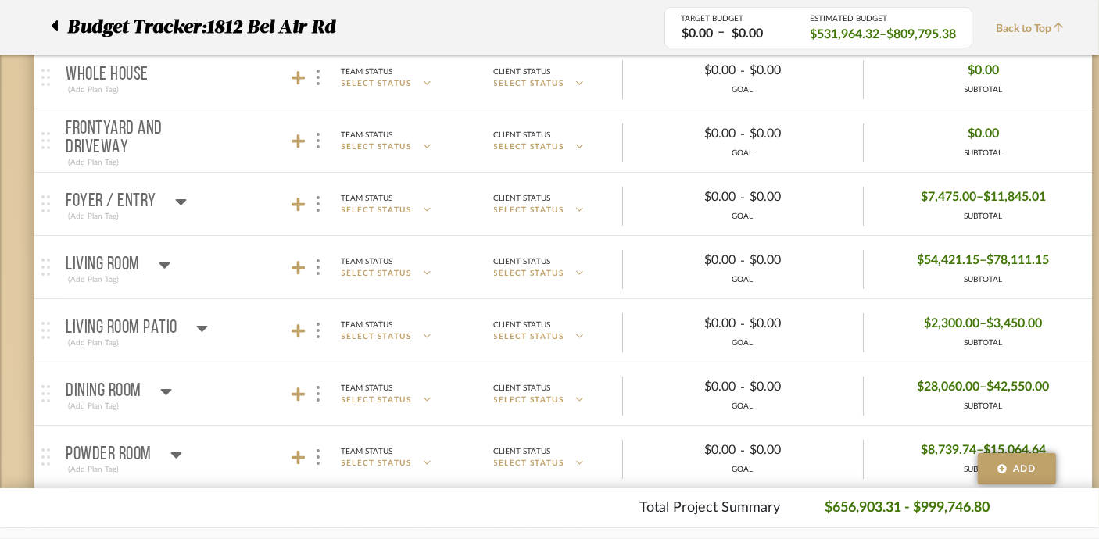
scroll to position [0, 0]
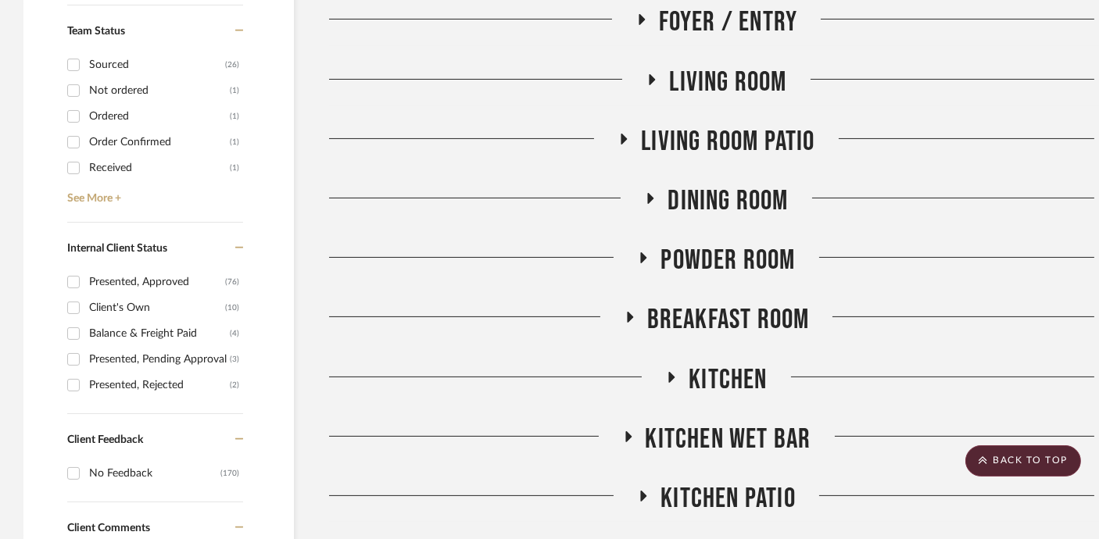
scroll to position [660, 0]
click at [729, 367] on span "Kitchen" at bounding box center [728, 380] width 78 height 34
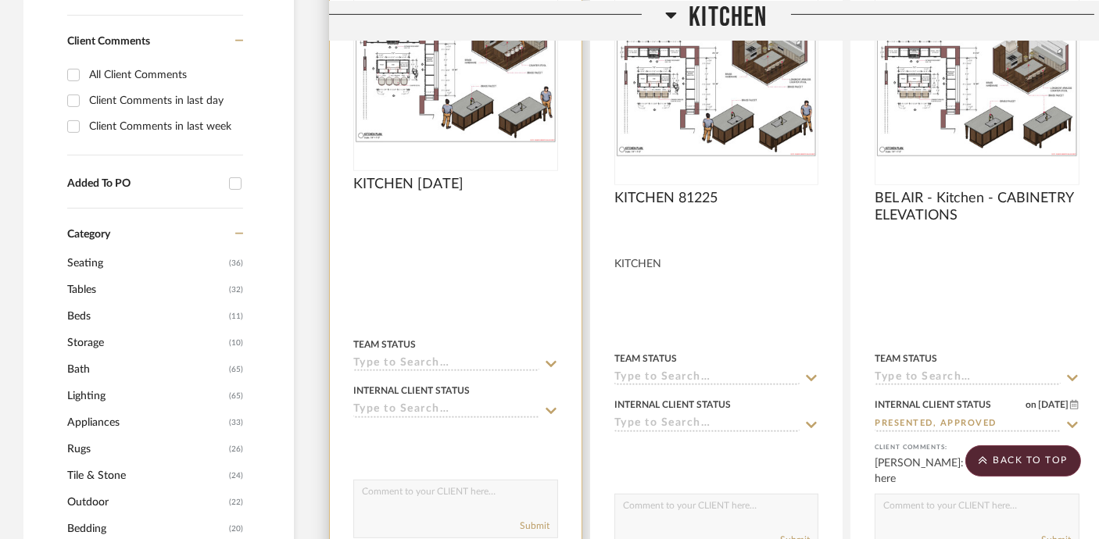
scroll to position [983, 0]
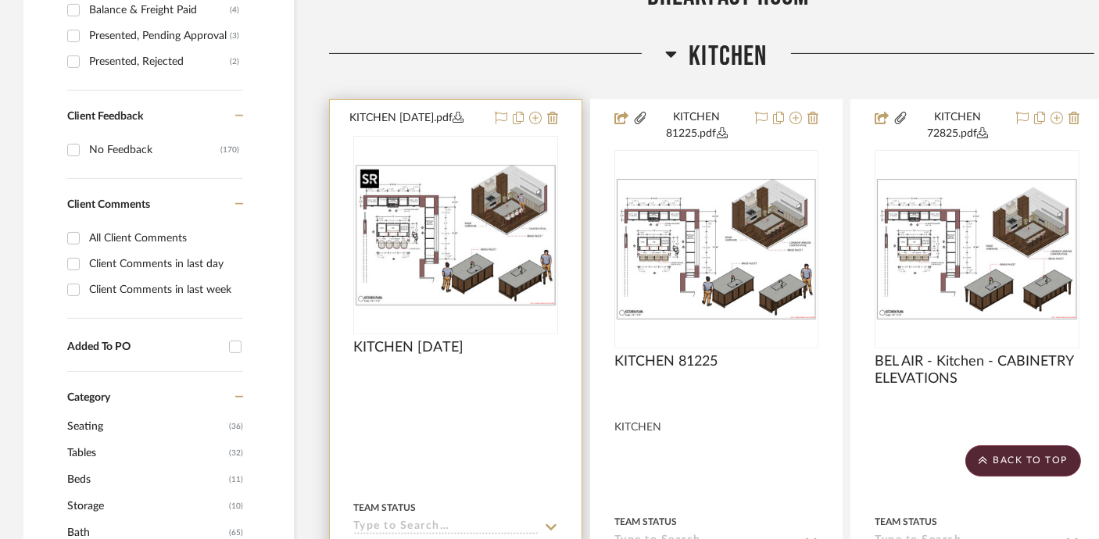
click at [0, 0] on img at bounding box center [0, 0] width 0 height 0
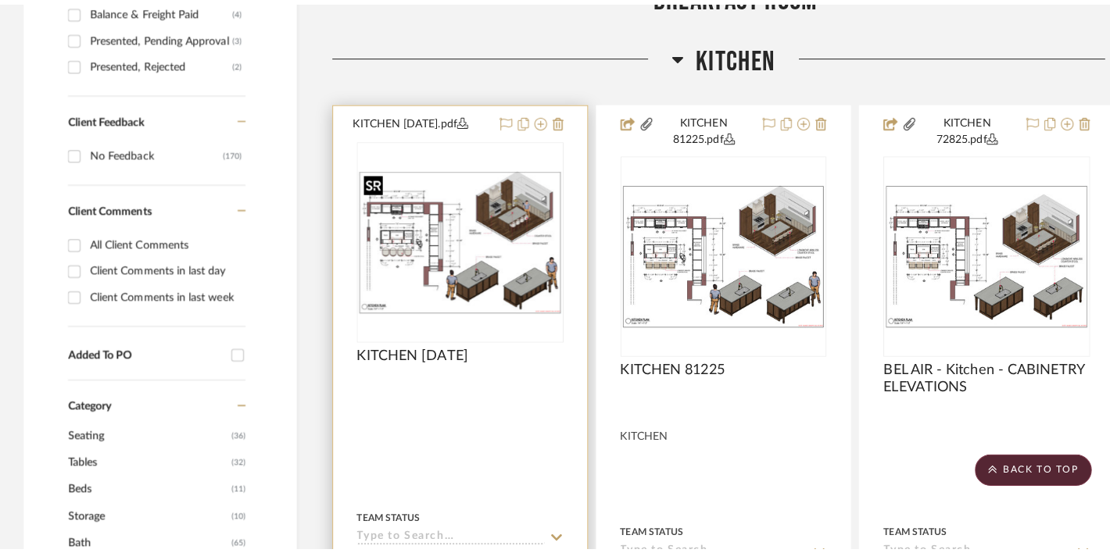
scroll to position [0, 0]
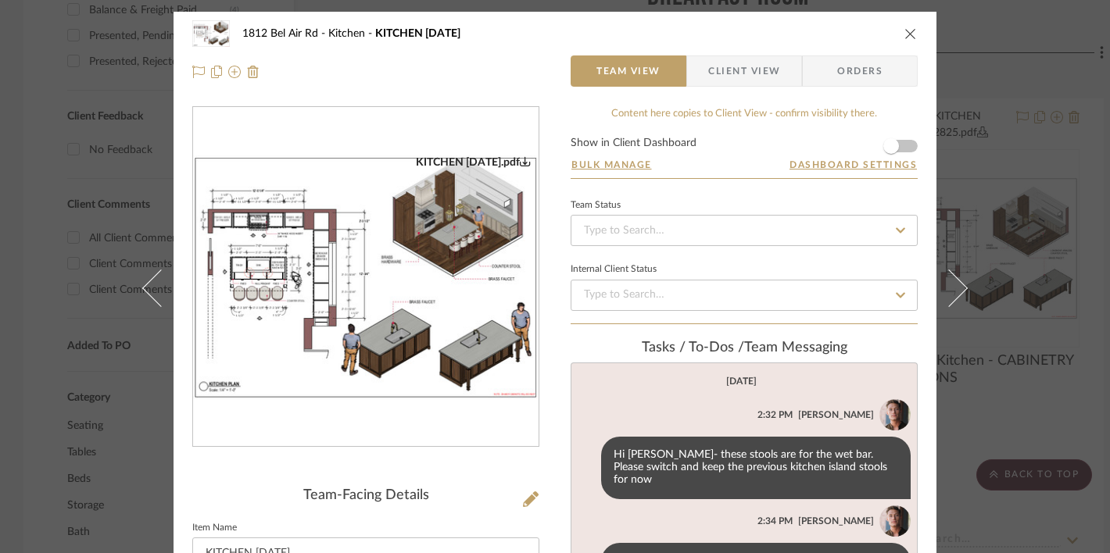
click at [341, 359] on img "0" at bounding box center [366, 278] width 346 height 244
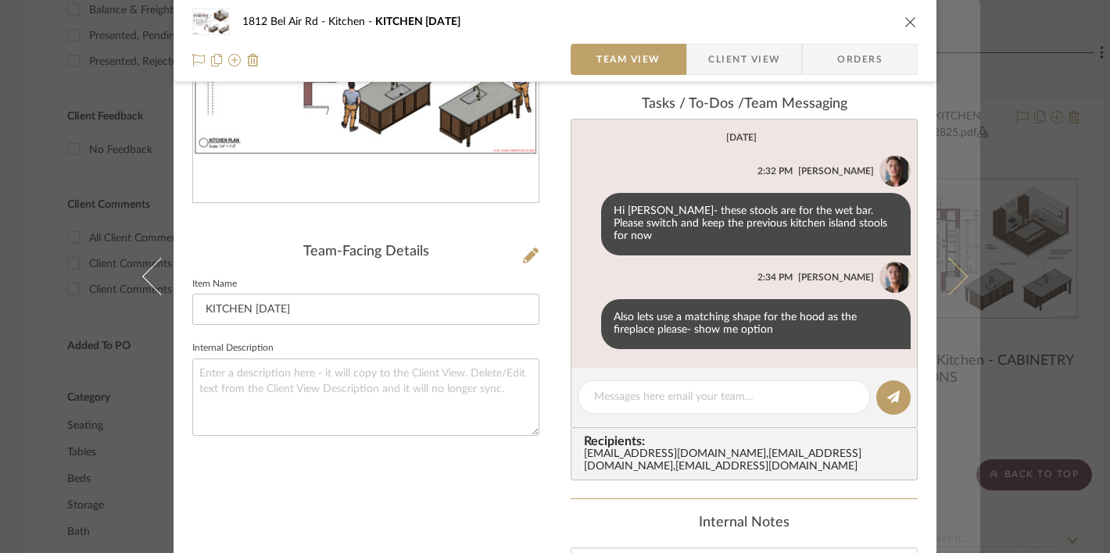
click at [963, 234] on button at bounding box center [959, 276] width 44 height 553
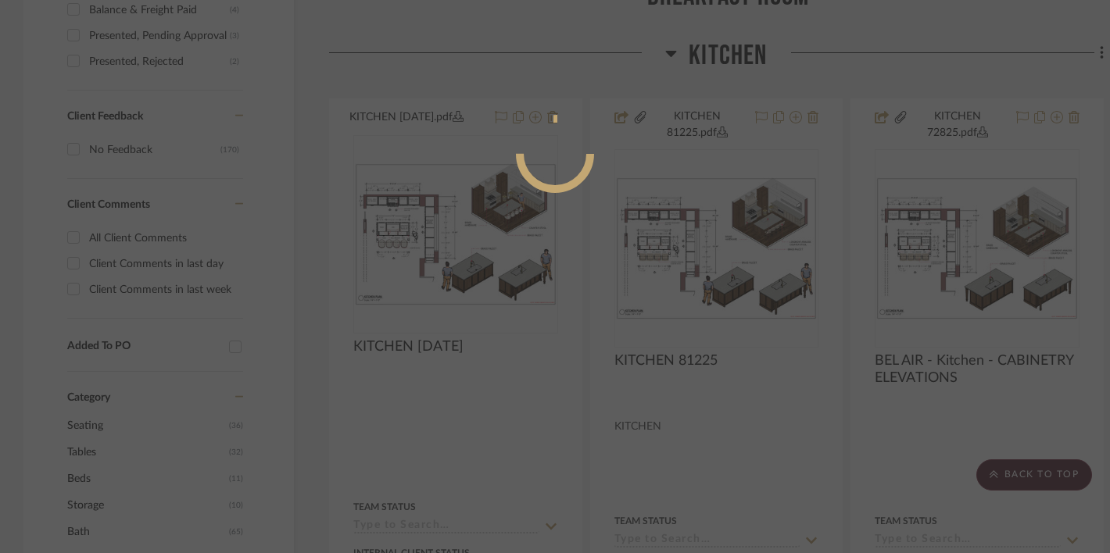
click at [997, 231] on div at bounding box center [555, 276] width 1110 height 553
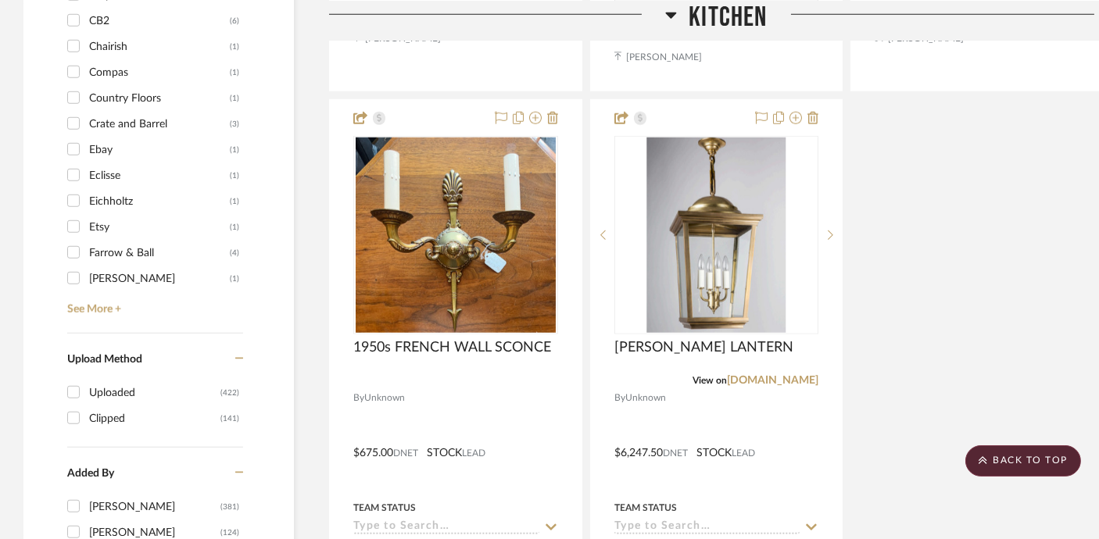
scroll to position [2401, 0]
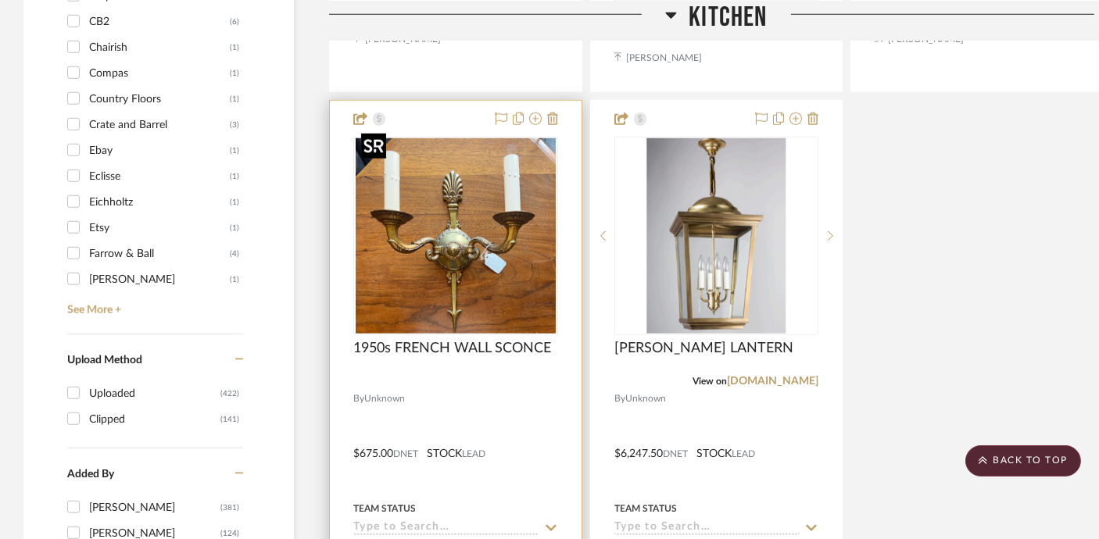
click at [507, 261] on img "0" at bounding box center [456, 235] width 201 height 195
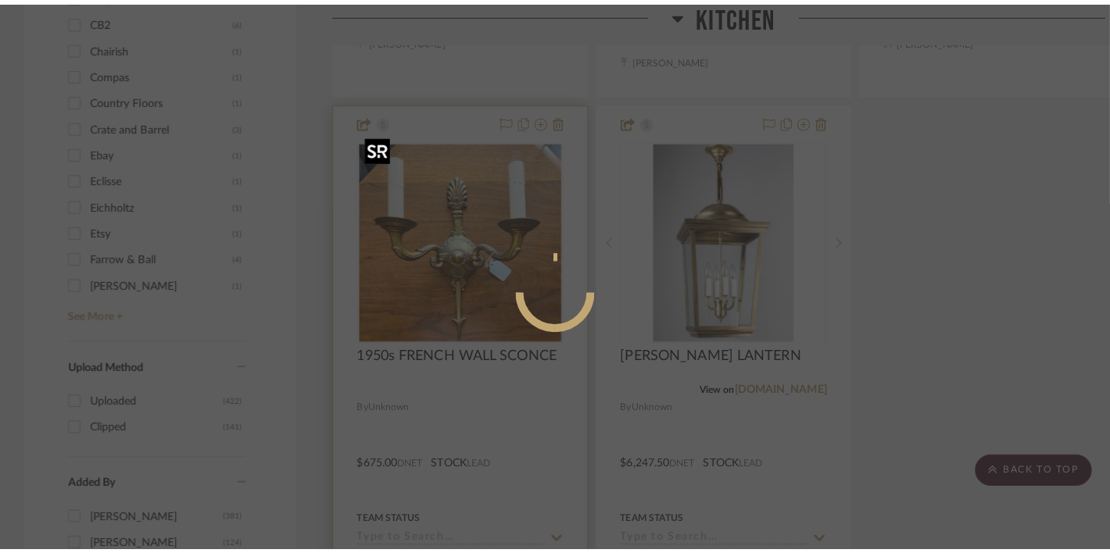
scroll to position [0, 0]
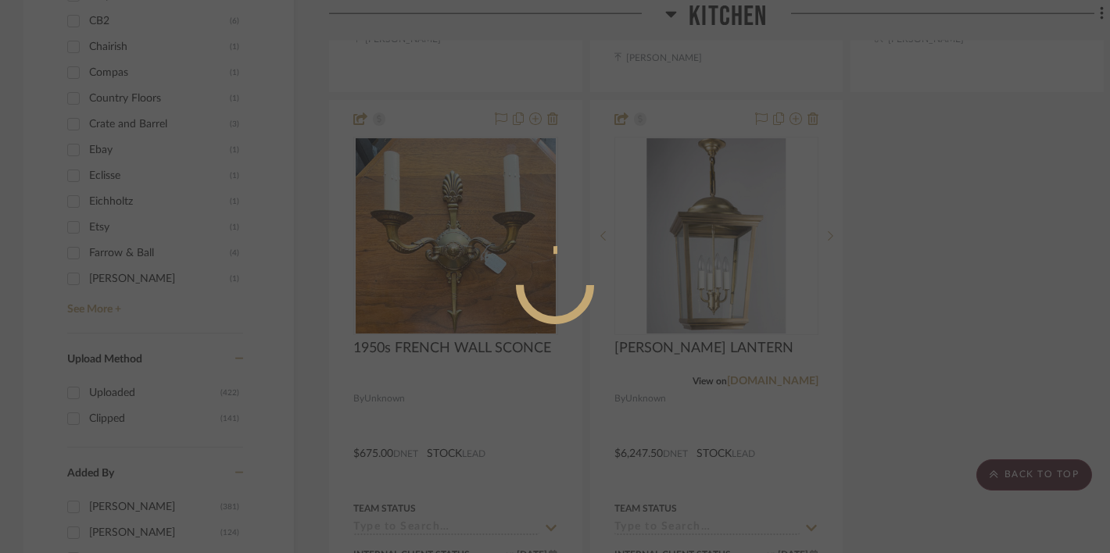
click at [1022, 226] on div at bounding box center [555, 276] width 1110 height 553
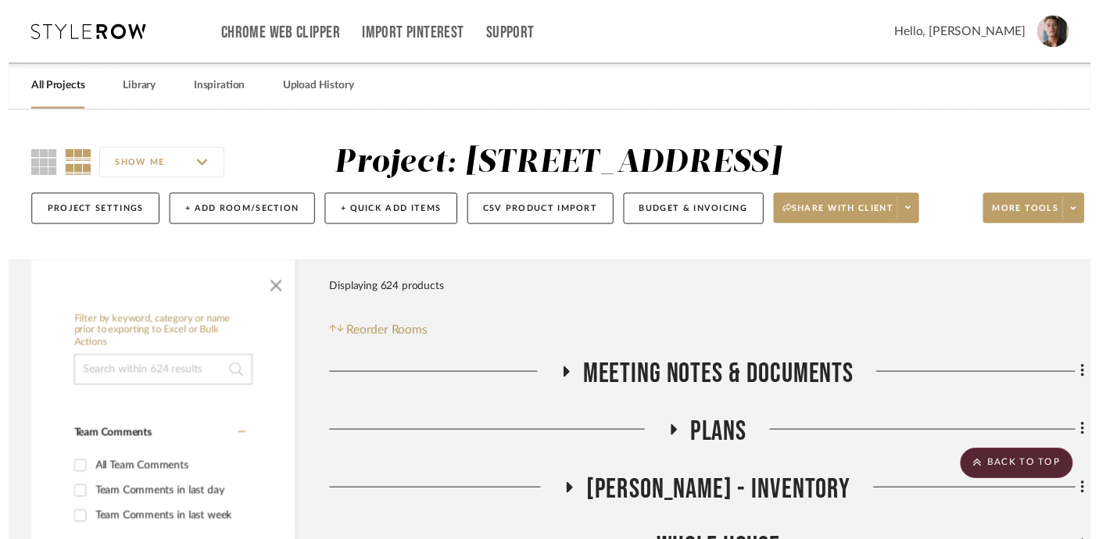
scroll to position [2401, 0]
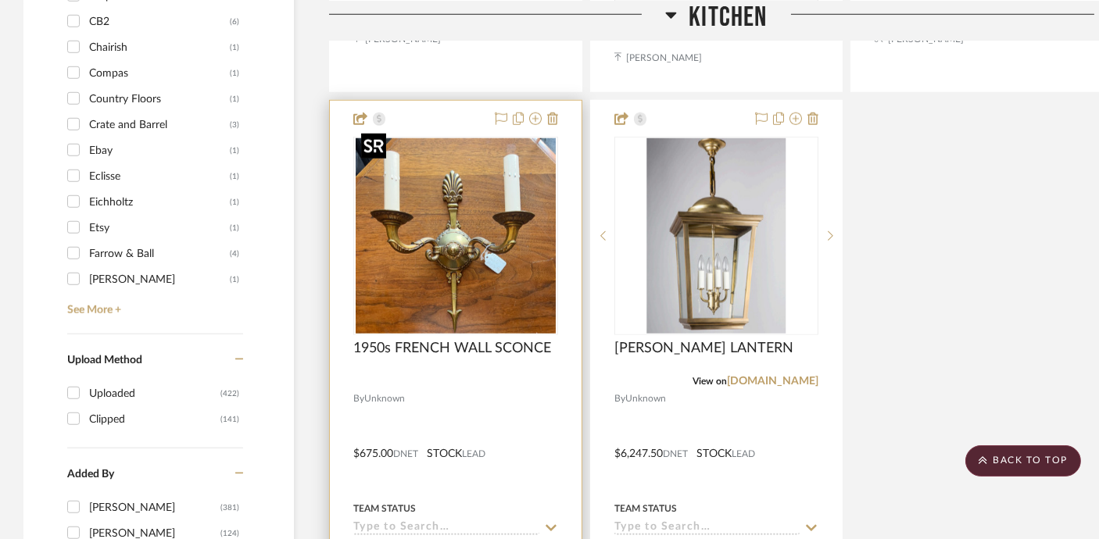
click at [470, 177] on img "0" at bounding box center [456, 235] width 201 height 195
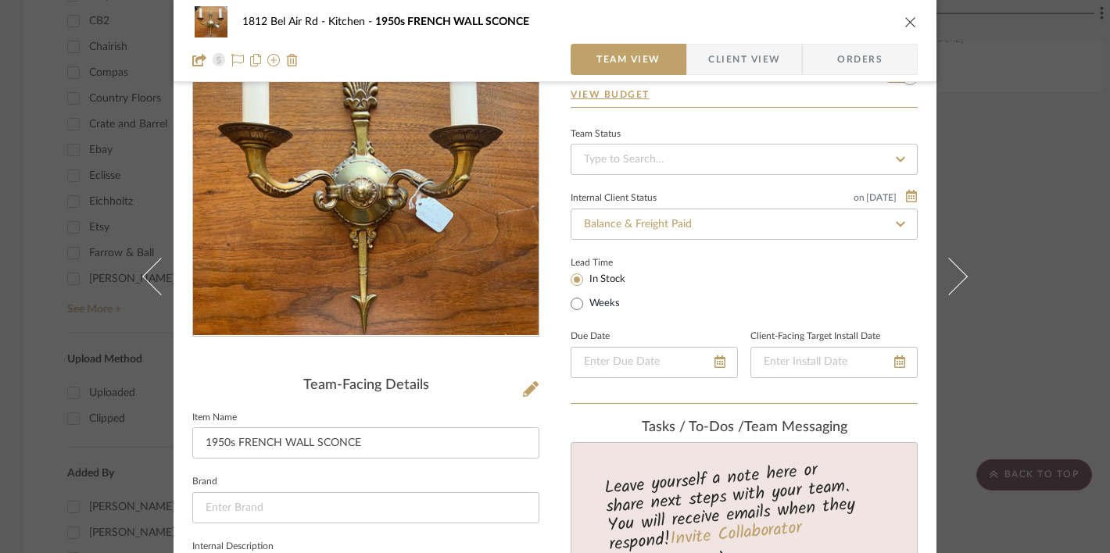
scroll to position [0, 0]
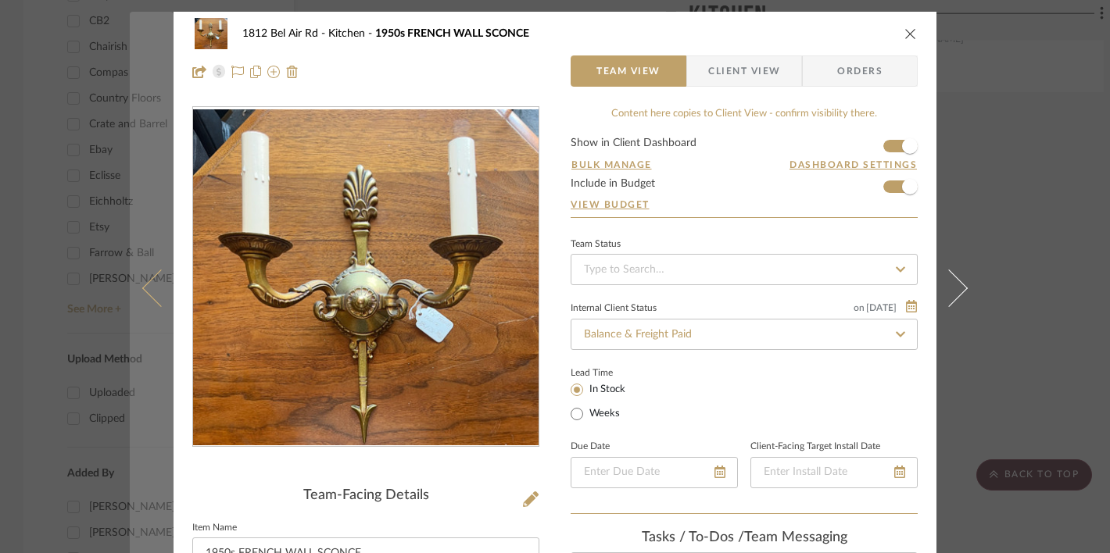
click at [148, 80] on button at bounding box center [152, 288] width 44 height 553
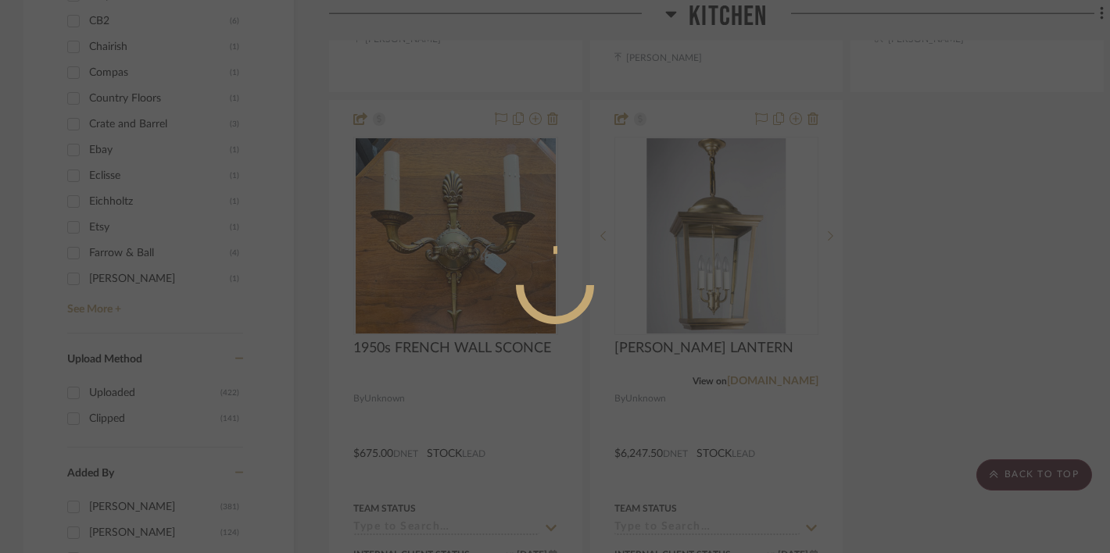
click at [999, 134] on div at bounding box center [555, 276] width 1110 height 553
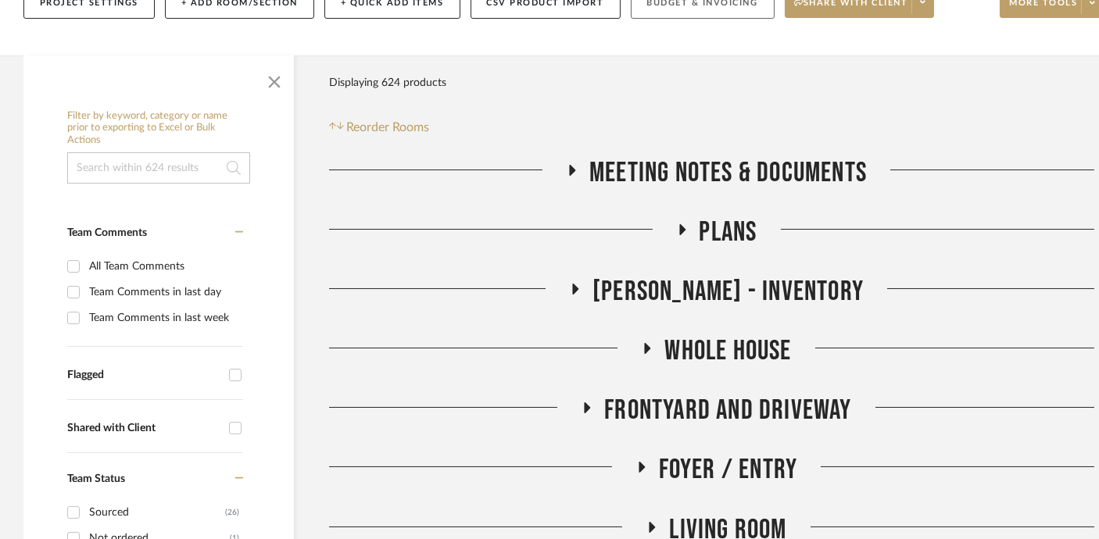
scroll to position [239, 0]
